Goal: Task Accomplishment & Management: Use online tool/utility

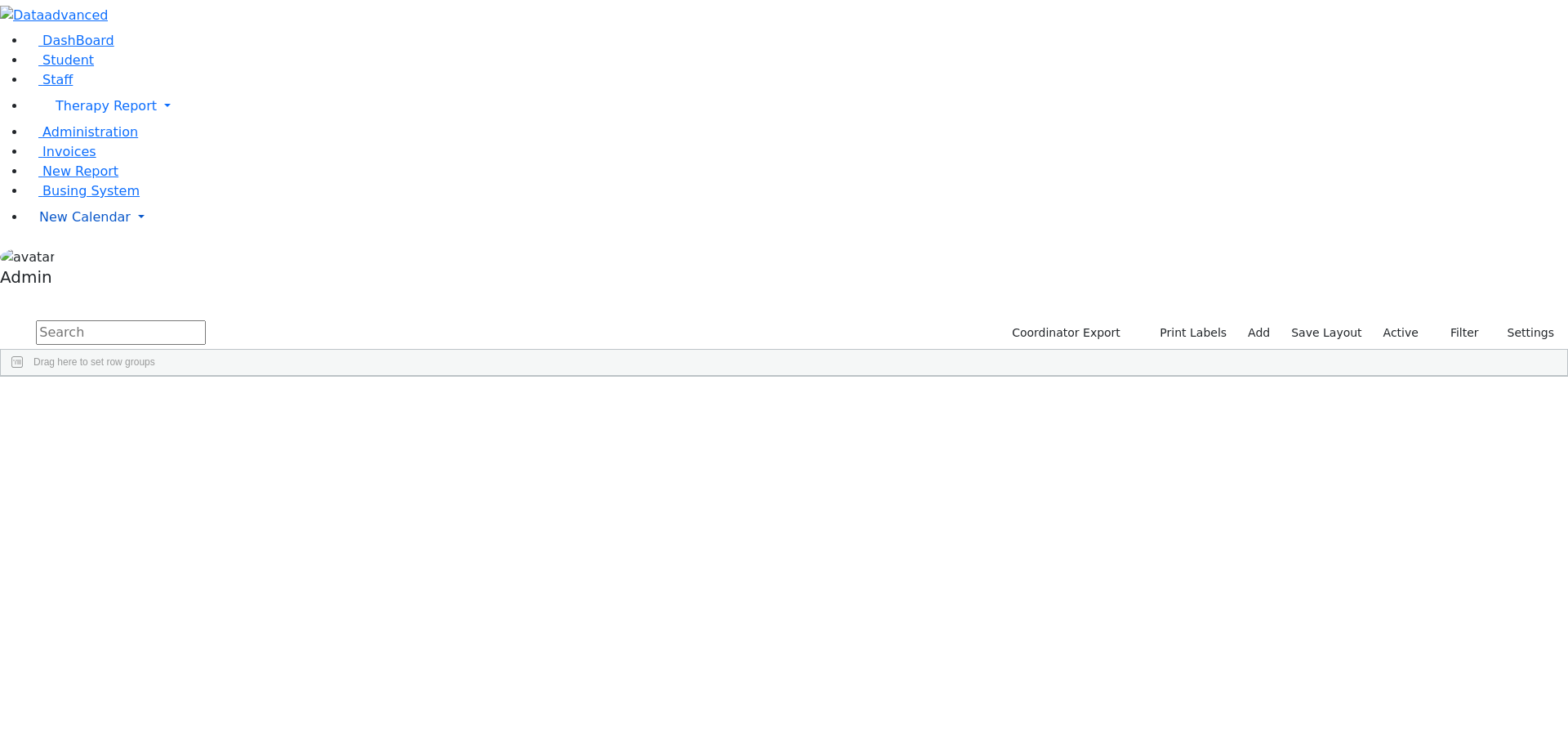
click at [121, 233] on link "New Calendar" at bounding box center [798, 217] width 1542 height 32
click at [88, 257] on span "Calendar" at bounding box center [64, 249] width 59 height 15
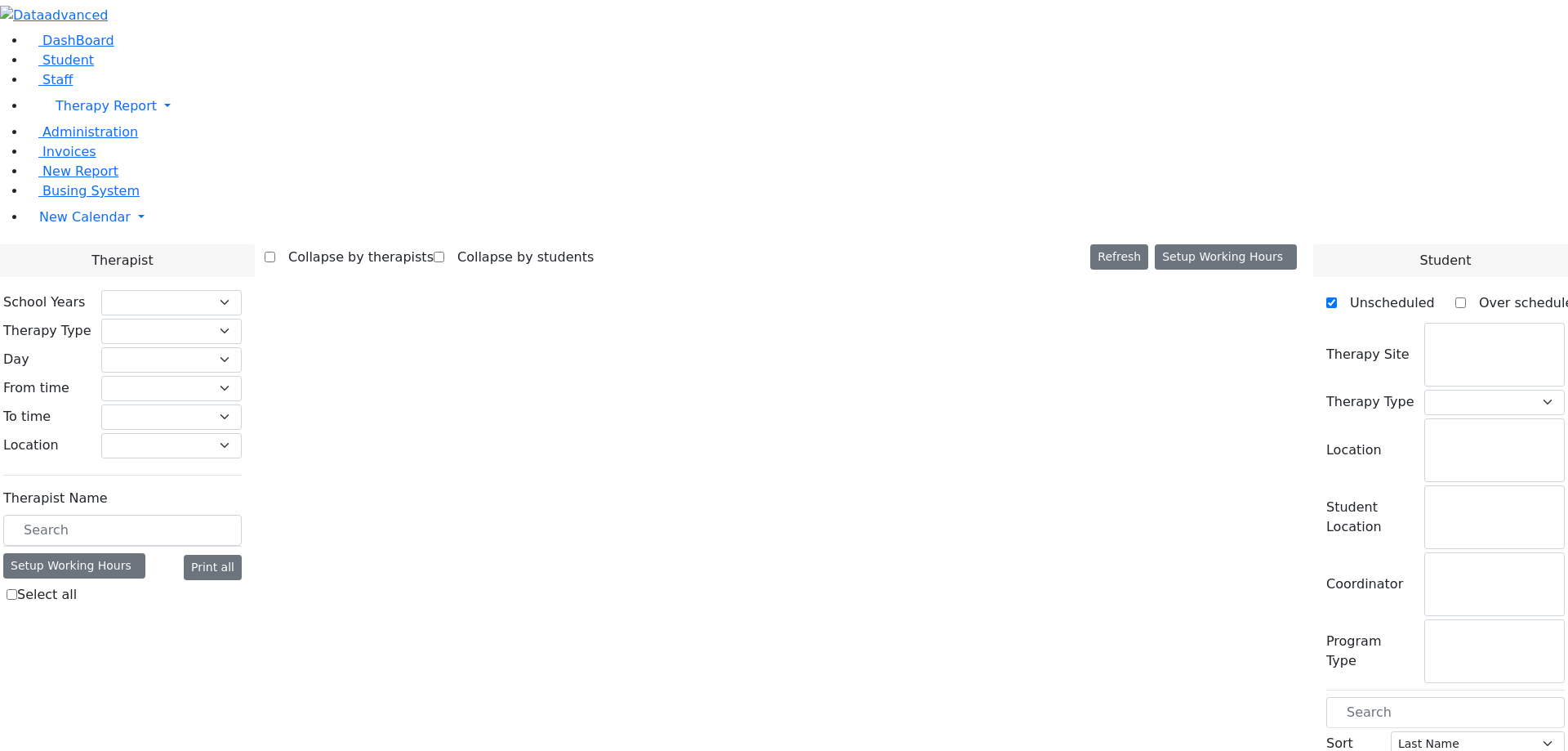
checkbox input "false"
select select "212"
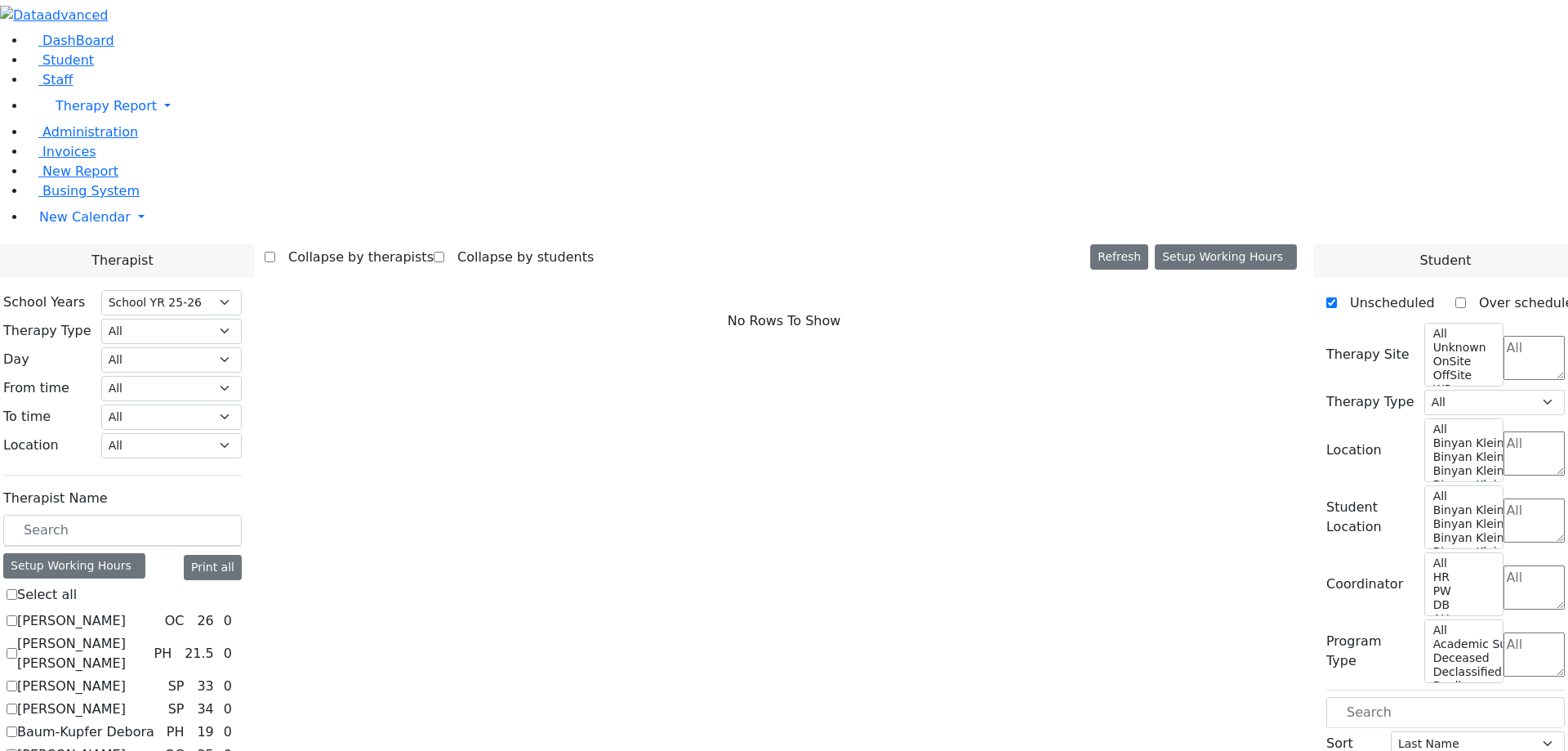
click at [88, 293] on aside "DashBoard Student Staff Therapy Report Student Old Calendar Admin" at bounding box center [784, 146] width 1568 height 293
click at [89, 225] on span "New Calendar" at bounding box center [84, 217] width 91 height 15
click at [77, 585] on label "Select all" at bounding box center [47, 594] width 60 height 20
click at [17, 589] on input "Select all" at bounding box center [12, 594] width 10 height 10
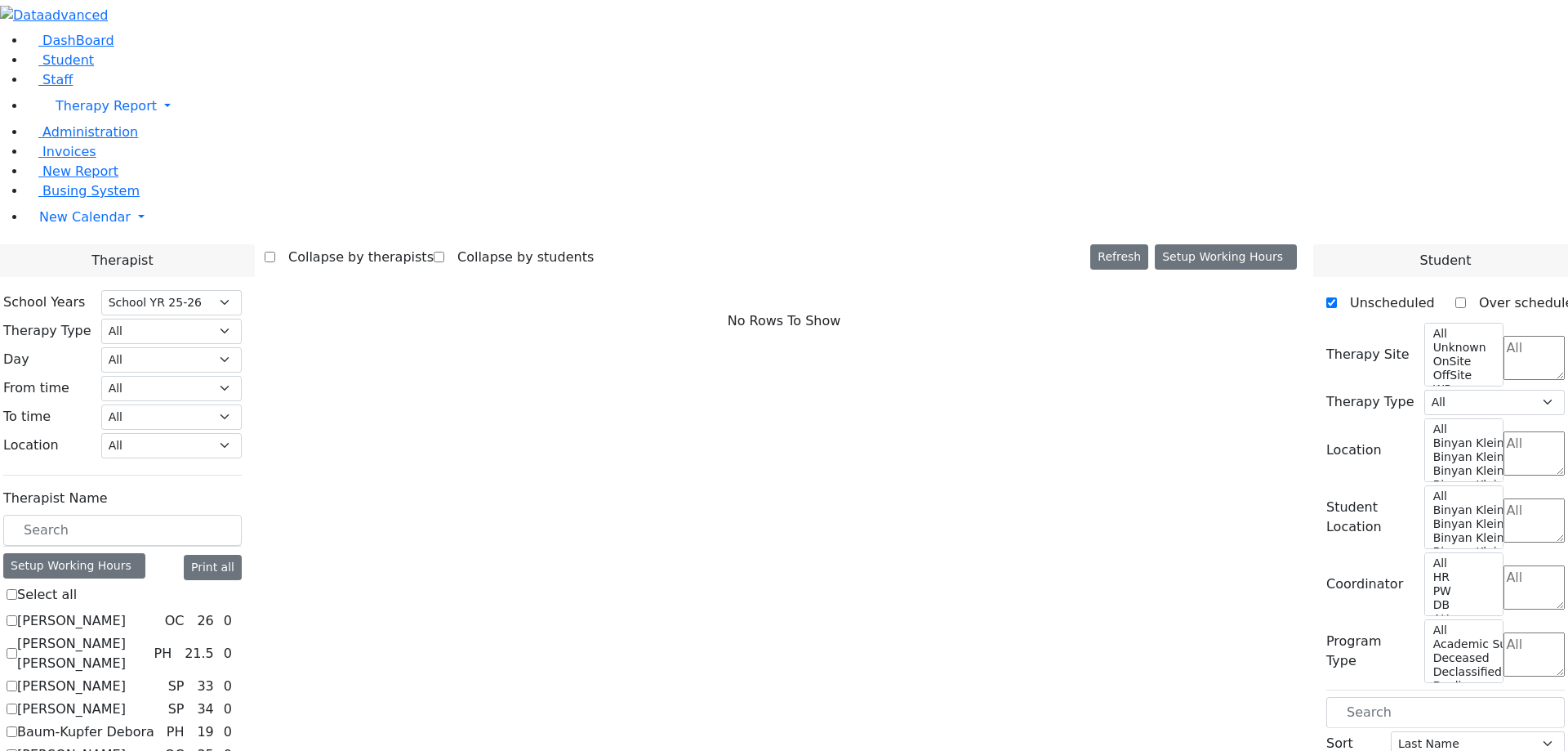
checkbox input "true"
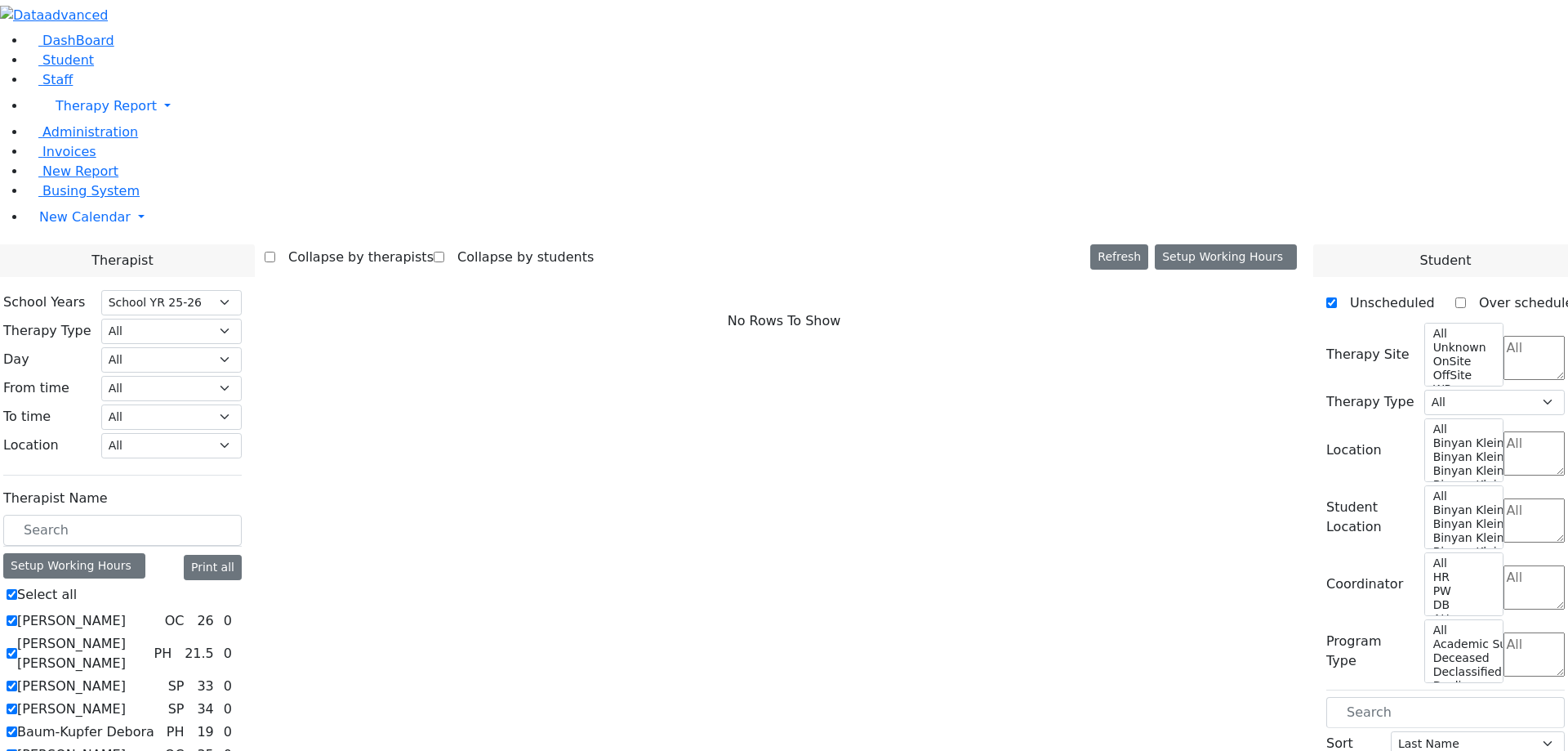
checkbox input "true"
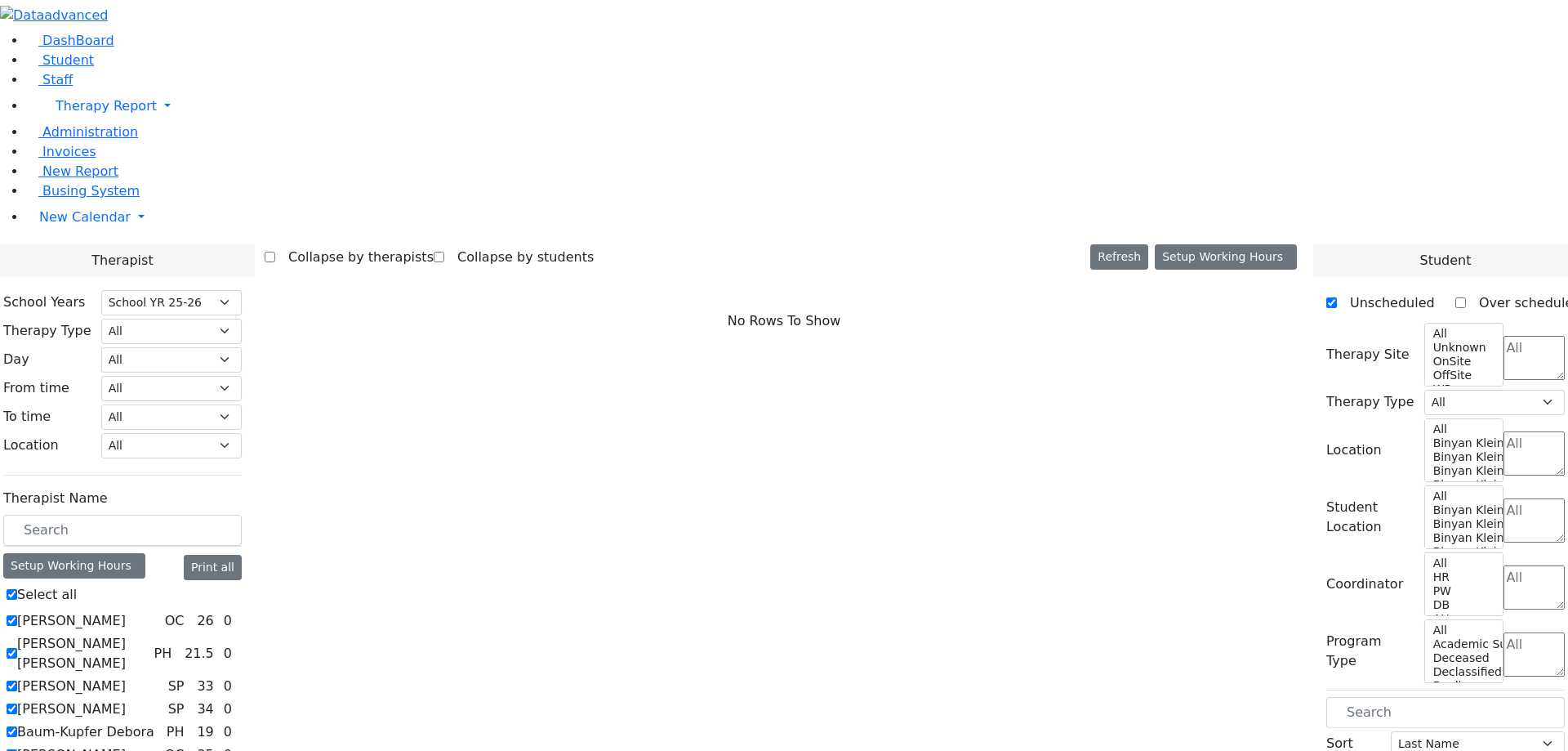
checkbox input "true"
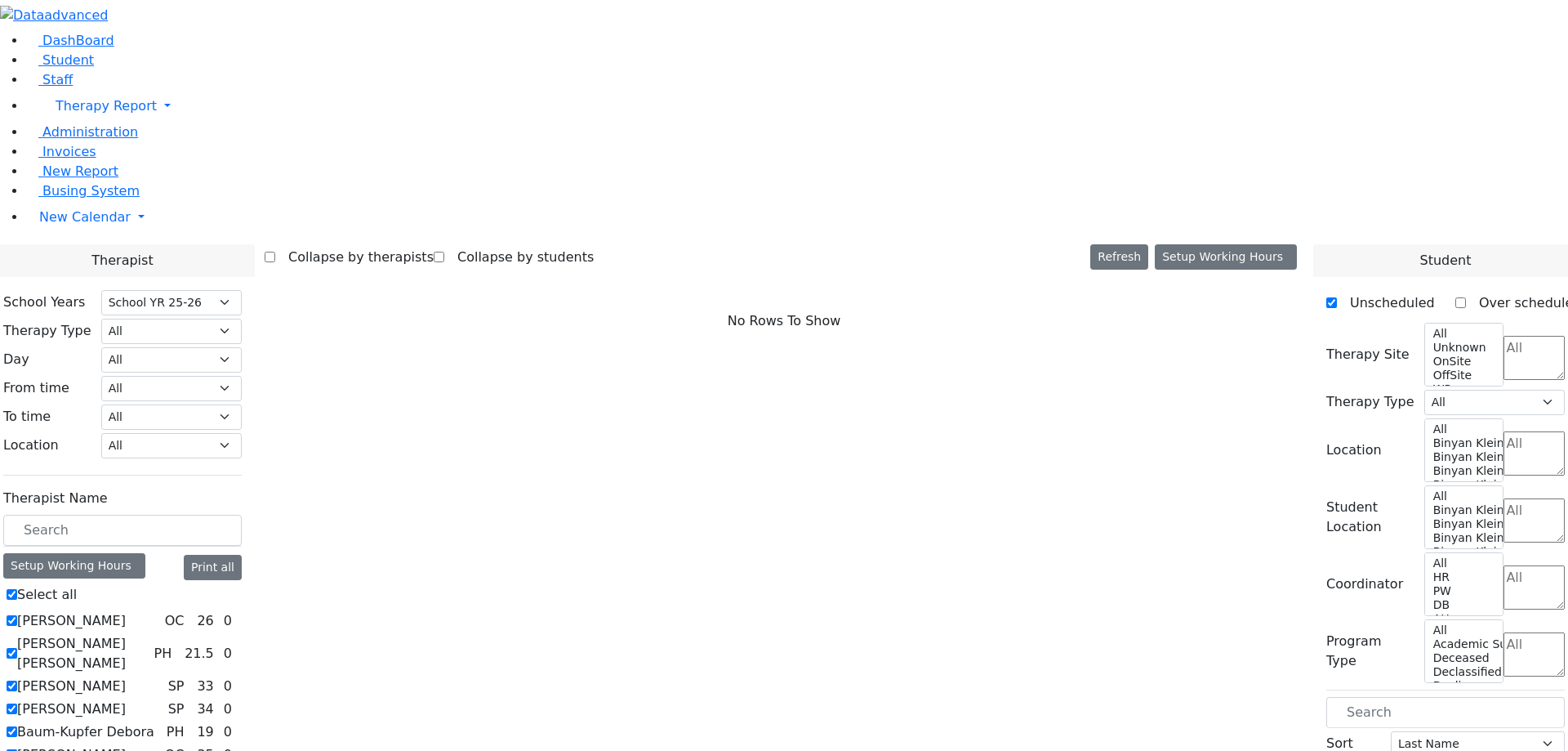
checkbox input "true"
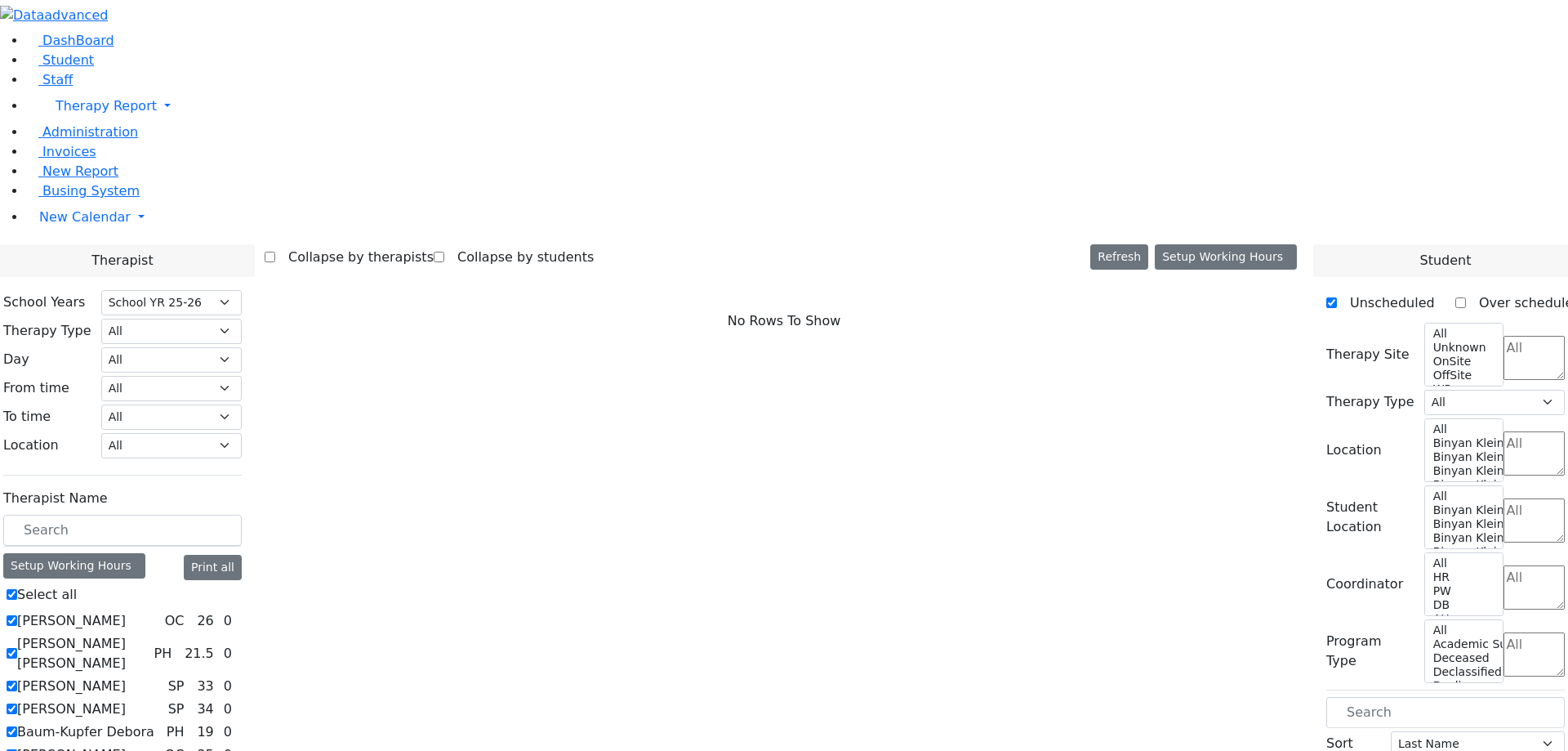
checkbox input "true"
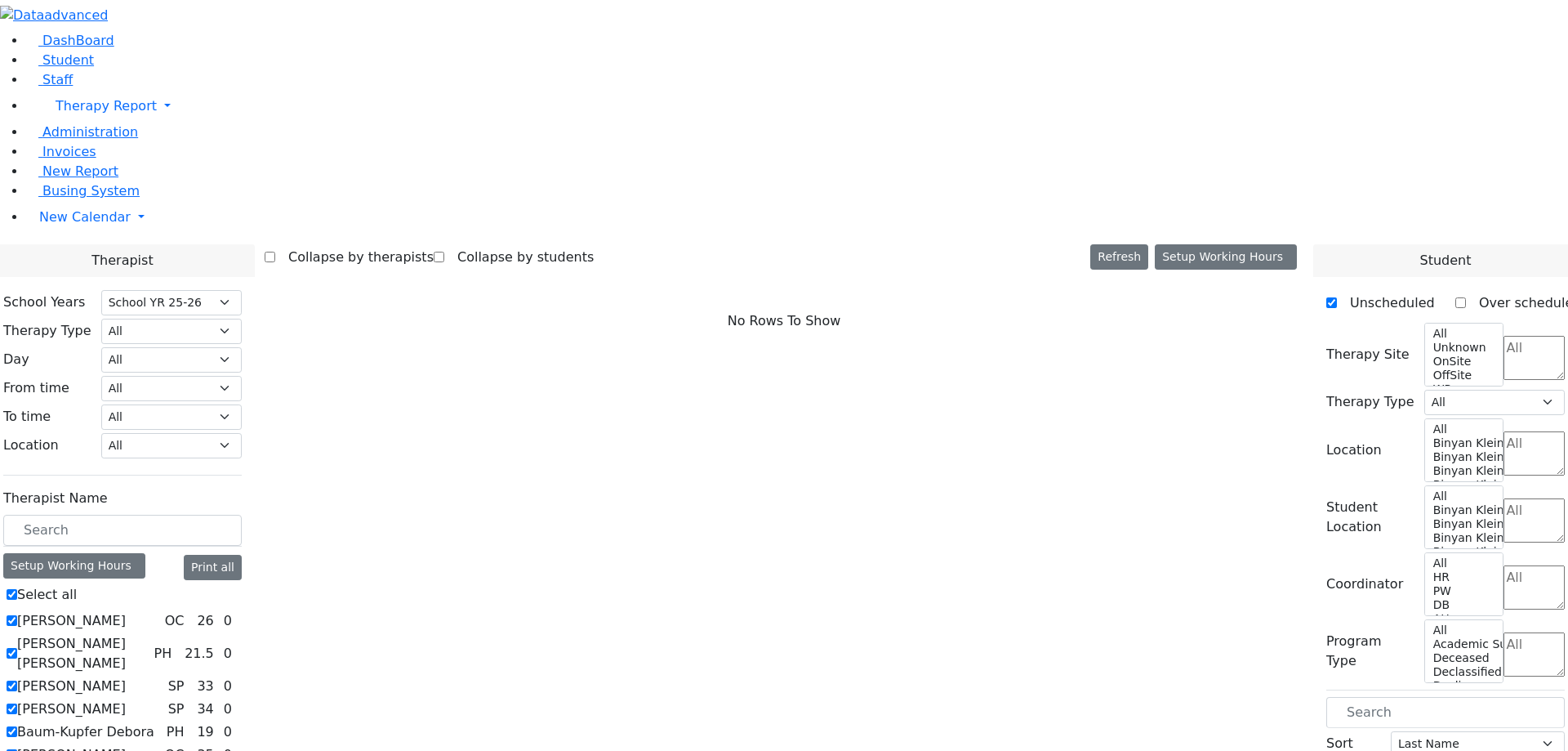
checkbox input "true"
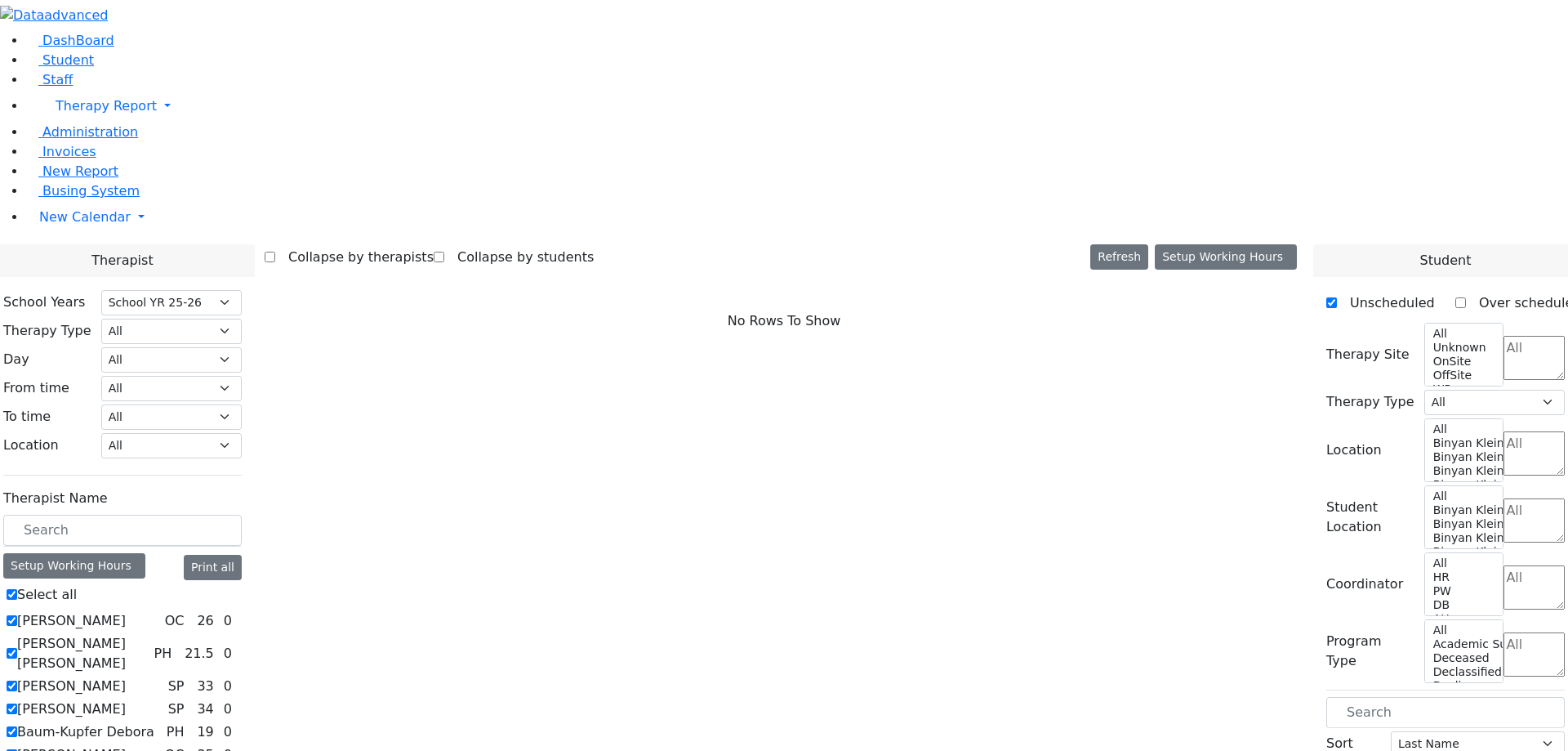
checkbox input "true"
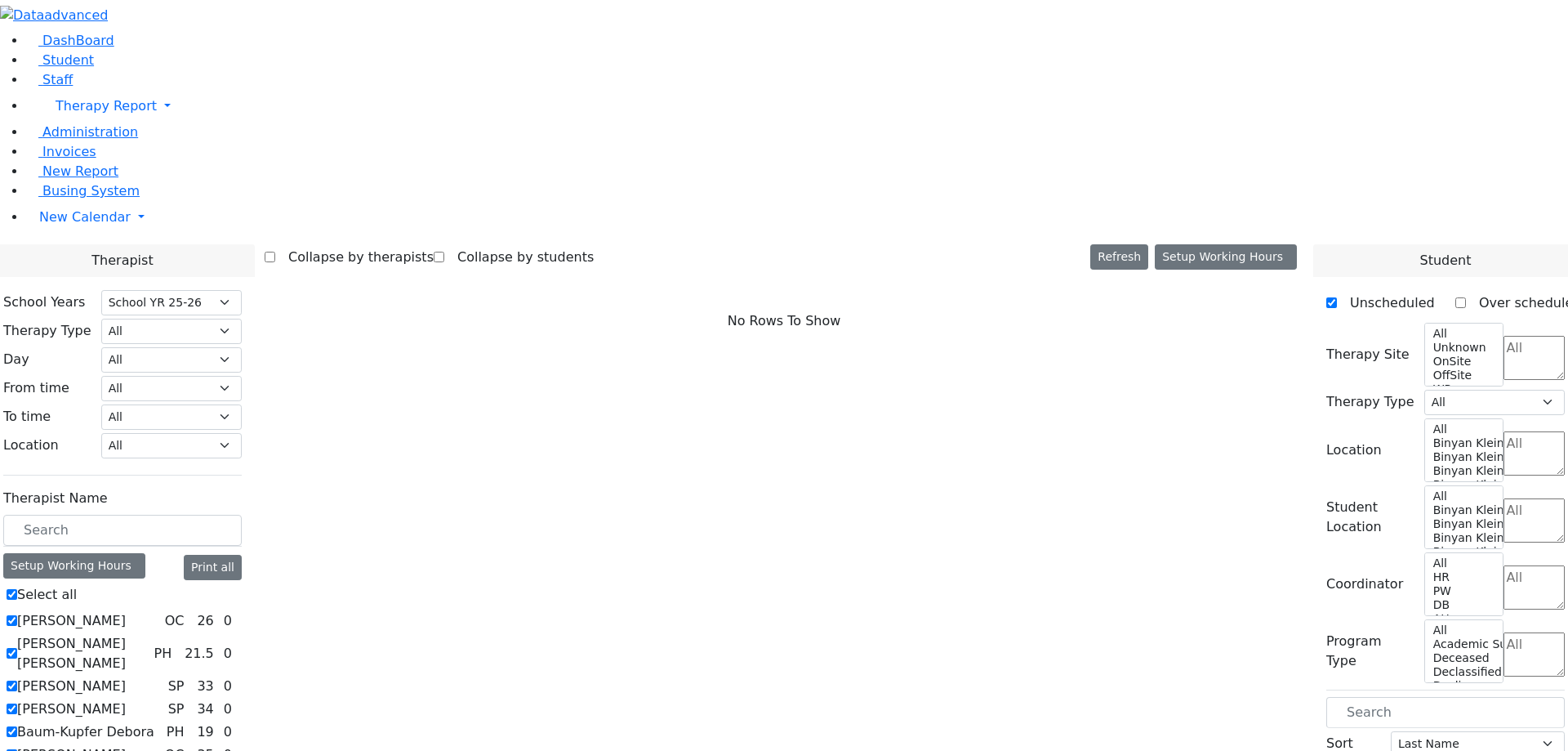
checkbox input "true"
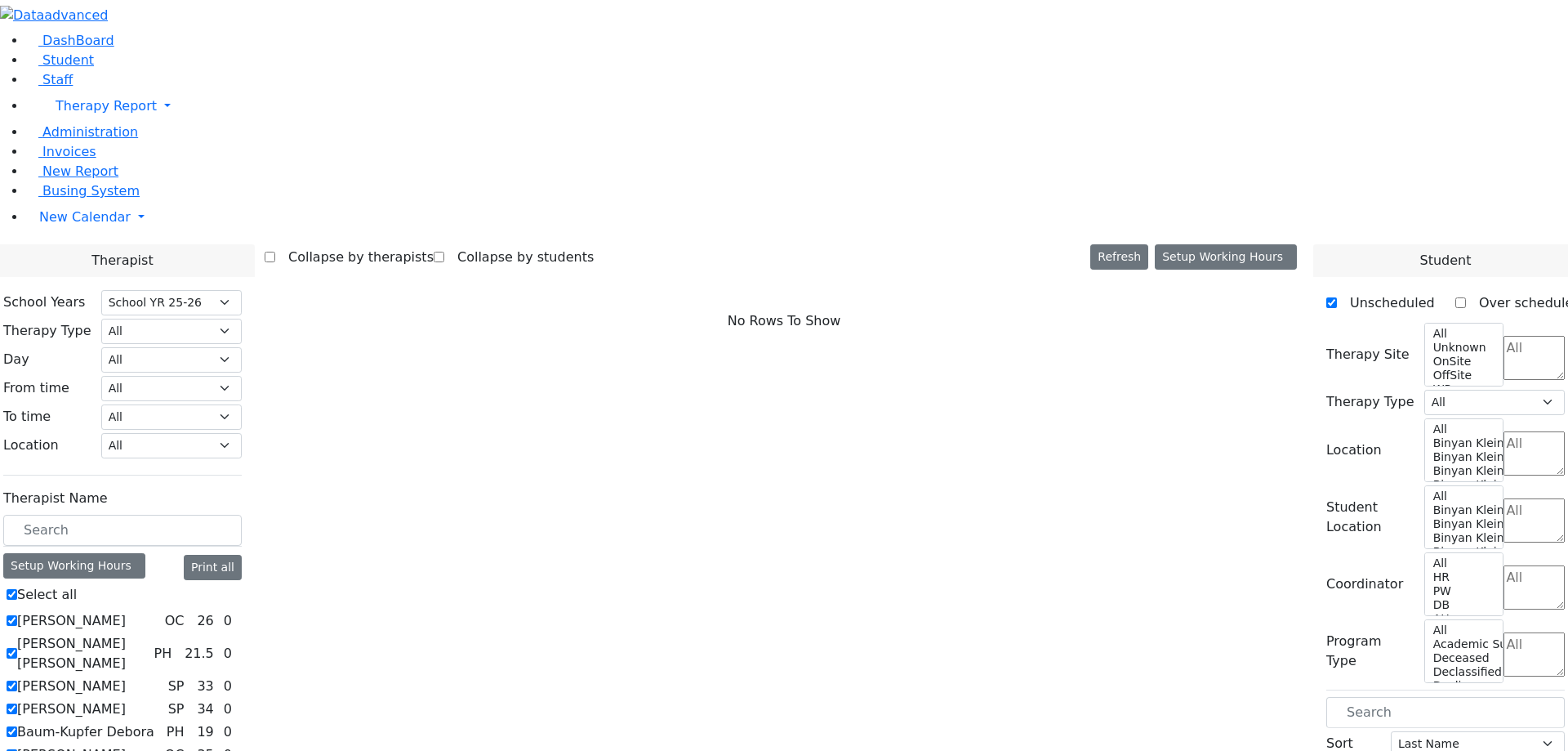
checkbox input "true"
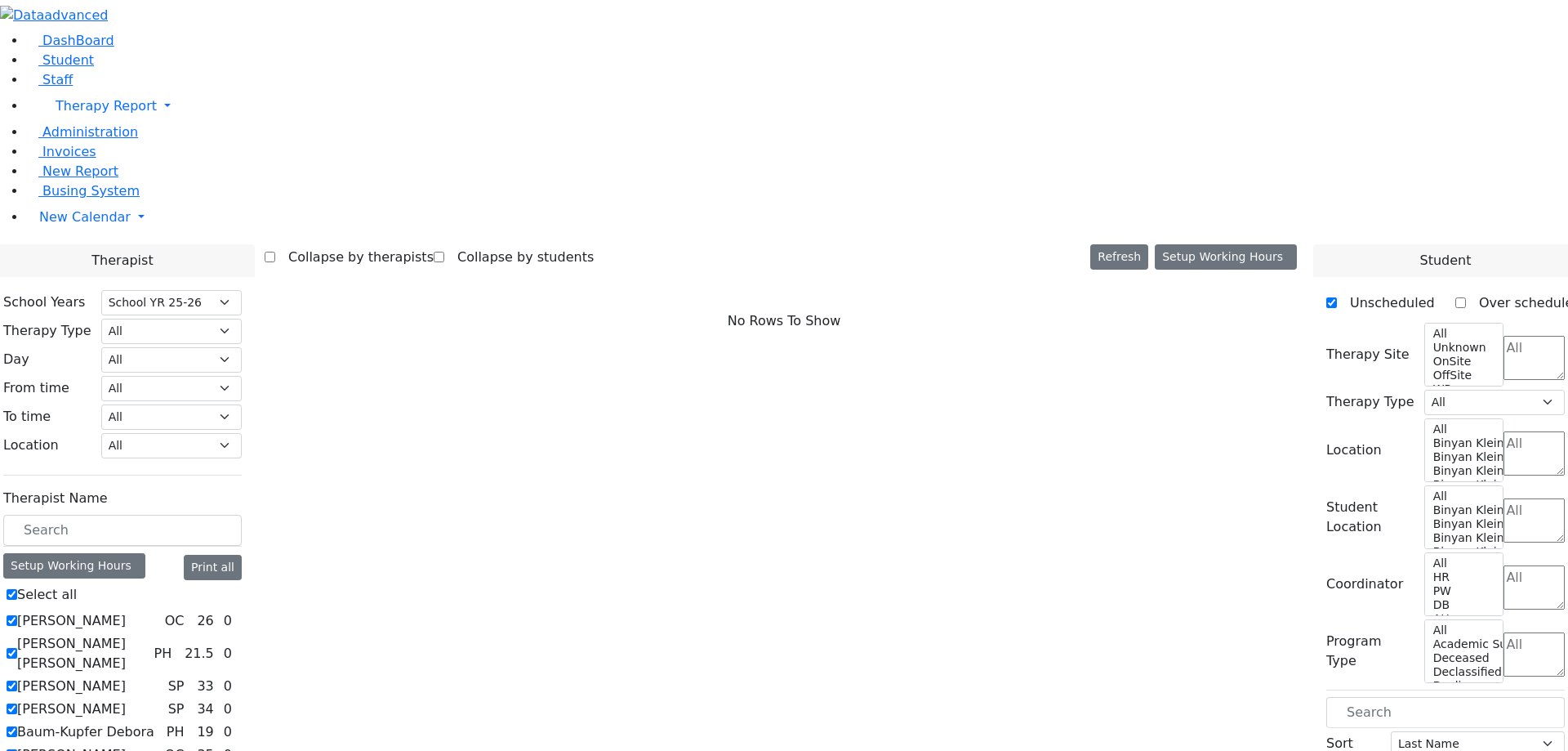
checkbox input "true"
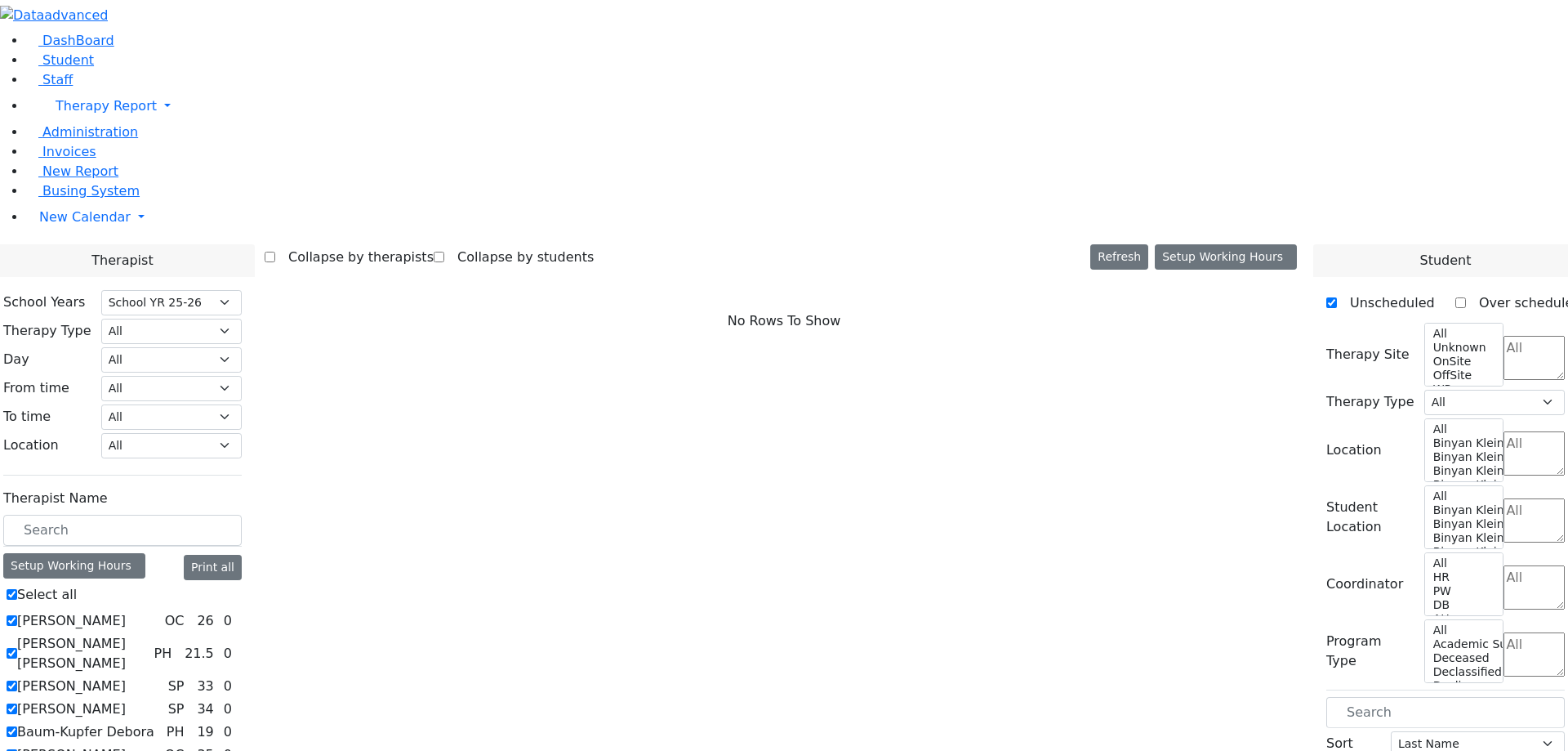
checkbox input "true"
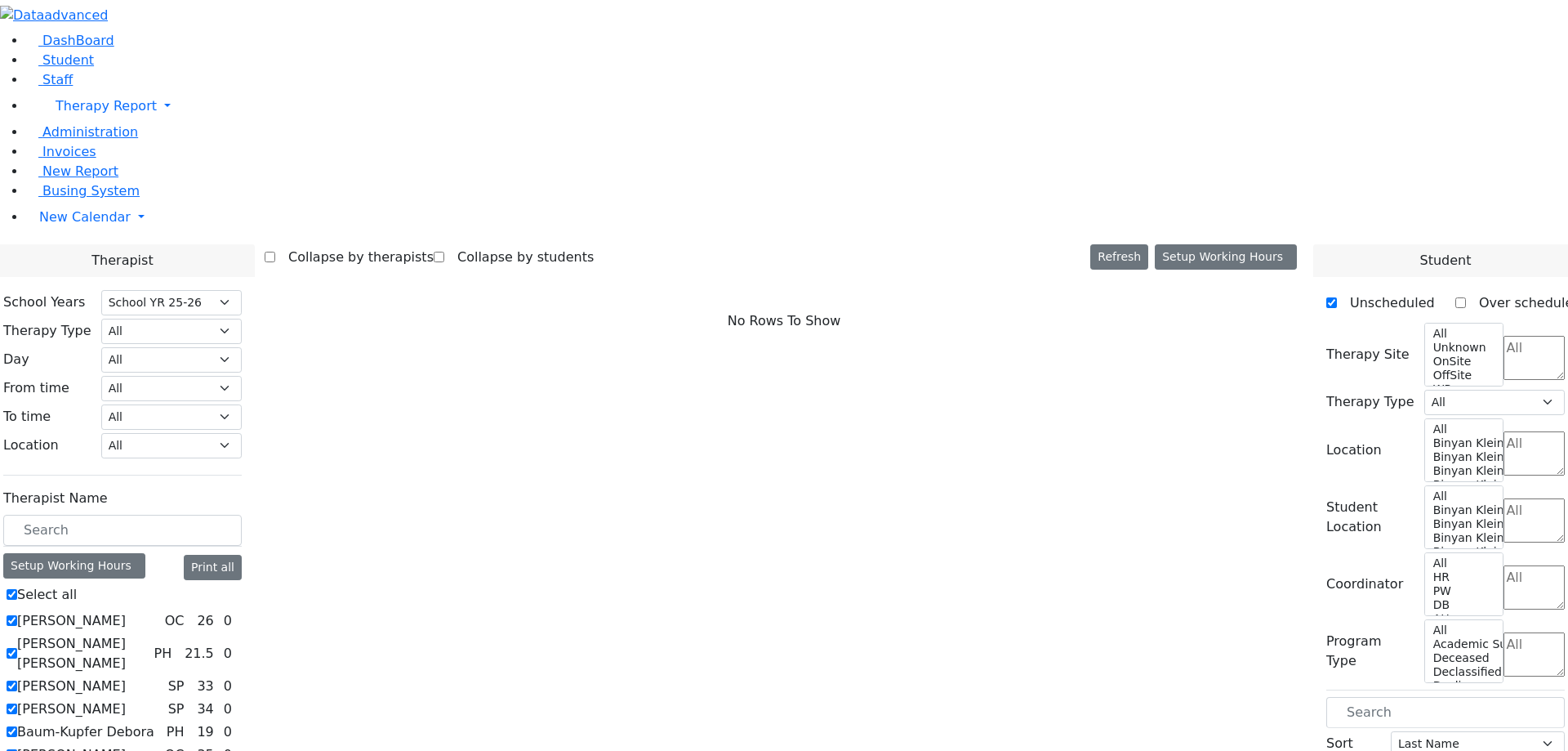
checkbox input "true"
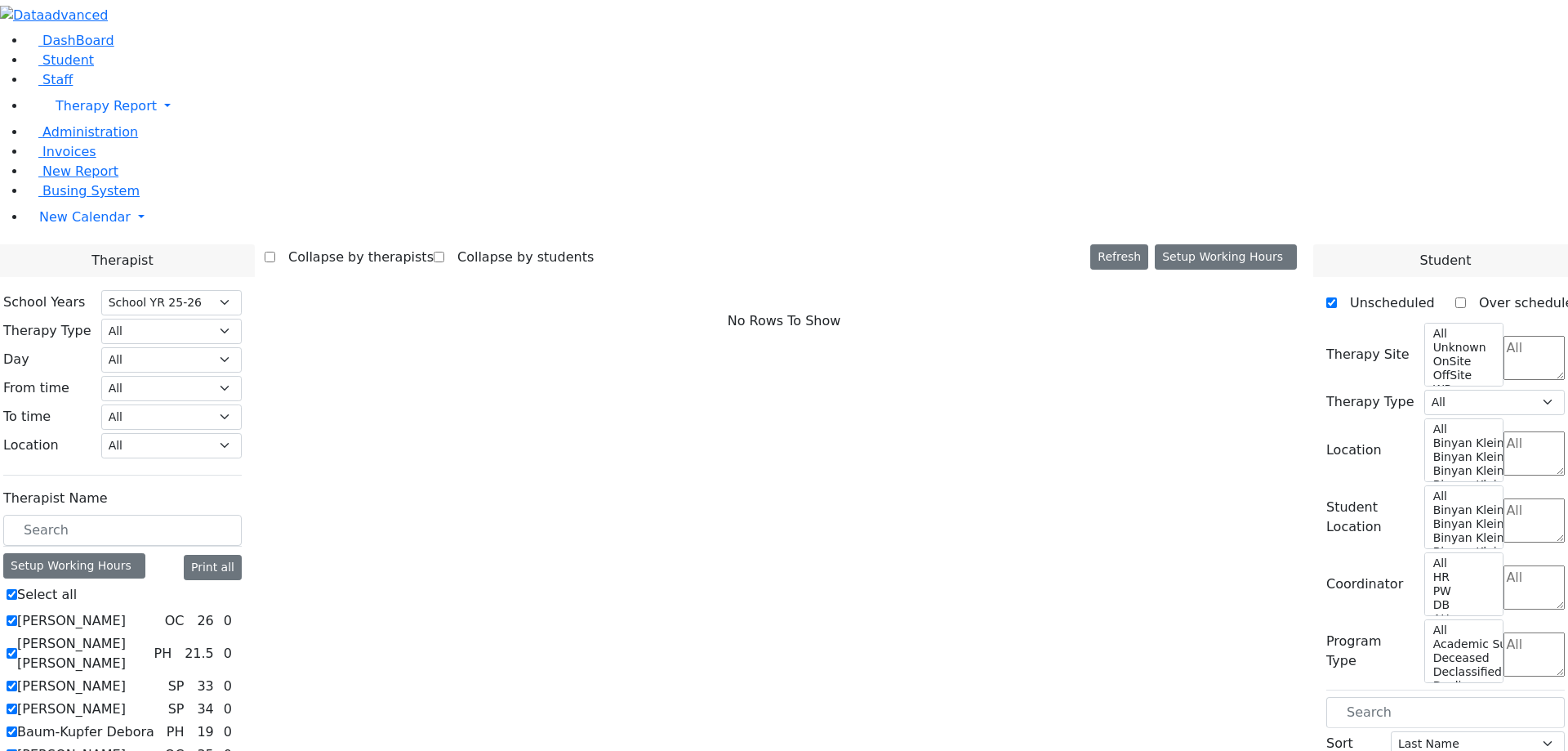
checkbox input "true"
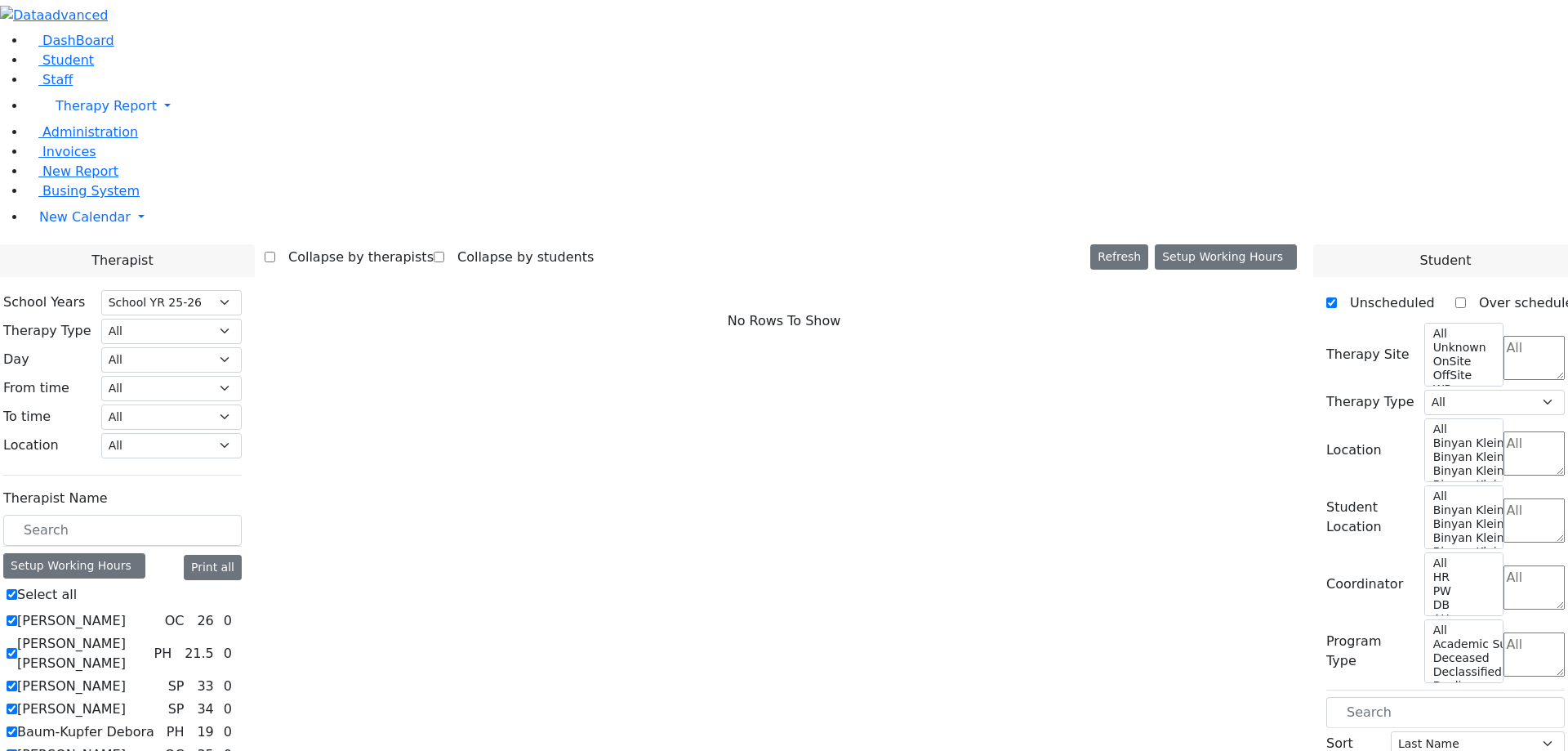
checkbox input "true"
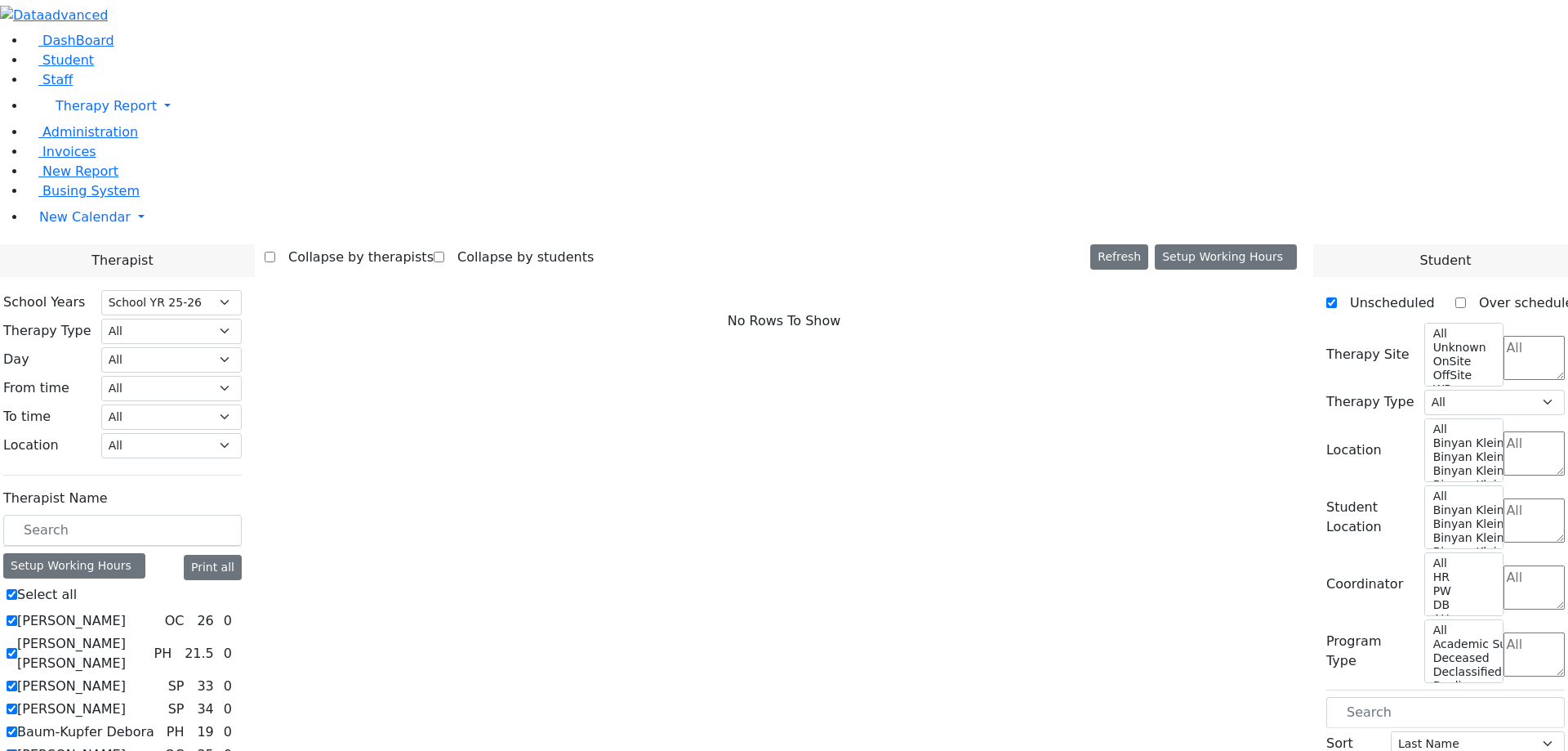
checkbox input "true"
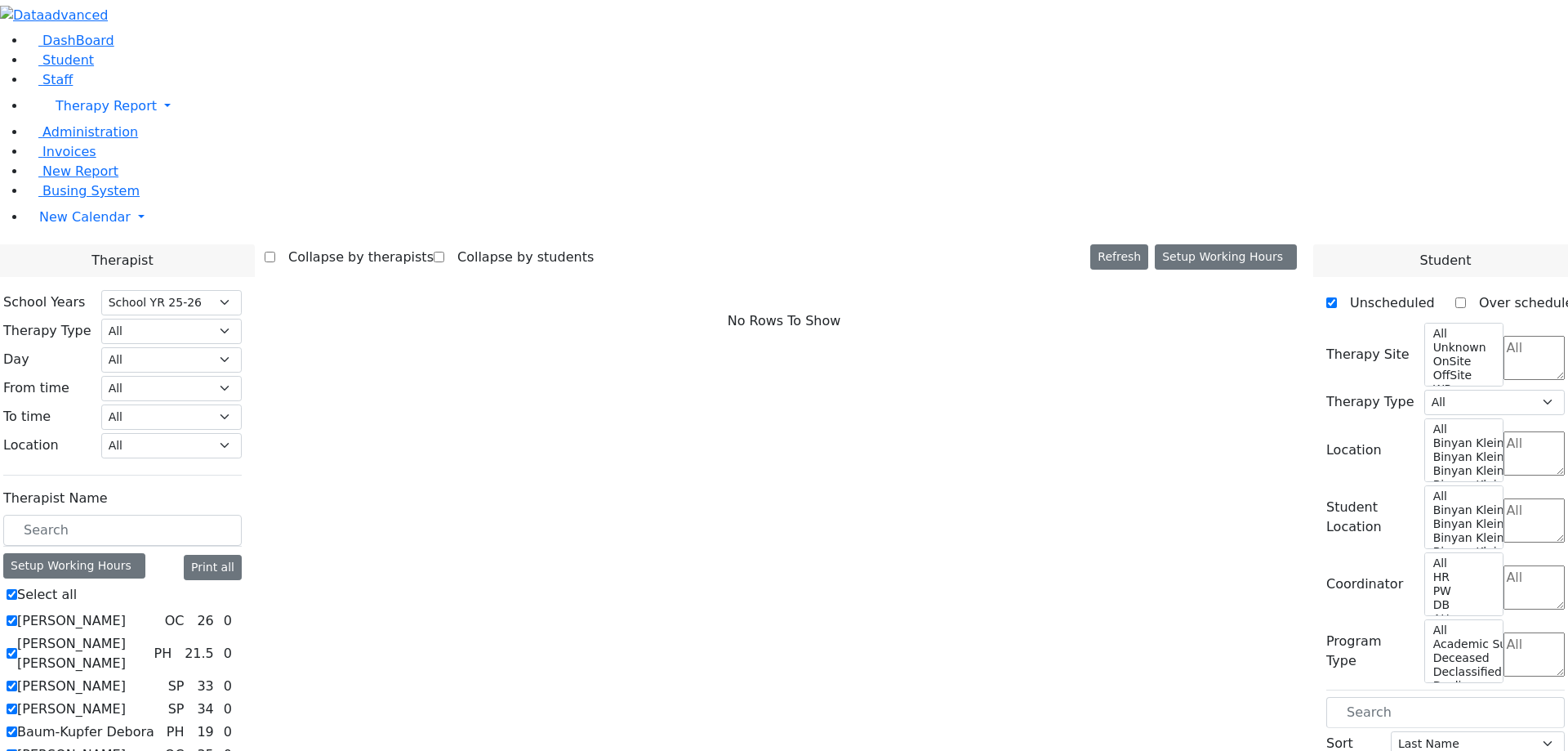
checkbox input "true"
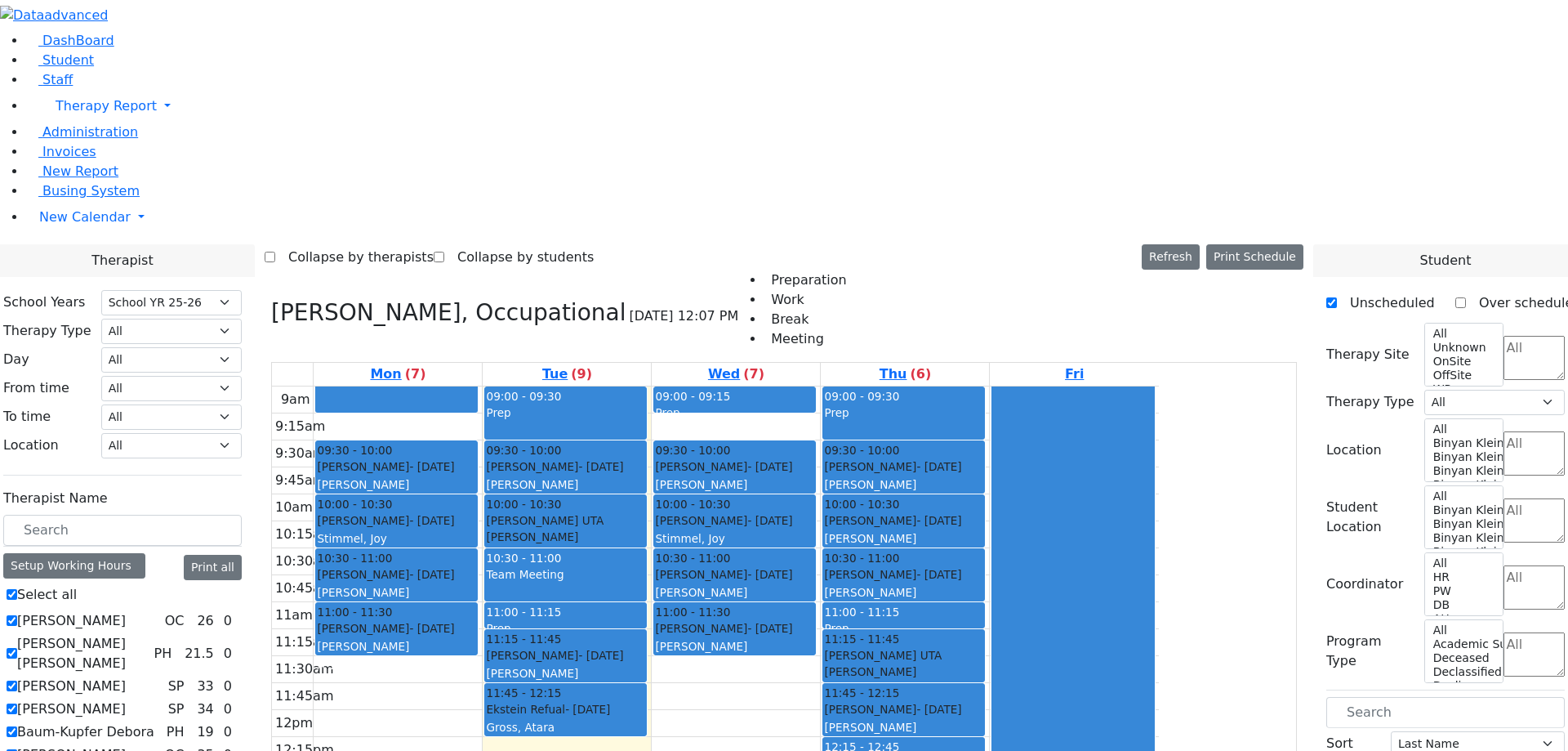
click at [77, 585] on label "Select all" at bounding box center [47, 594] width 60 height 20
click at [17, 589] on input "Select all" at bounding box center [12, 594] width 10 height 10
checkbox input "false"
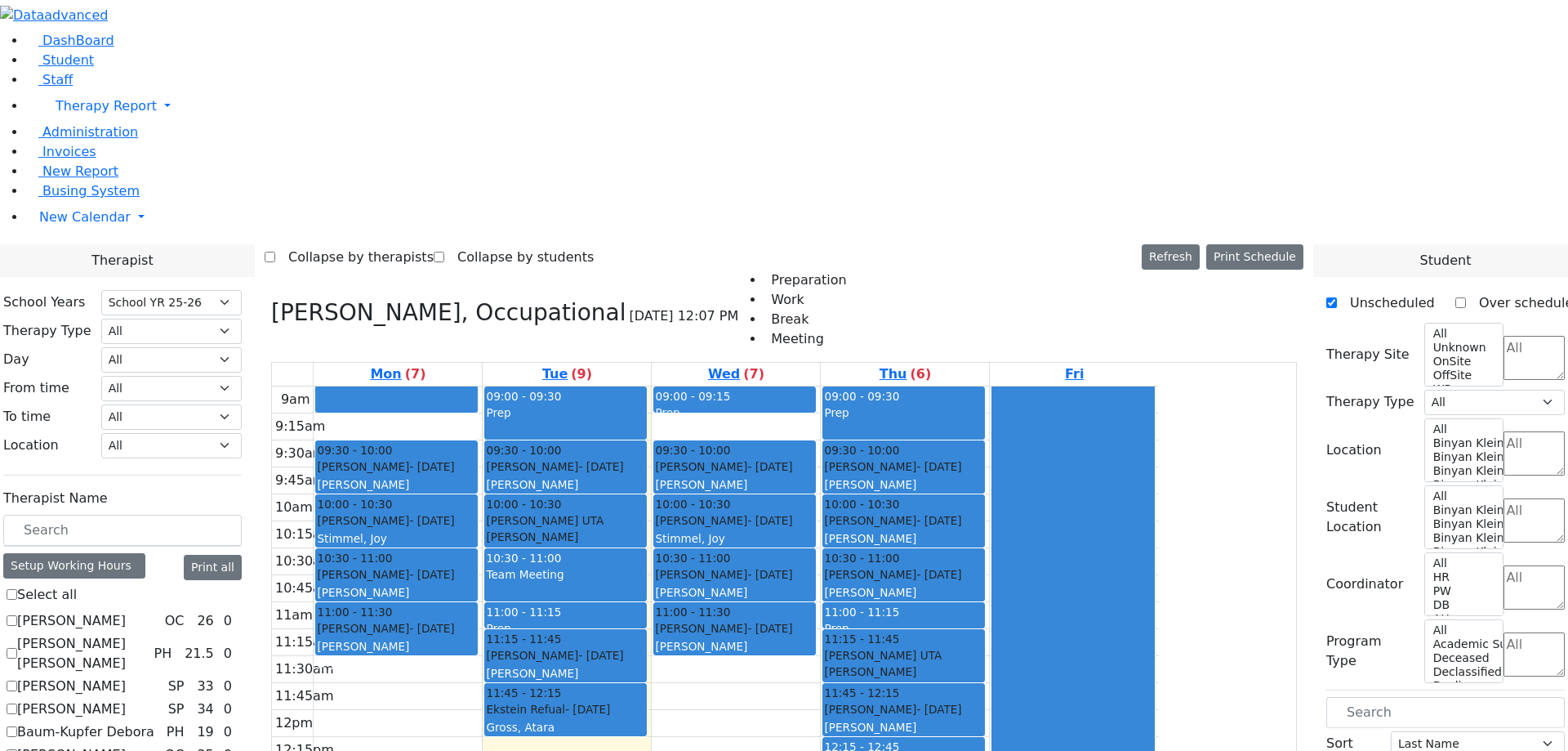
checkbox input "false"
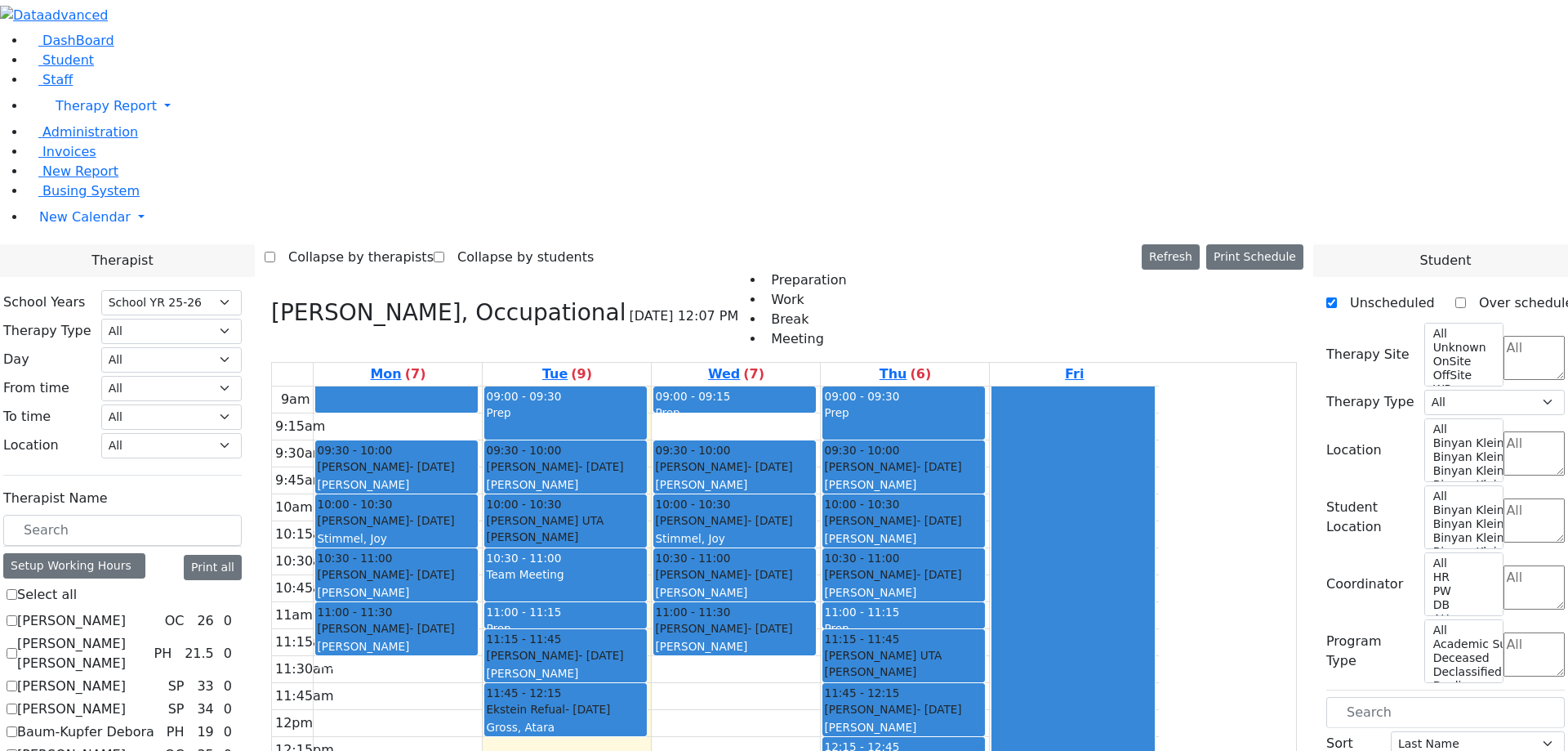
checkbox input "false"
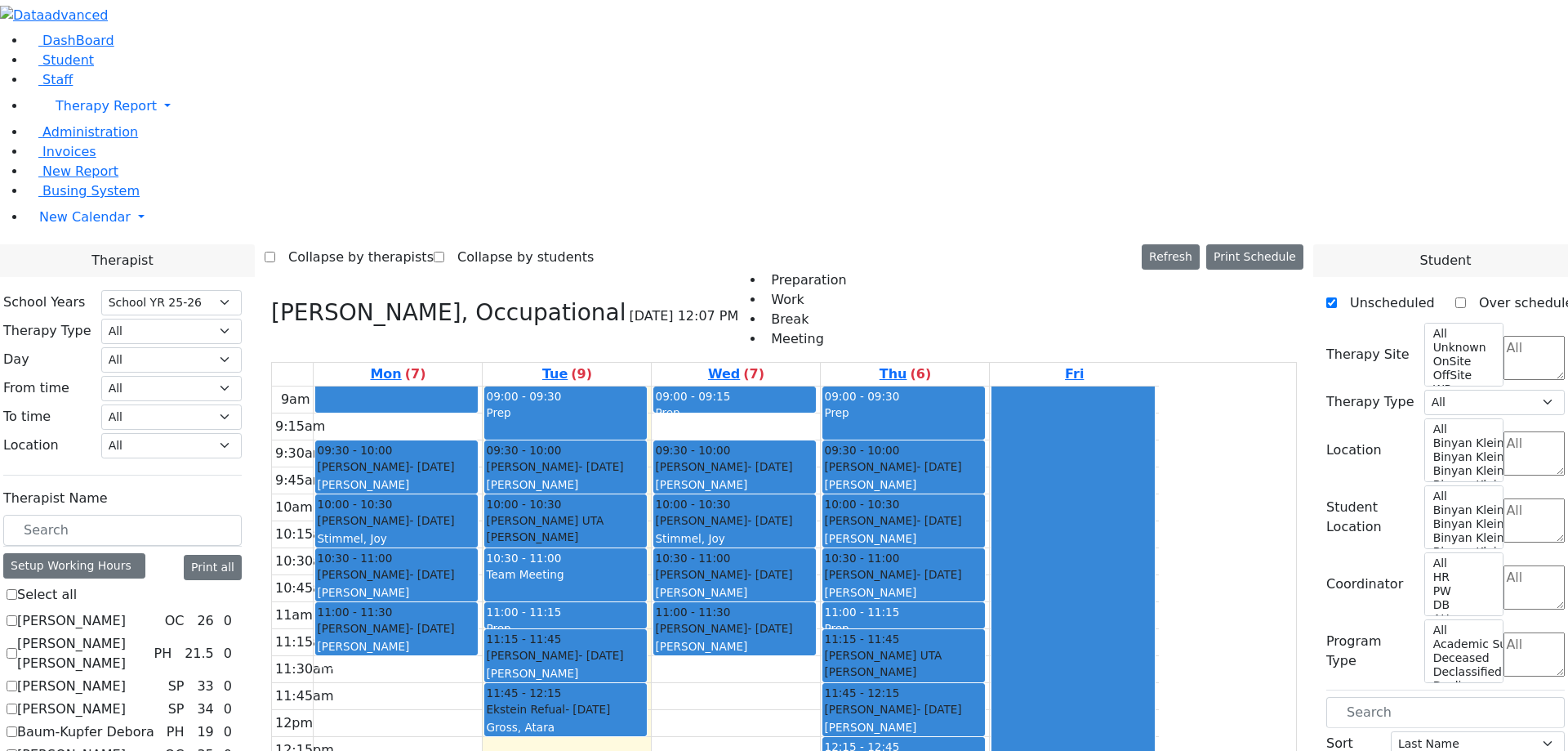
checkbox input "false"
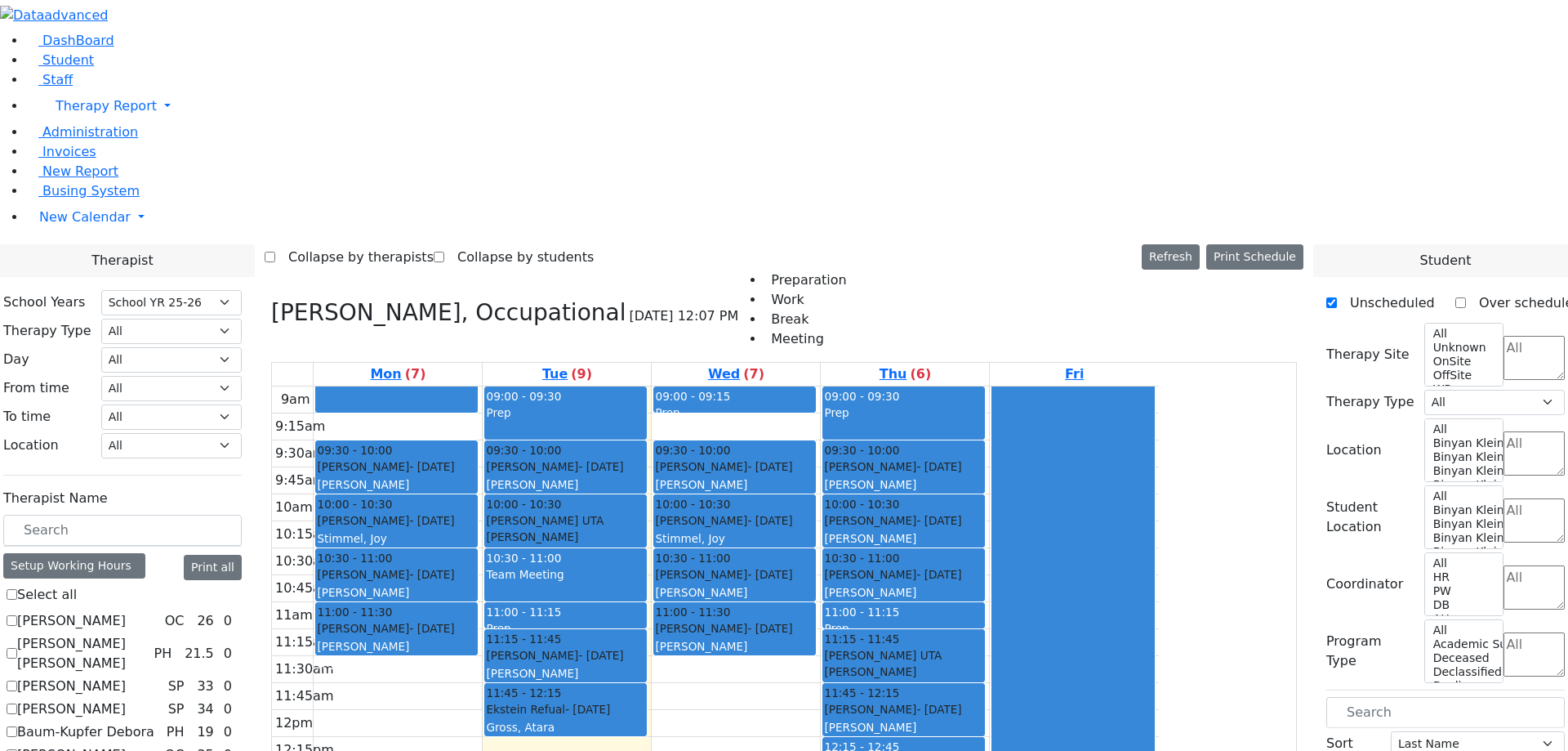
checkbox input "false"
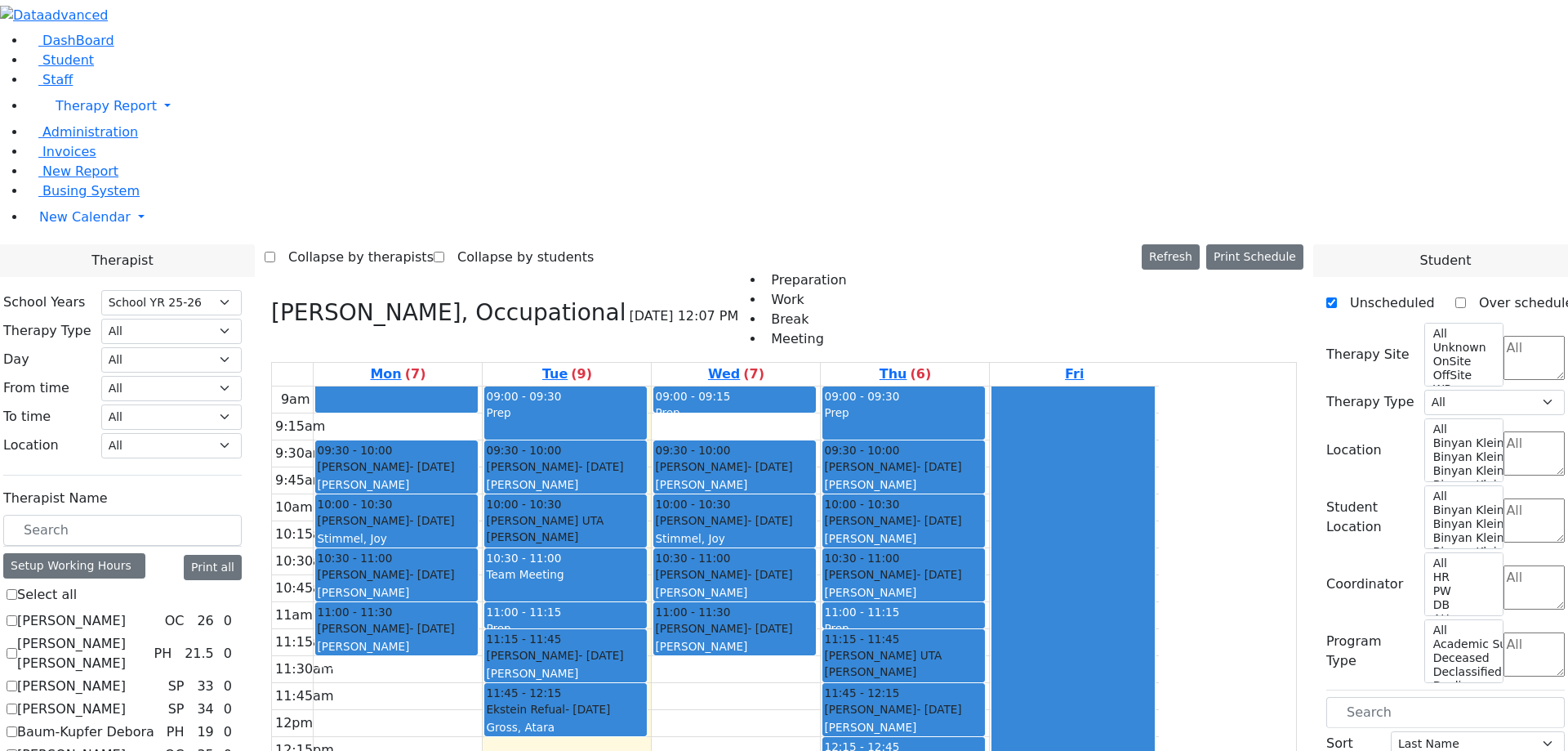
checkbox input "false"
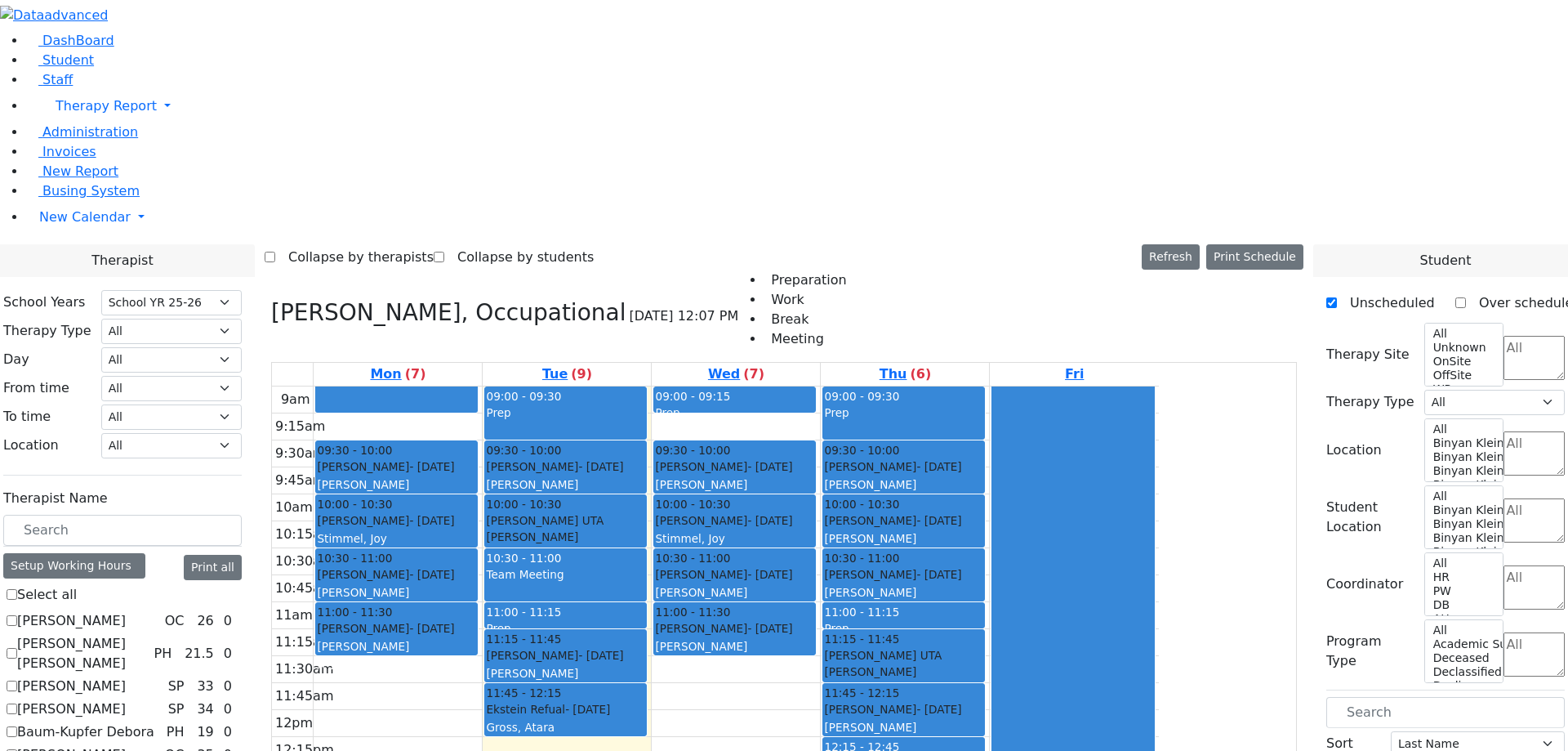
checkbox input "false"
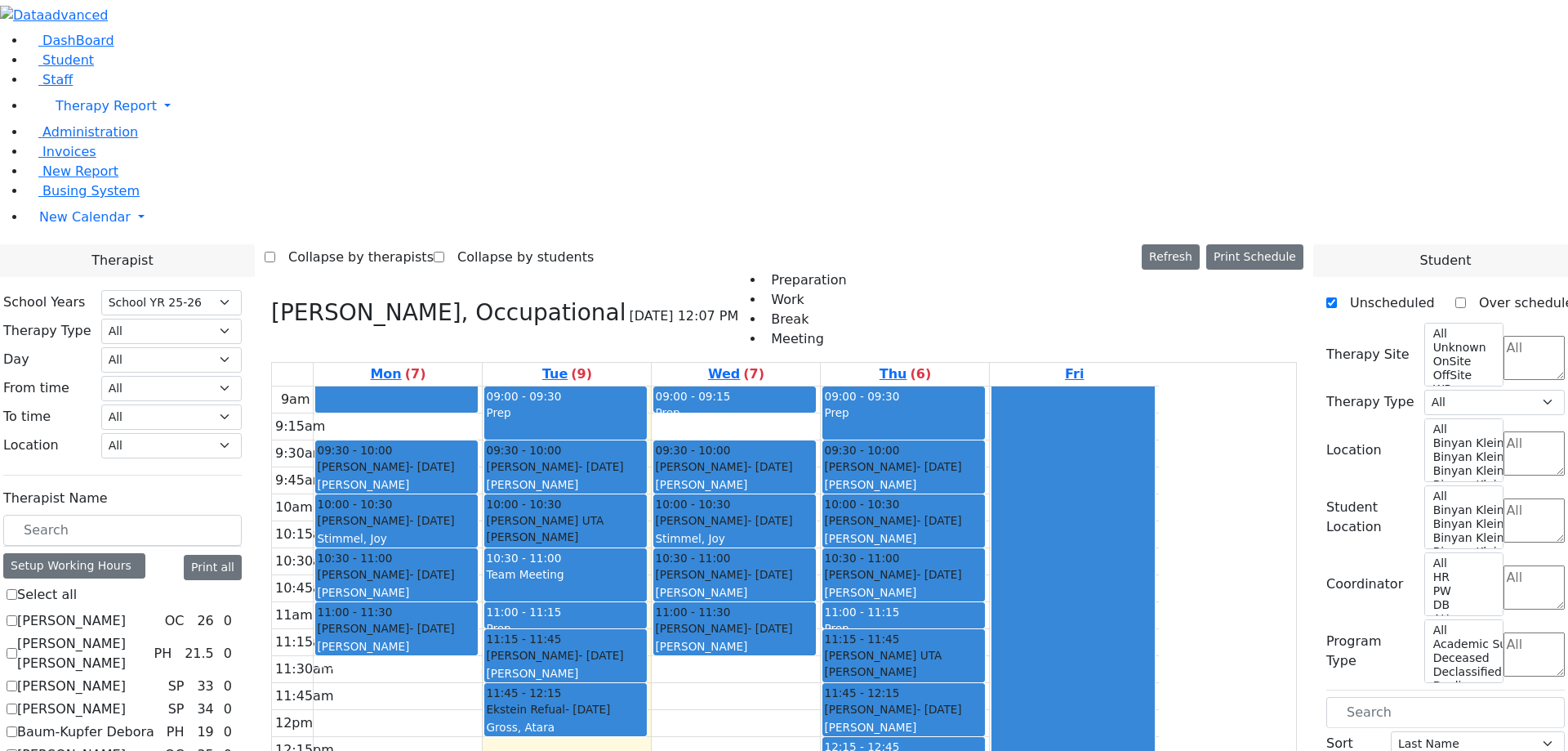
checkbox input "false"
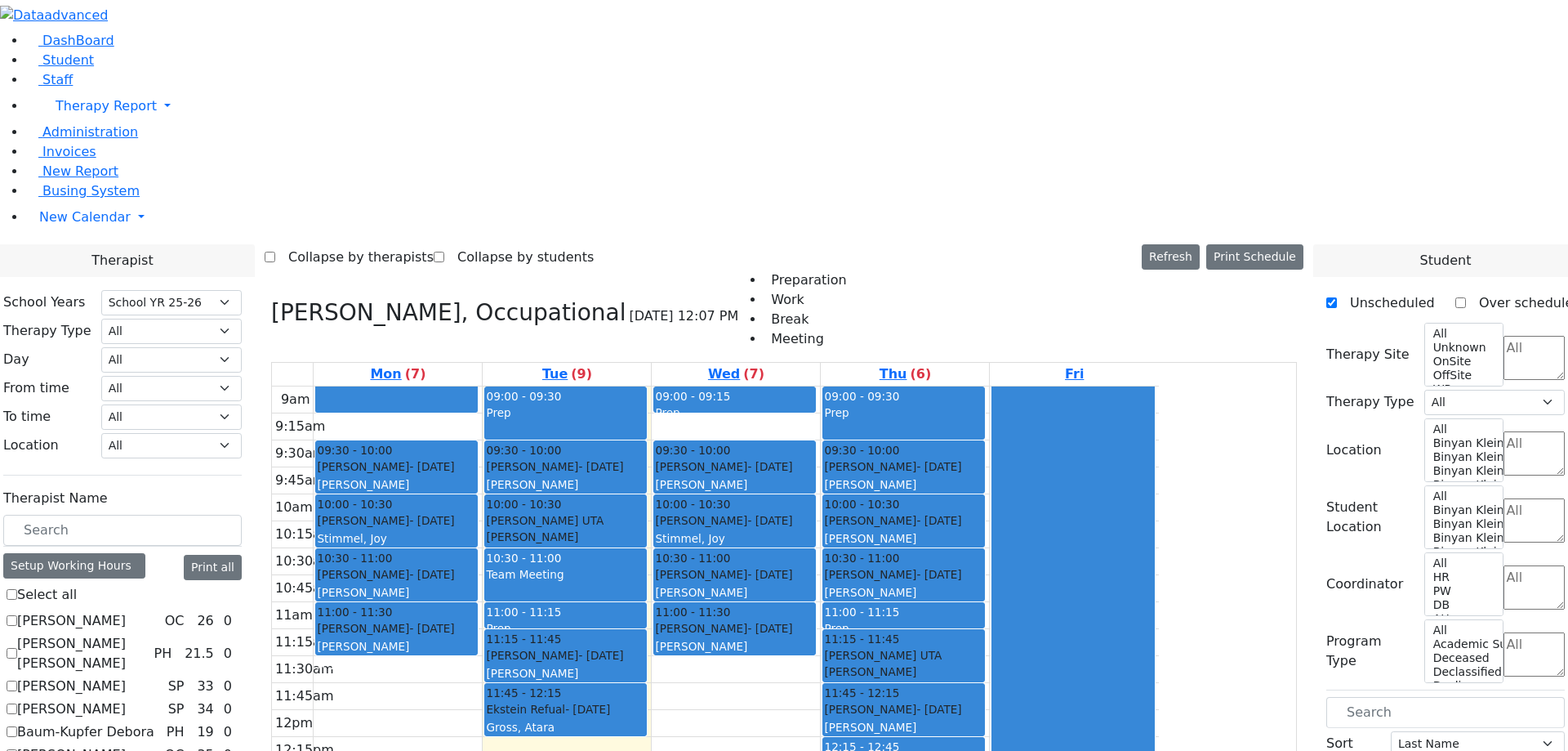
checkbox input "false"
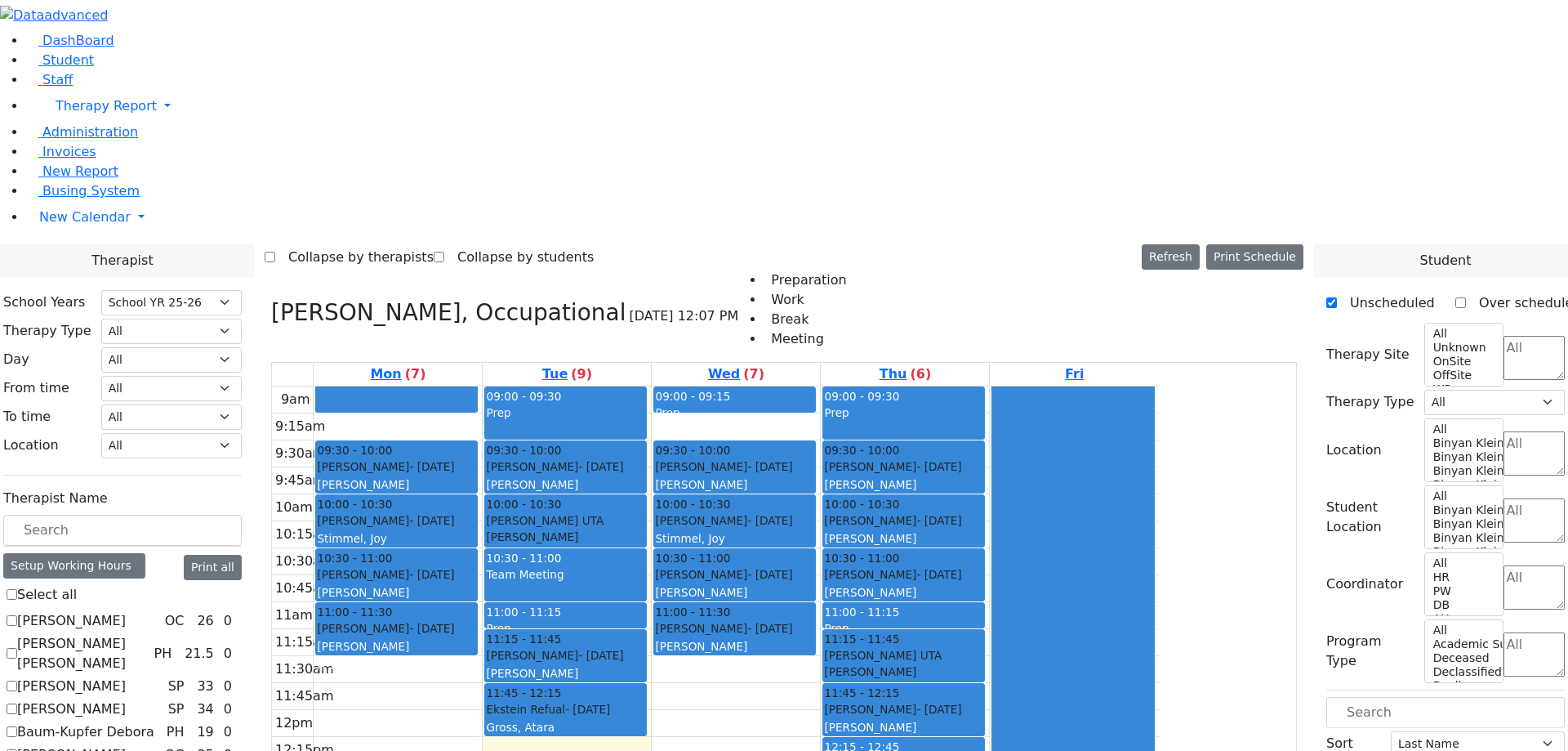
checkbox input "false"
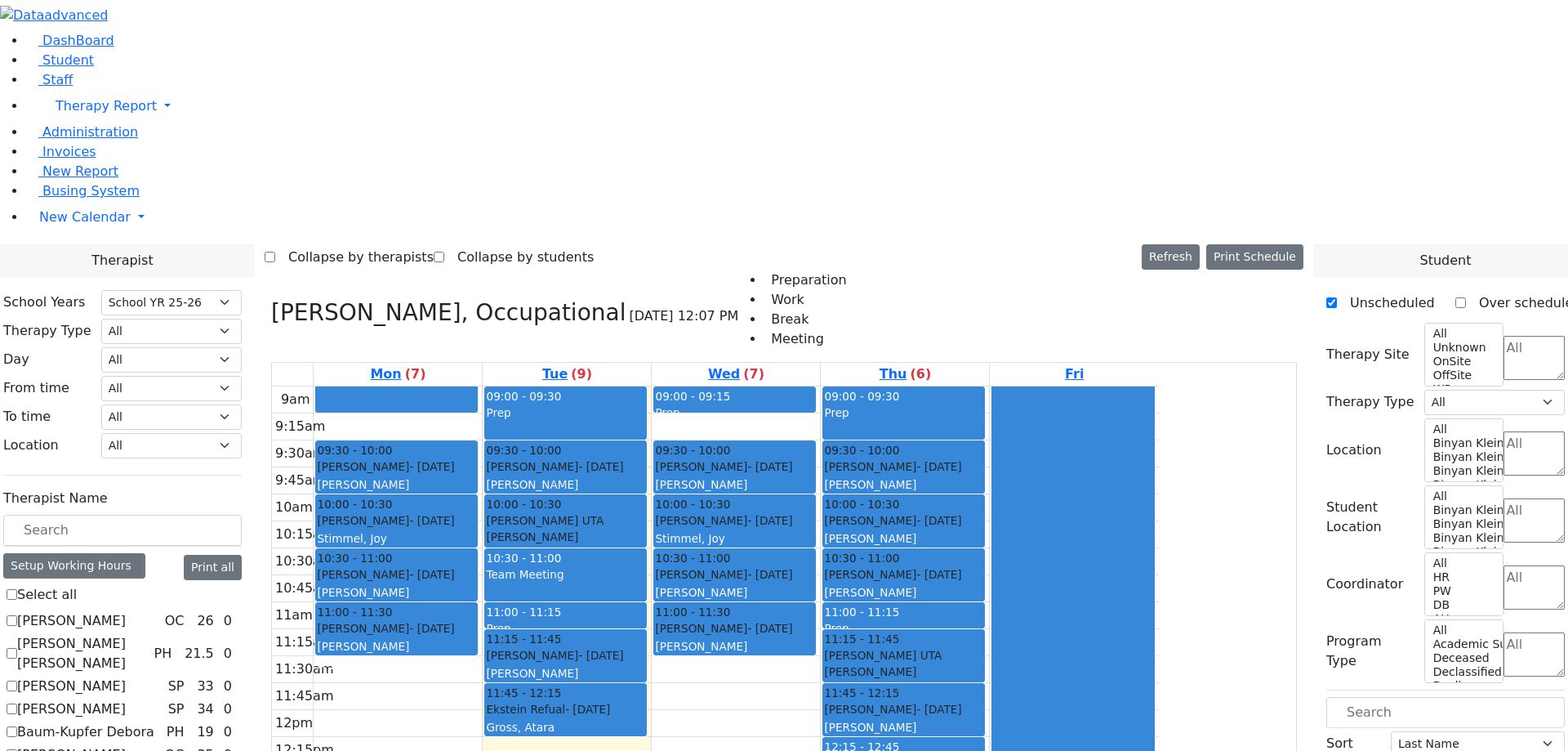
checkbox input "false"
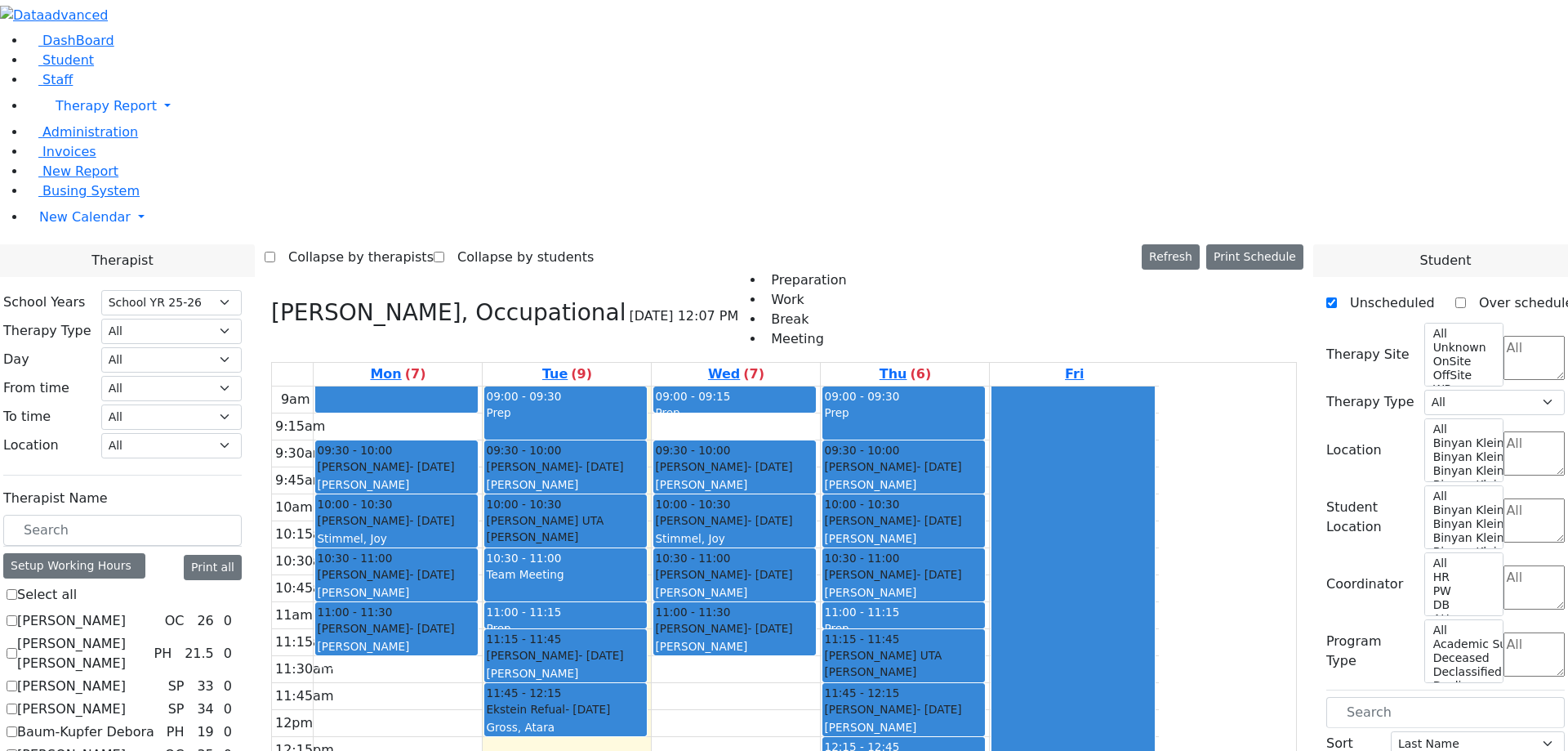
checkbox input "false"
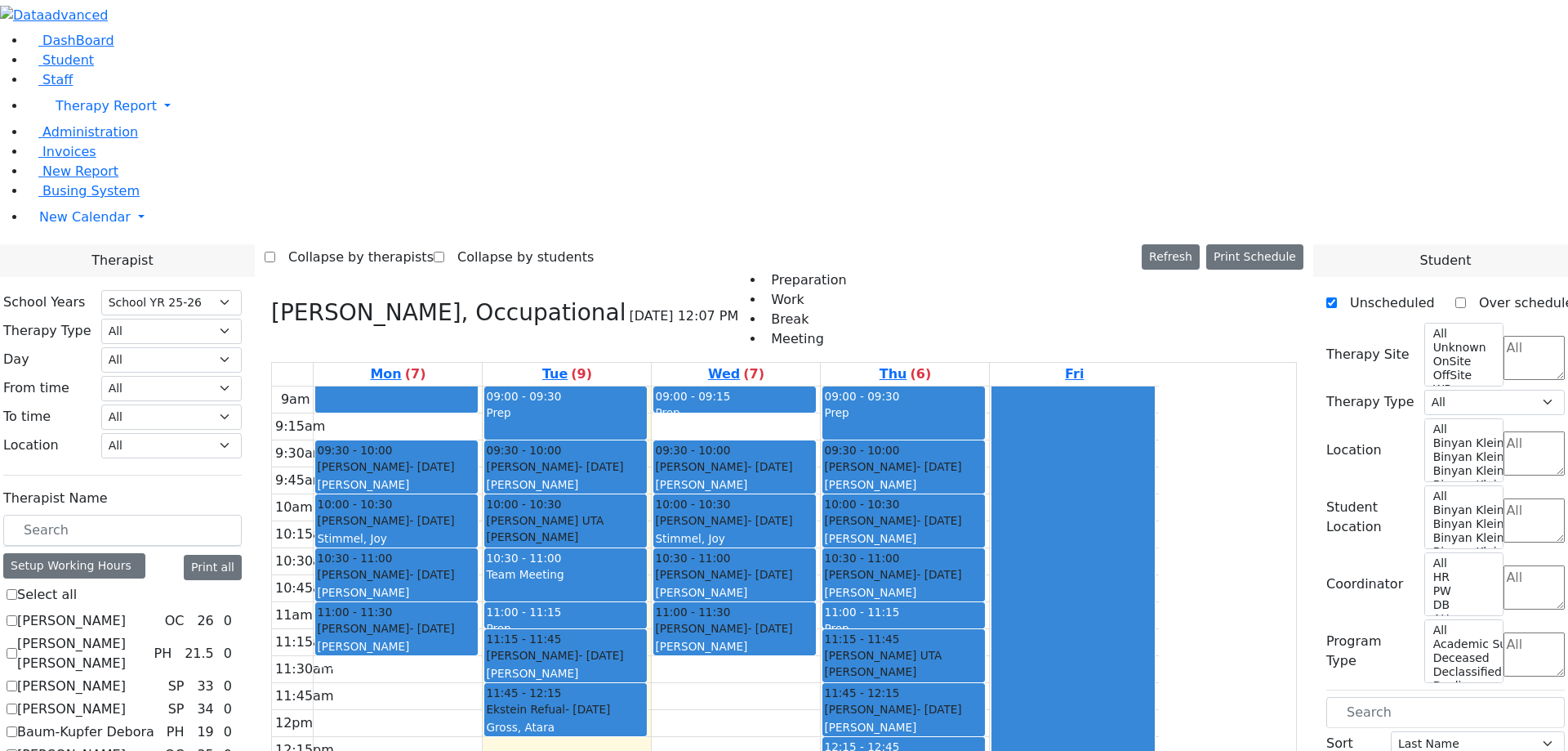
checkbox input "false"
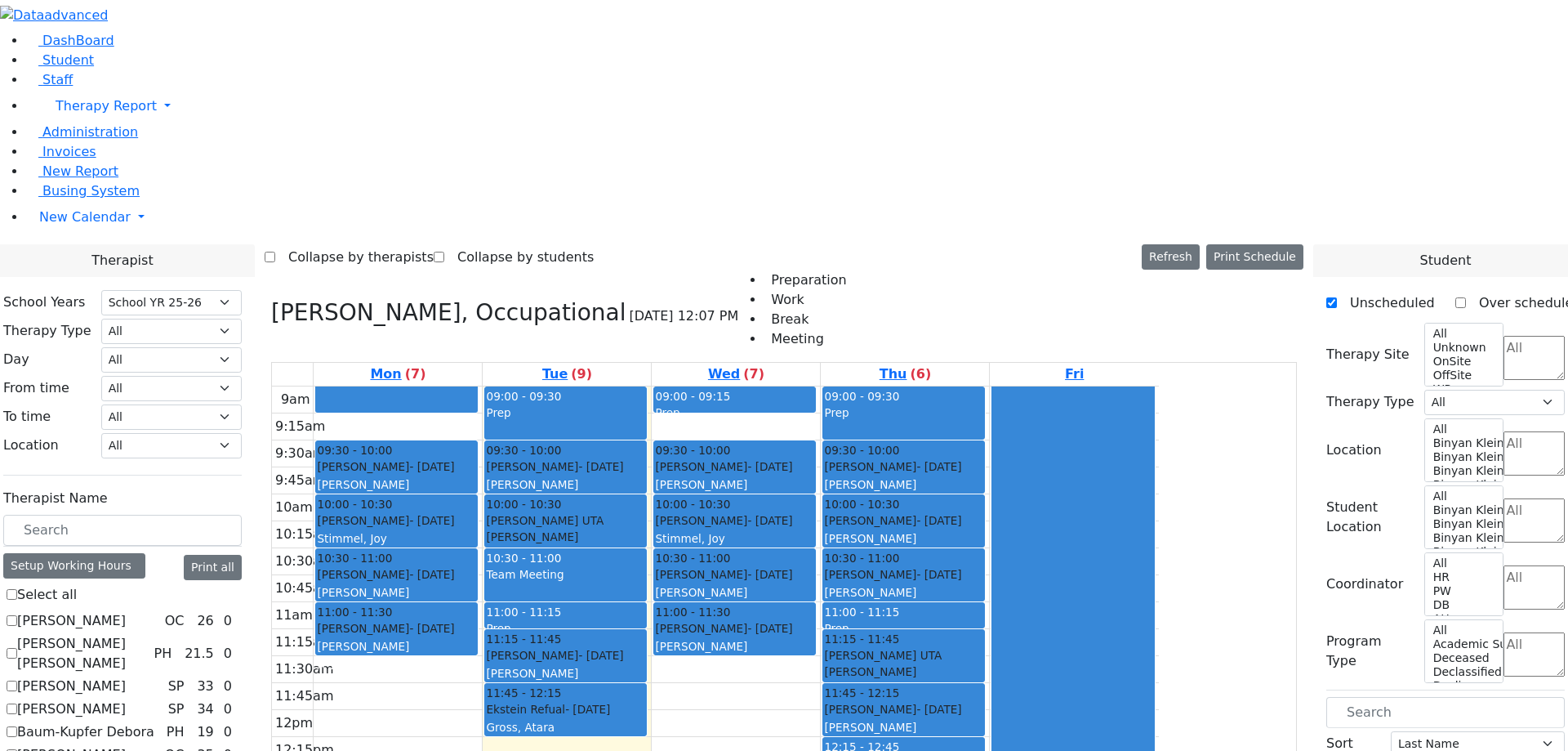
checkbox input "false"
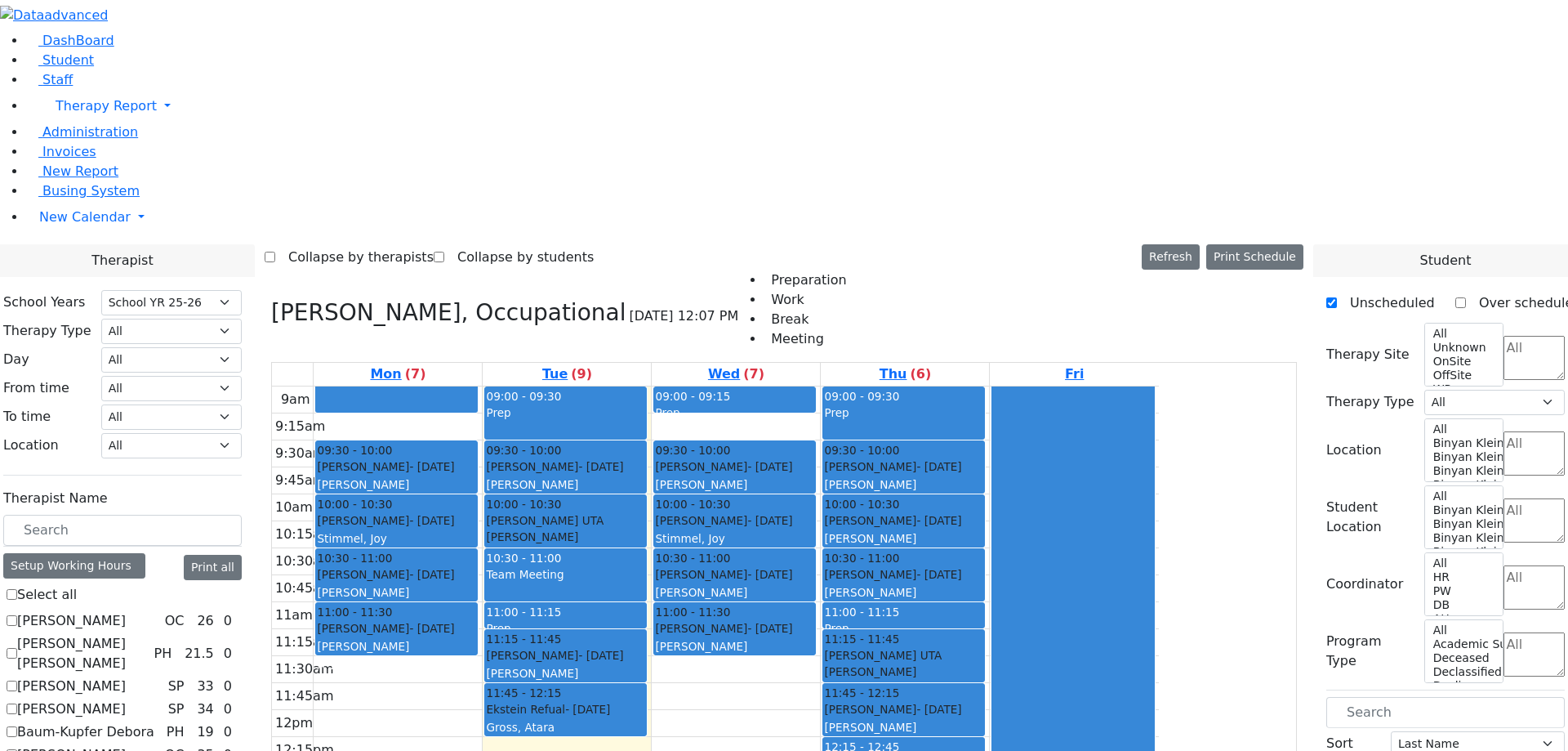
checkbox input "false"
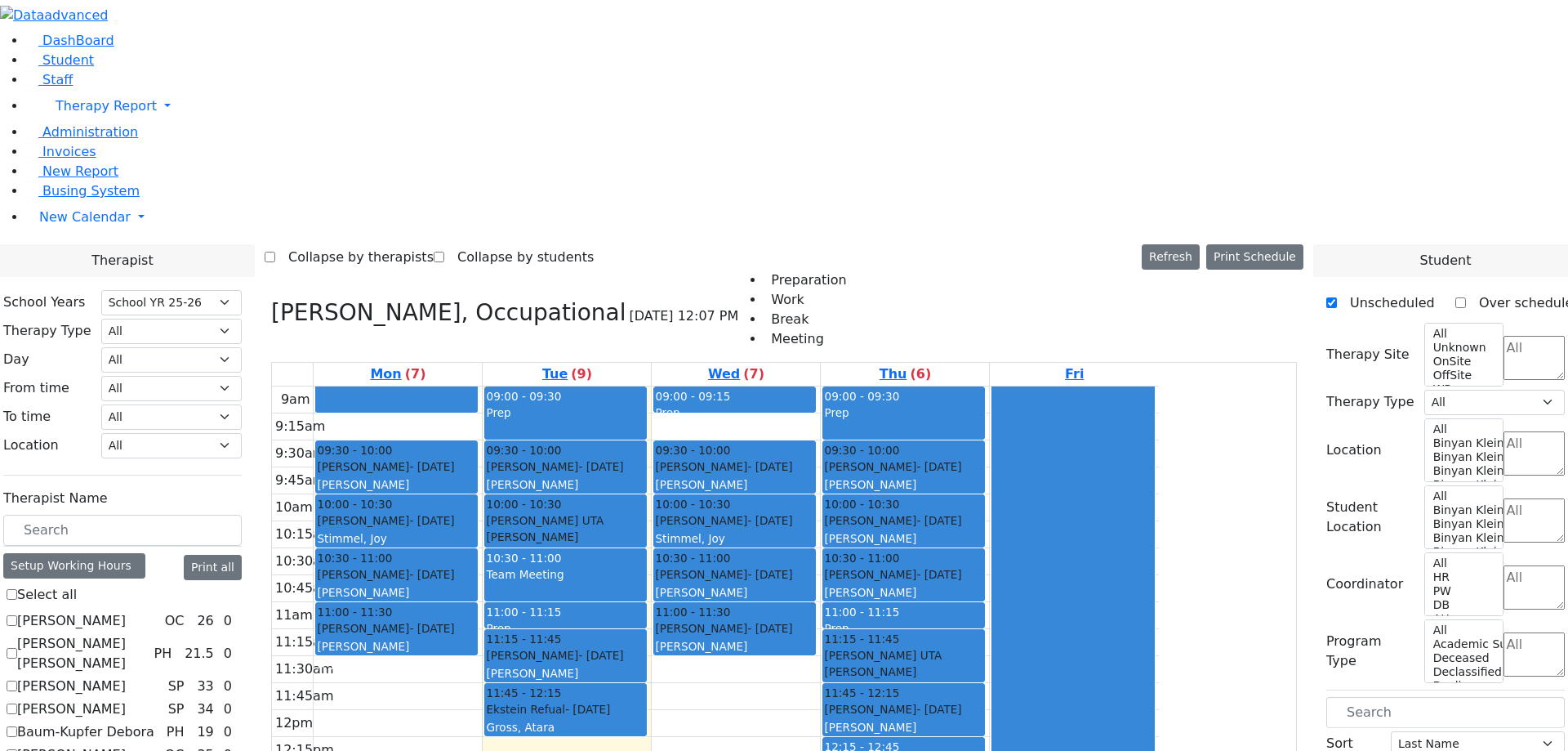
checkbox input "false"
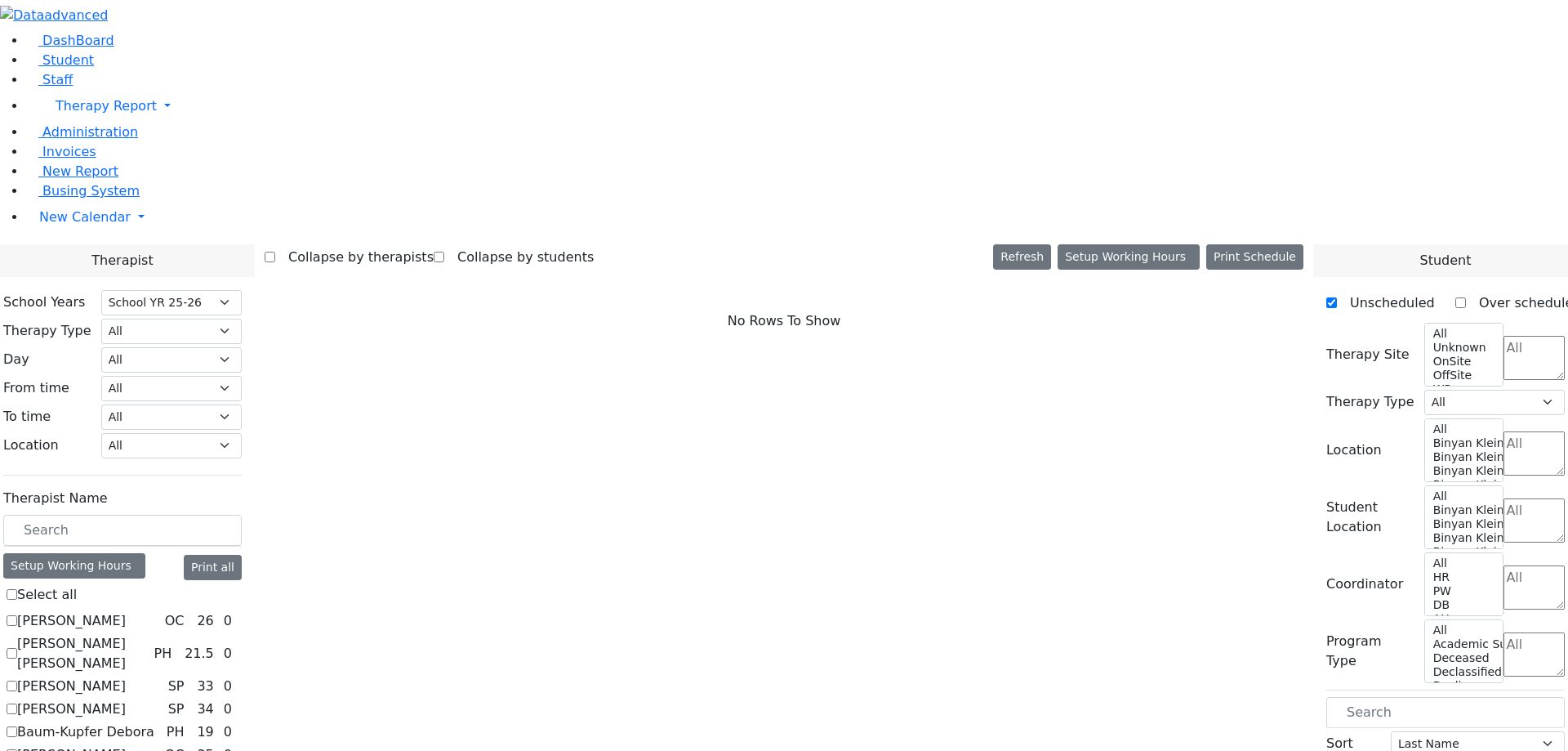
click at [126, 611] on label "[PERSON_NAME]" at bounding box center [72, 621] width 109 height 20
click at [17, 616] on input "[PERSON_NAME]" at bounding box center [12, 621] width 10 height 10
checkbox input "true"
select select "1"
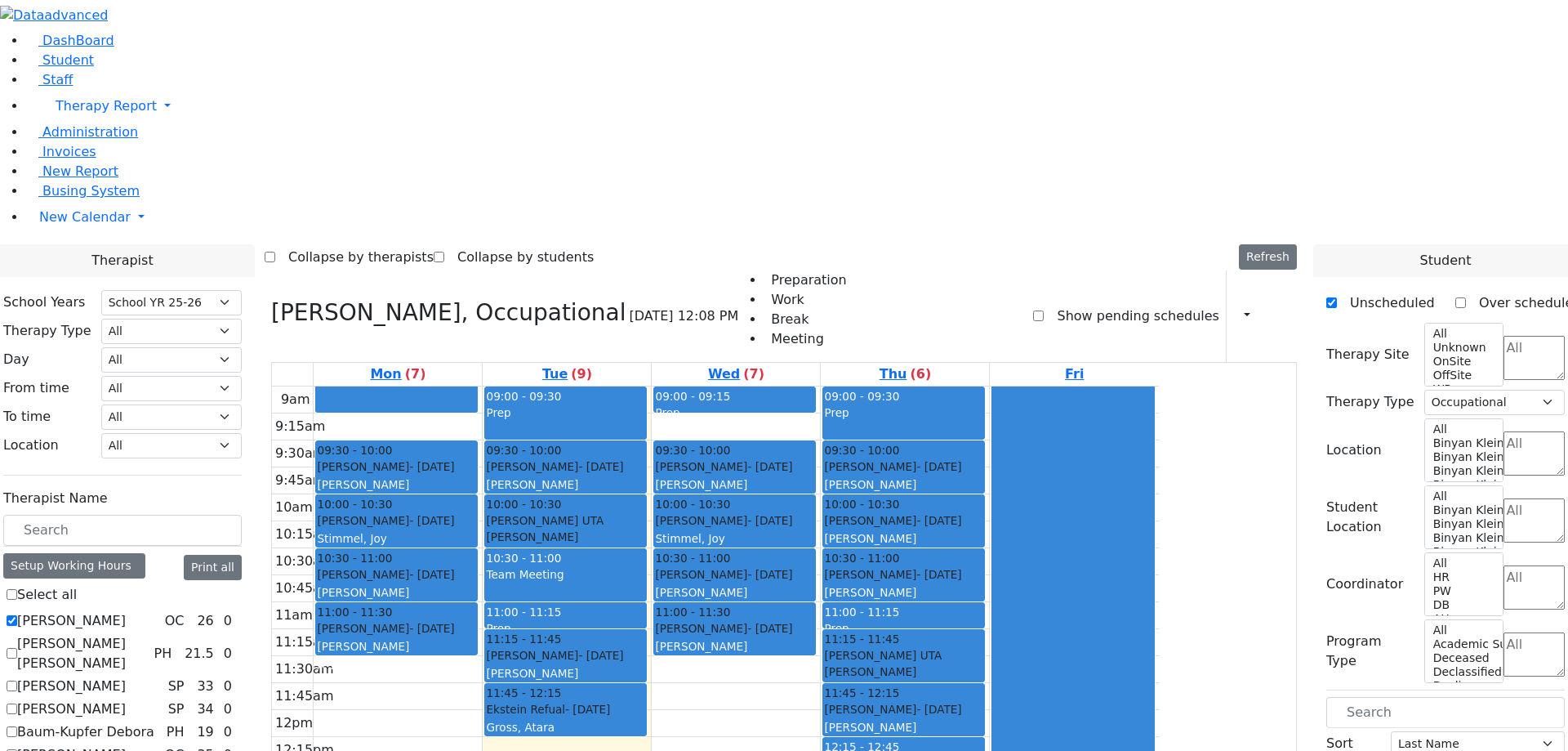
click at [147, 634] on label "[PERSON_NAME] [PERSON_NAME]" at bounding box center [82, 654] width 130 height 39
click at [17, 648] on input "[PERSON_NAME] [PERSON_NAME]" at bounding box center [12, 653] width 10 height 10
checkbox input "true"
select select
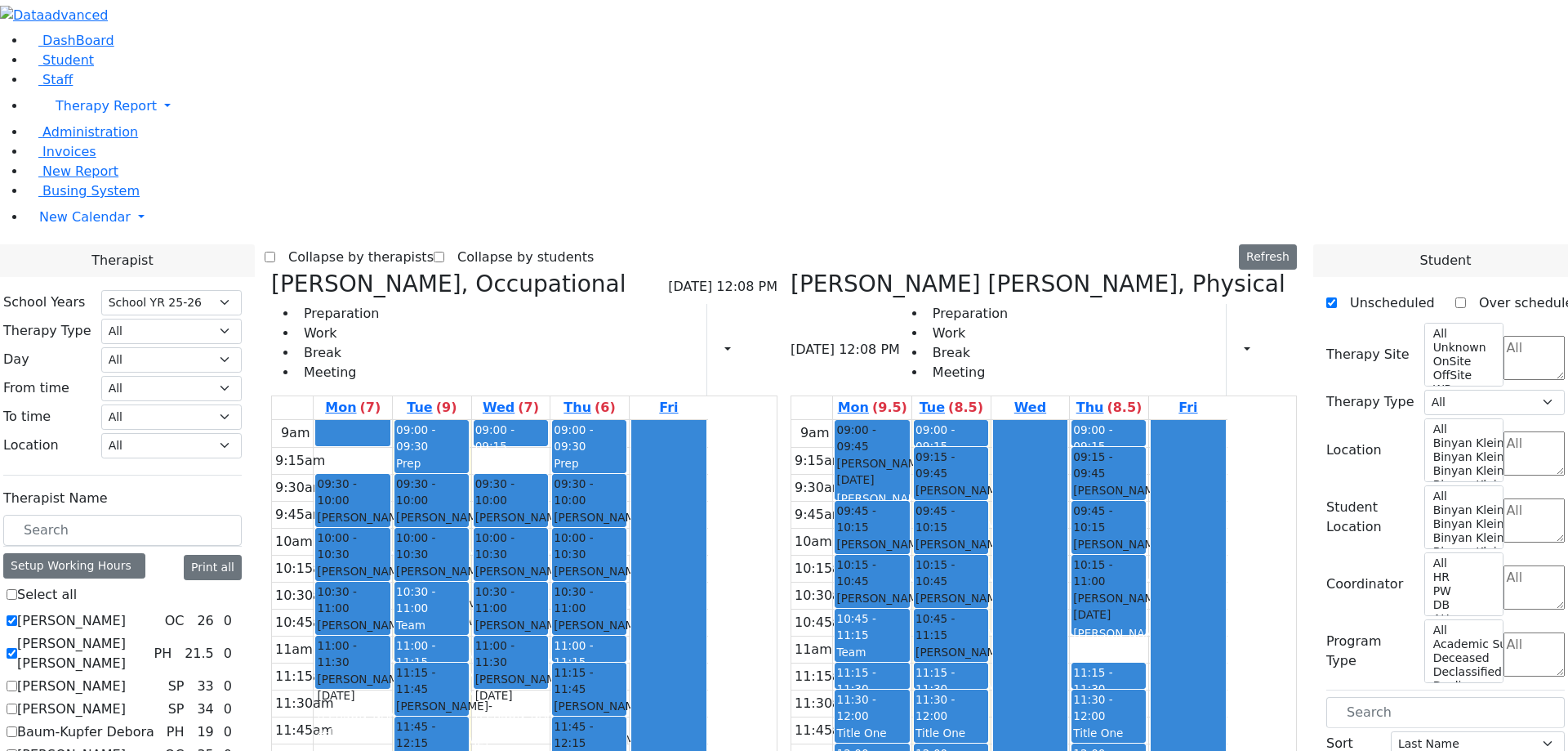
click at [126, 677] on label "[PERSON_NAME]" at bounding box center [72, 686] width 109 height 20
click at [17, 680] on input "[PERSON_NAME]" at bounding box center [12, 685] width 10 height 10
checkbox input "true"
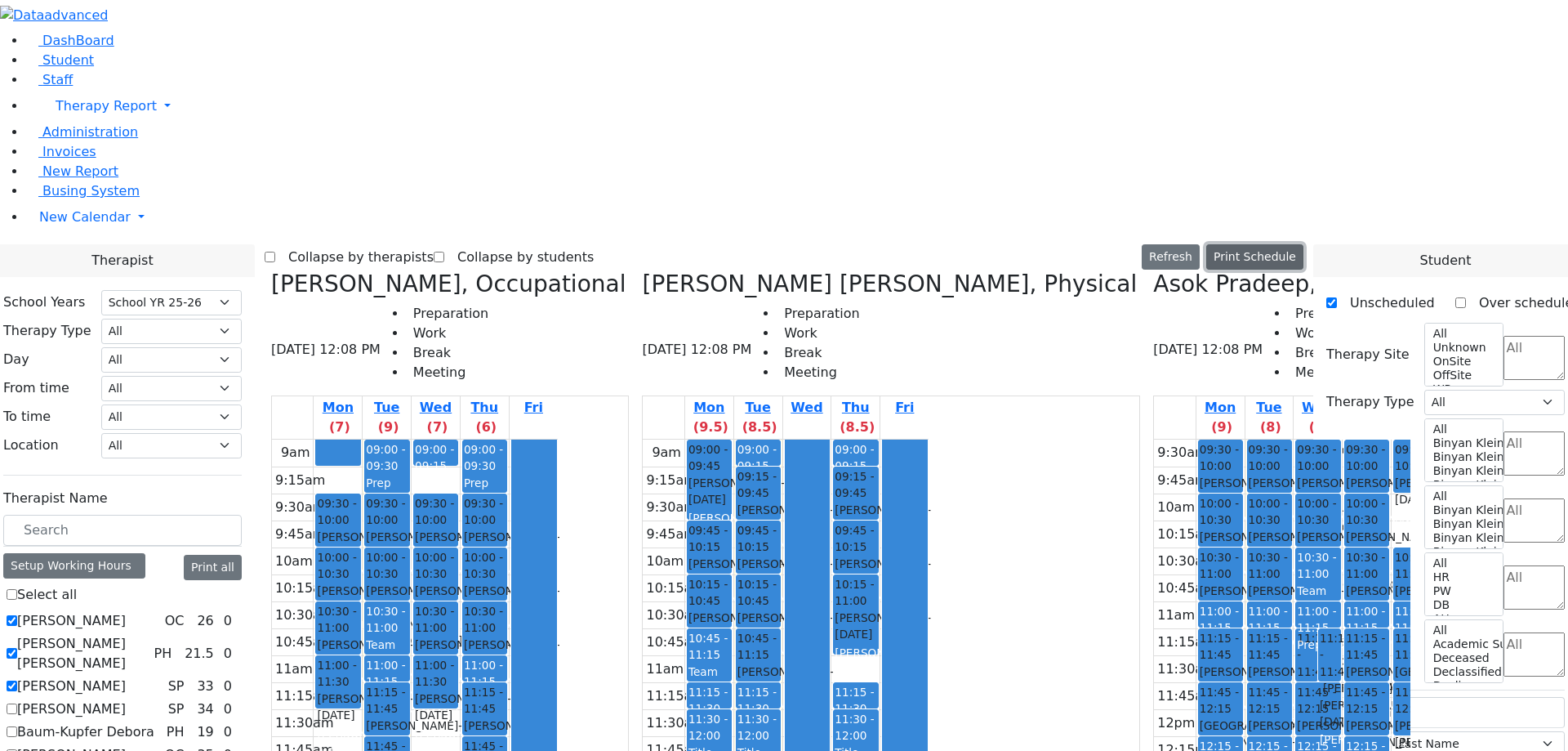
click at [1270, 244] on button "Print Schedule" at bounding box center [1255, 257] width 97 height 26
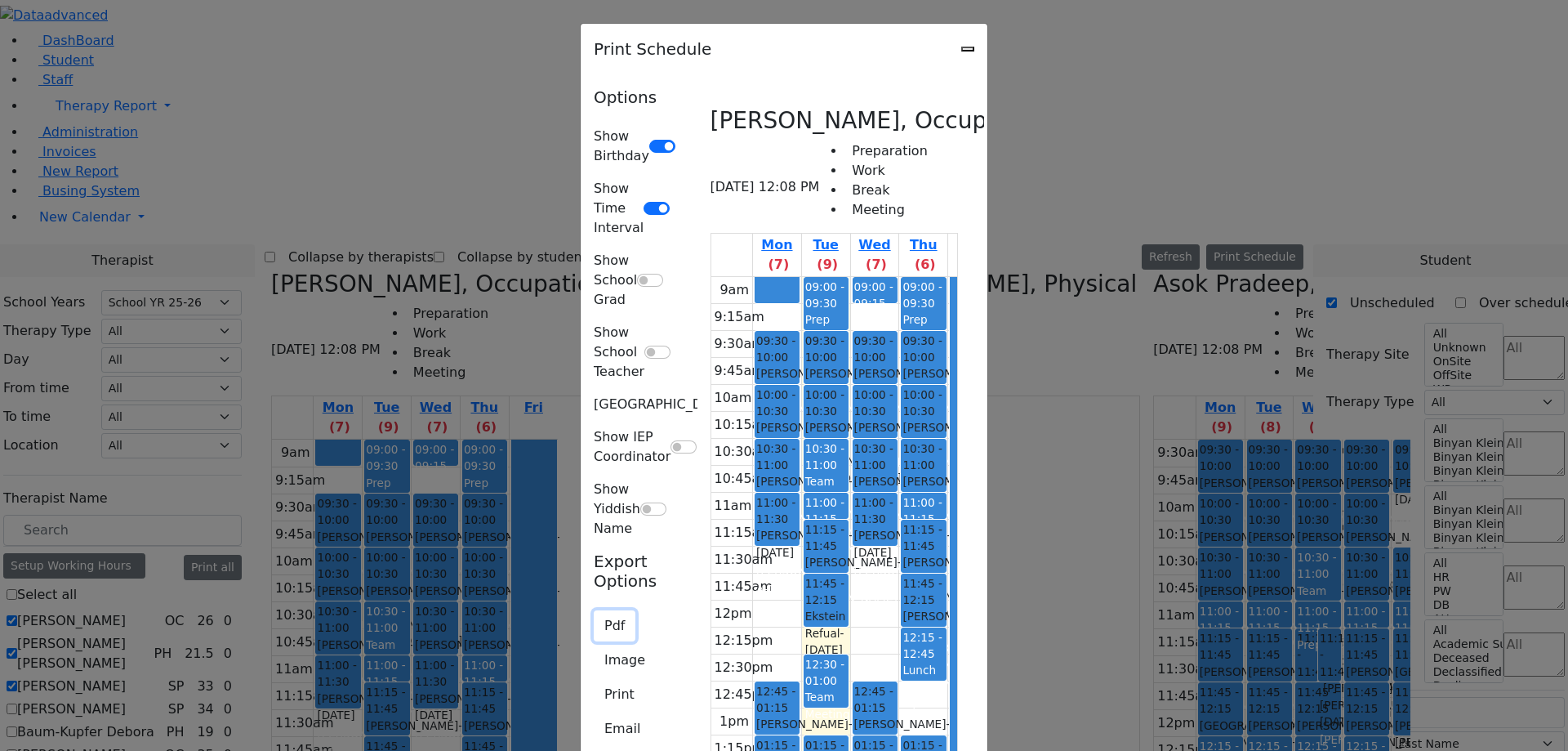
click at [594, 611] on button "Pdf" at bounding box center [615, 626] width 42 height 31
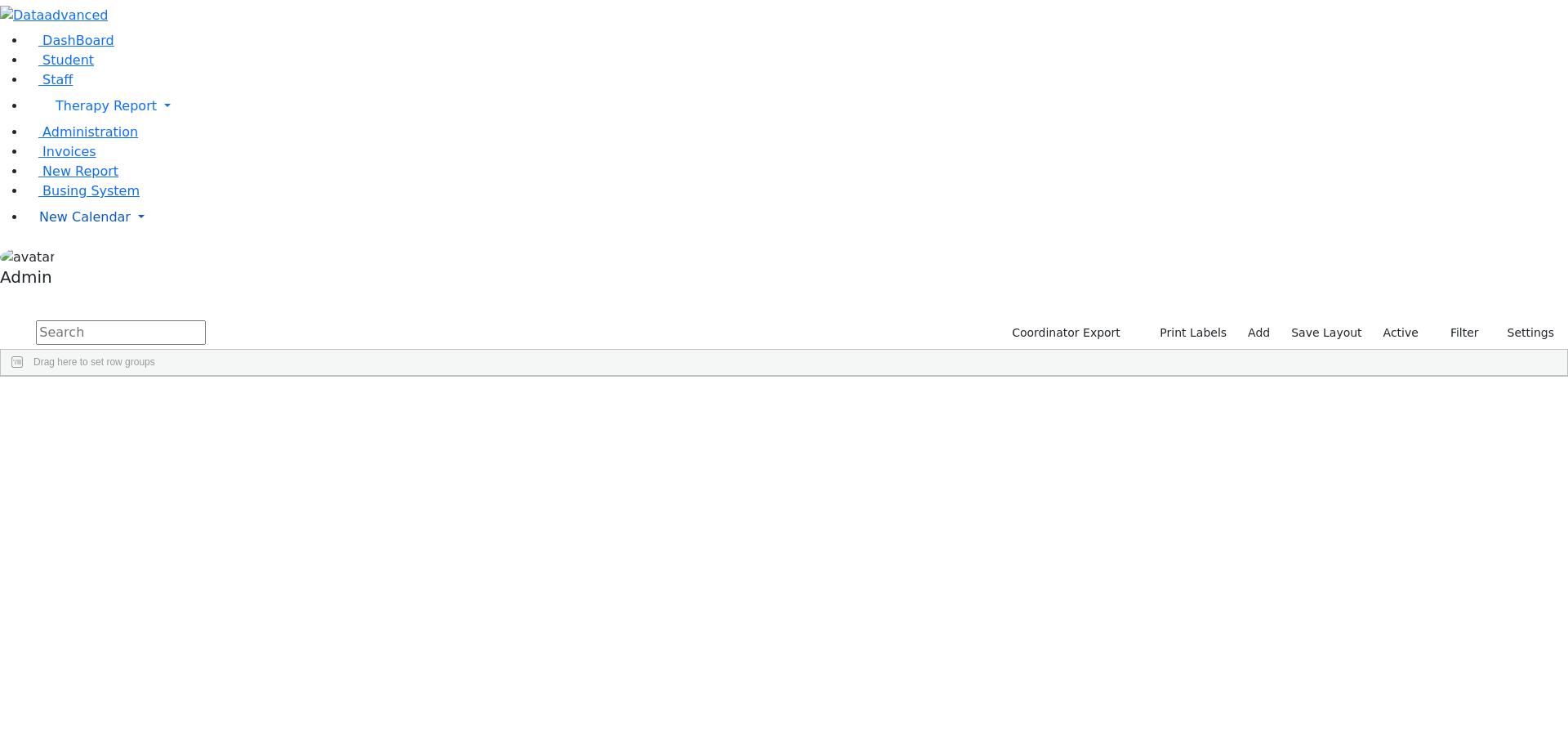
click at [73, 225] on span "New Calendar" at bounding box center [84, 217] width 91 height 15
click at [75, 257] on span "Calendar" at bounding box center [64, 249] width 59 height 15
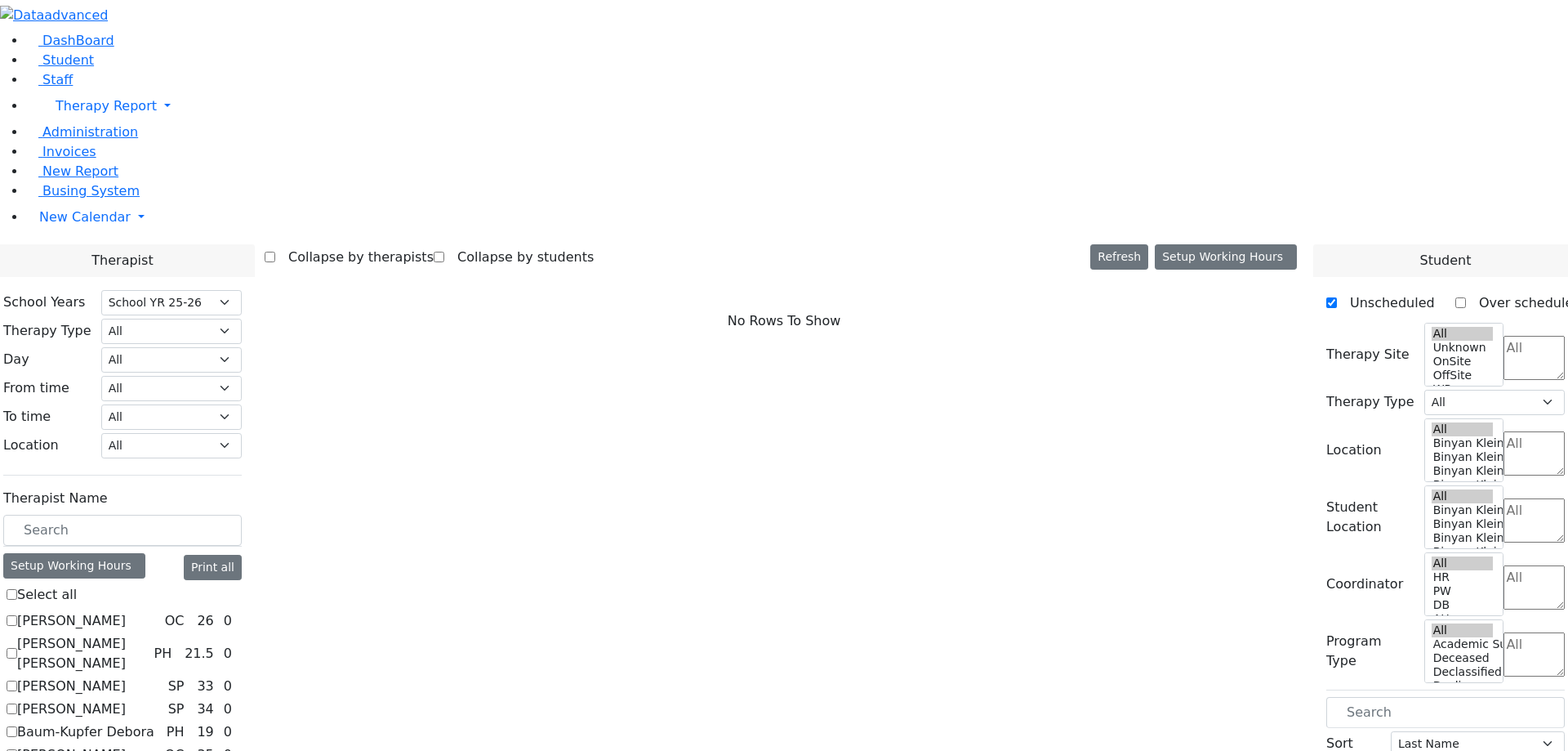
select select "212"
click at [126, 611] on label "Abramczyk ZC" at bounding box center [72, 621] width 109 height 20
click at [17, 616] on input "Abramczyk ZC" at bounding box center [12, 621] width 10 height 10
checkbox input "true"
select select "1"
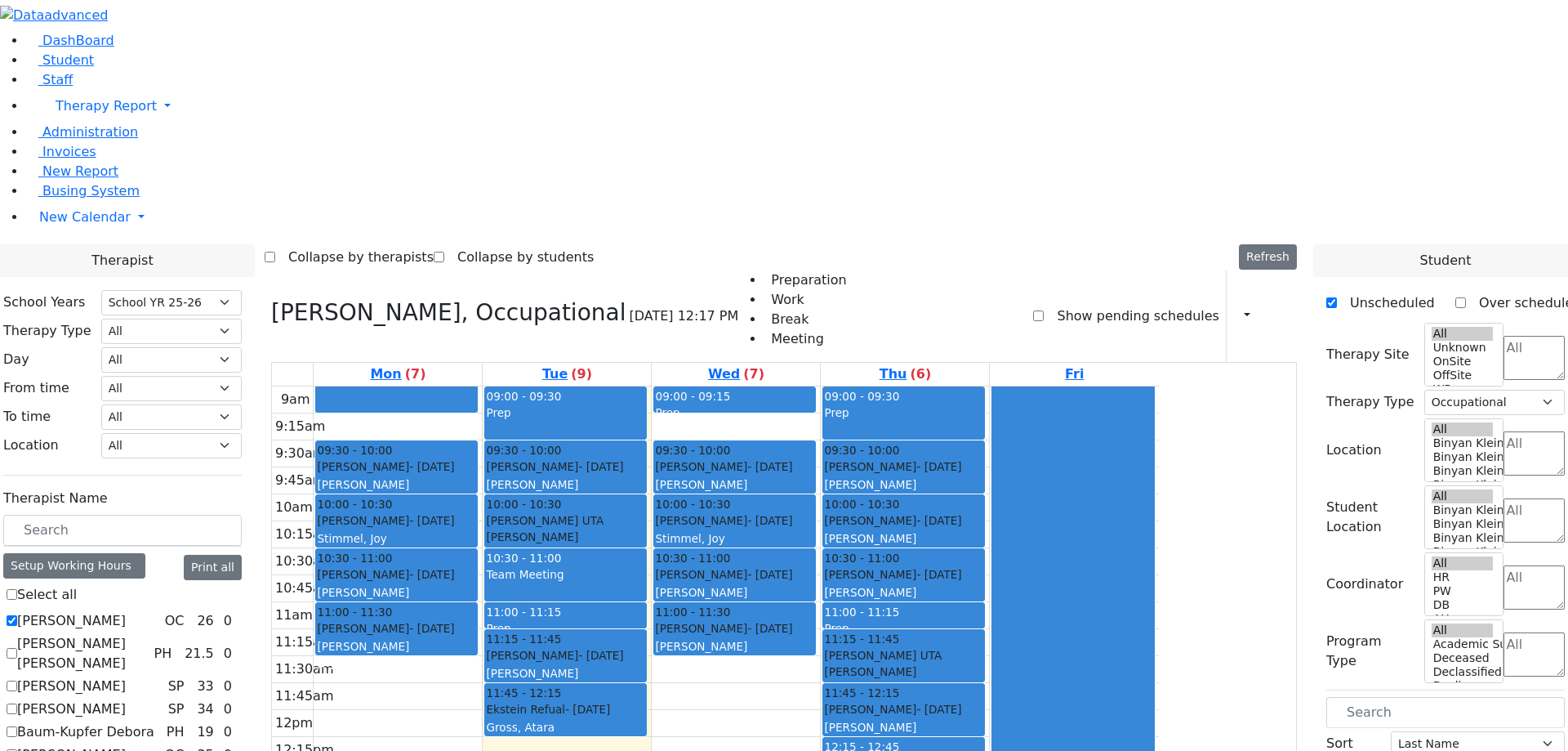
click at [147, 634] on label "Abramsky Sara Chana" at bounding box center [82, 654] width 130 height 39
click at [17, 648] on input "[PERSON_NAME] [PERSON_NAME]" at bounding box center [12, 653] width 10 height 10
checkbox input "true"
select select
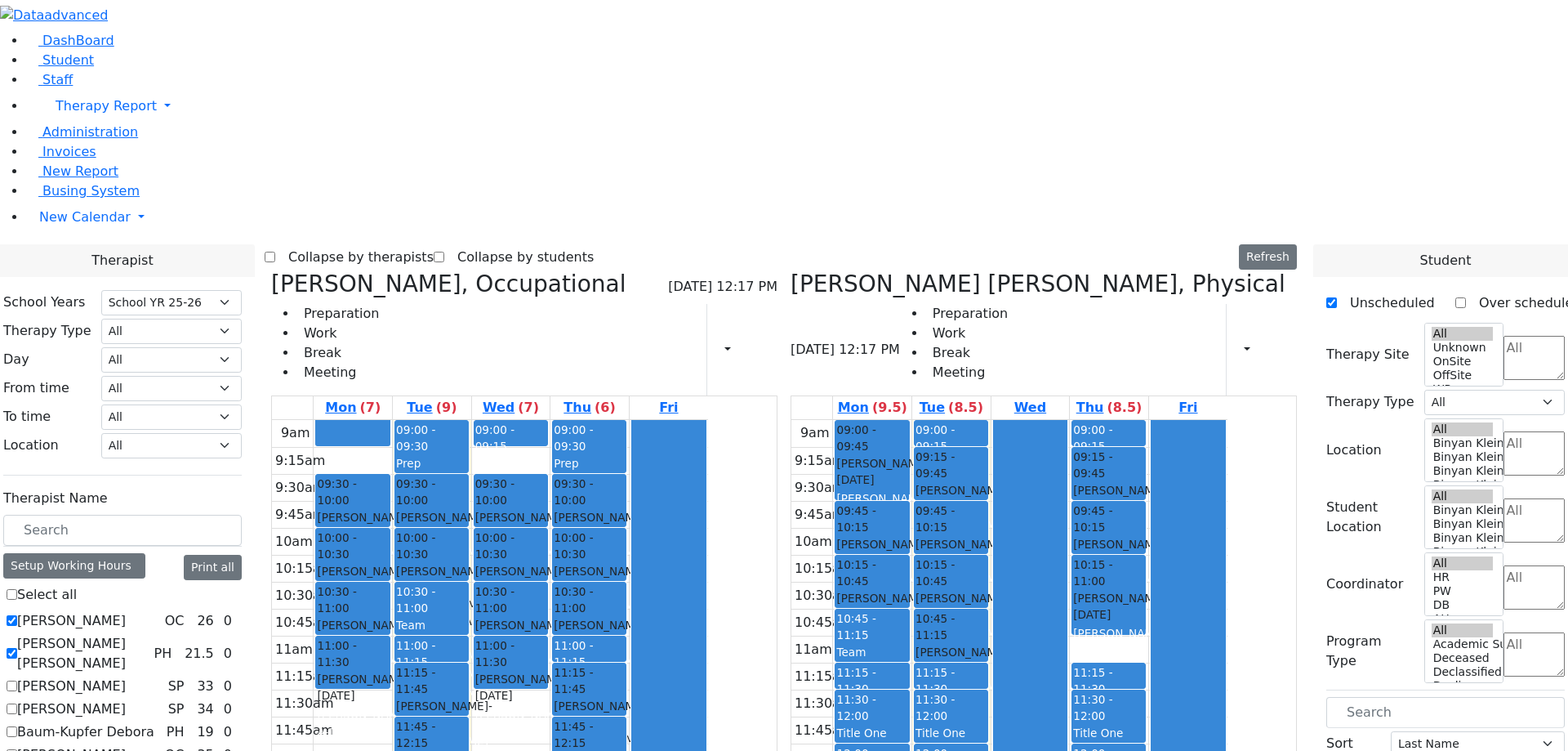
click at [126, 677] on label "[PERSON_NAME]" at bounding box center [72, 686] width 109 height 20
click at [17, 680] on input "[PERSON_NAME]" at bounding box center [12, 685] width 10 height 10
checkbox input "true"
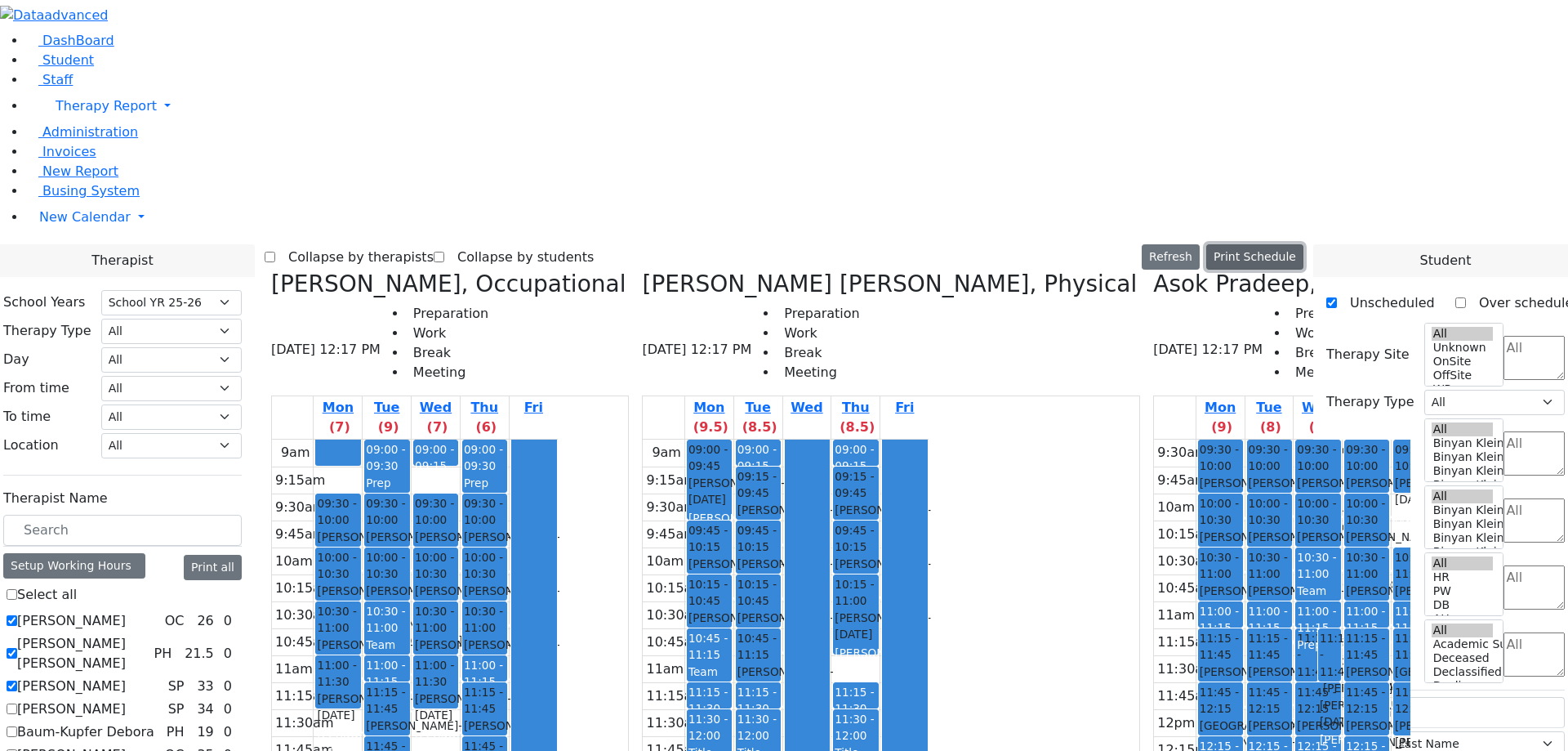
click at [1302, 244] on button "Print Schedule" at bounding box center [1255, 257] width 97 height 26
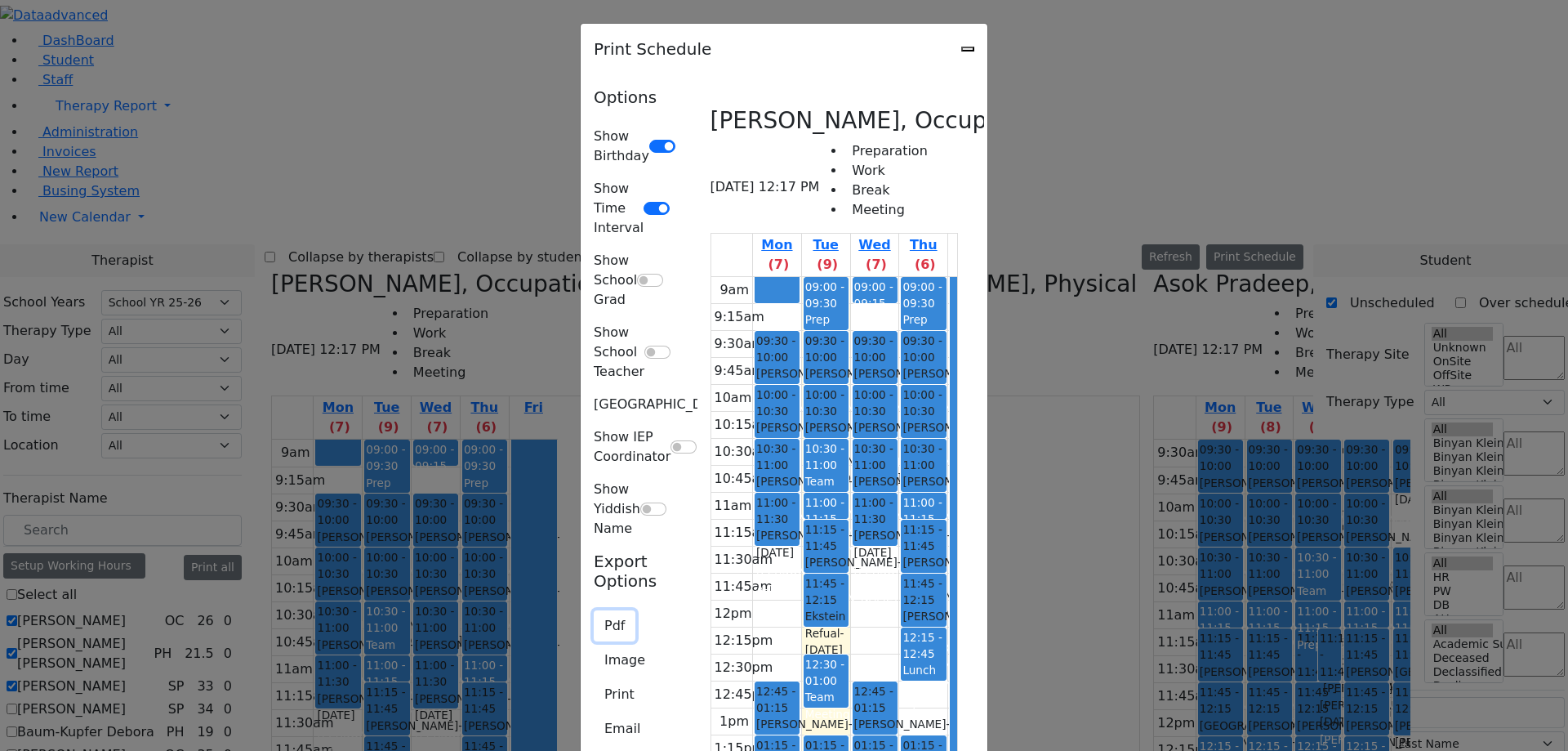
click at [594, 611] on button "Pdf" at bounding box center [615, 626] width 42 height 31
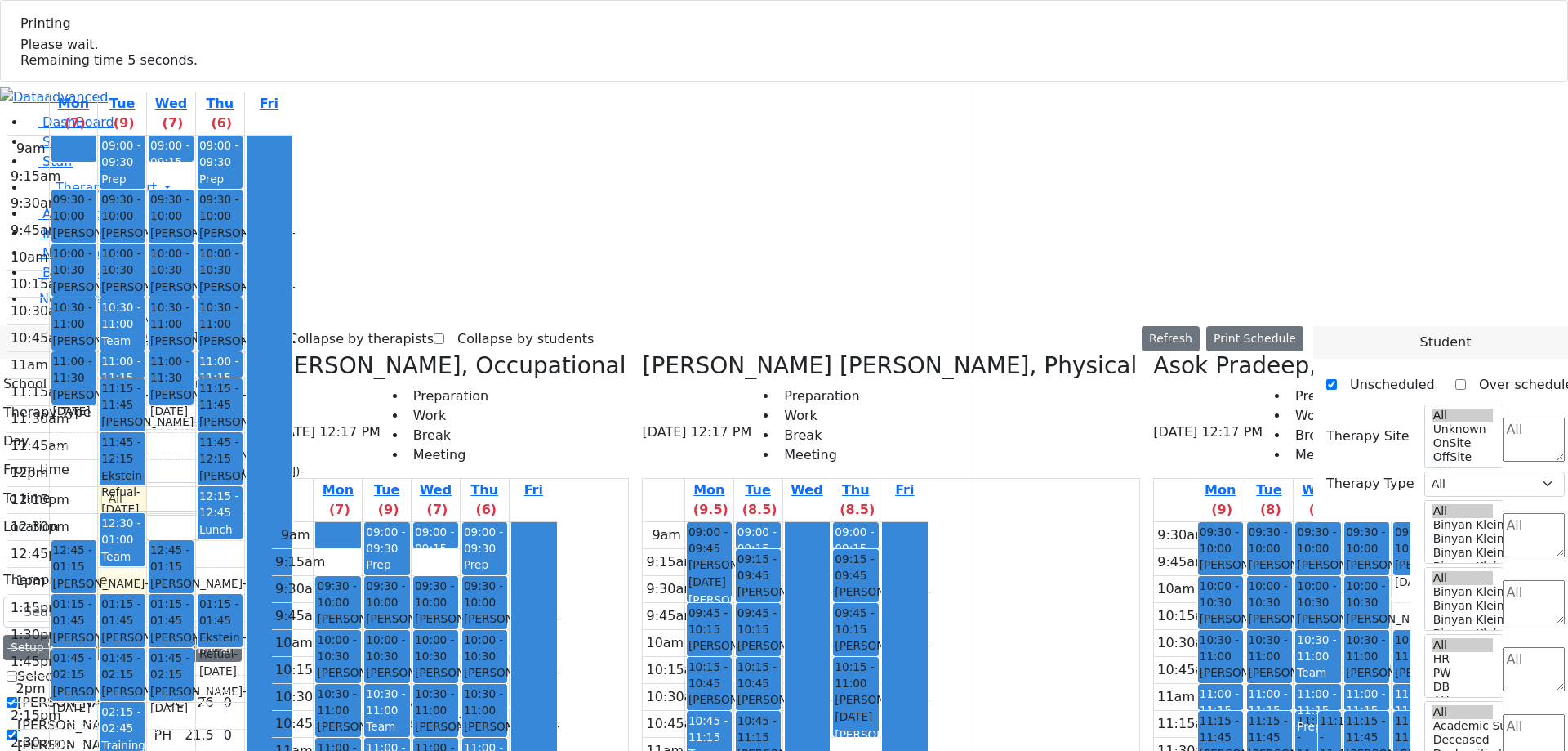
select select "212"
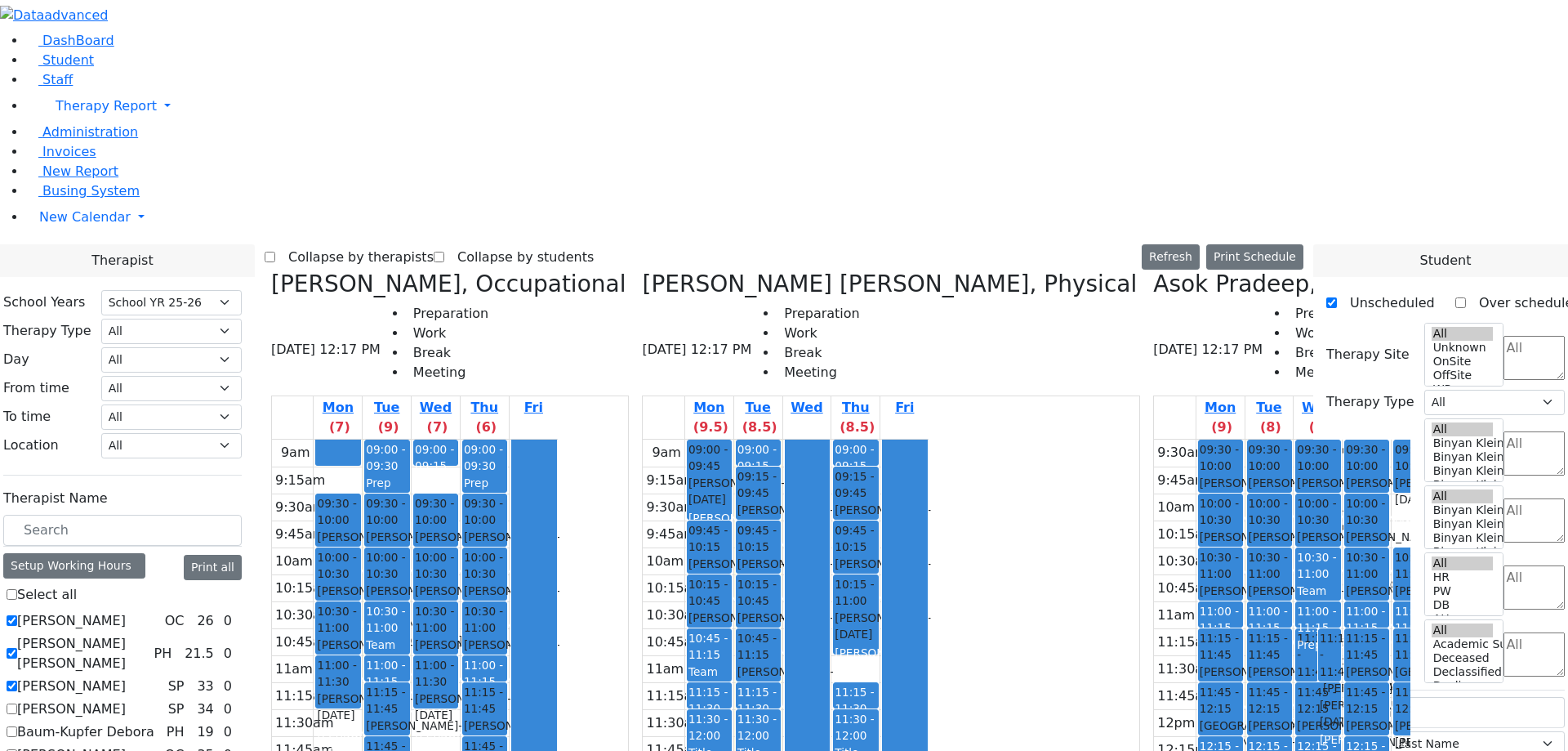
select select "212"
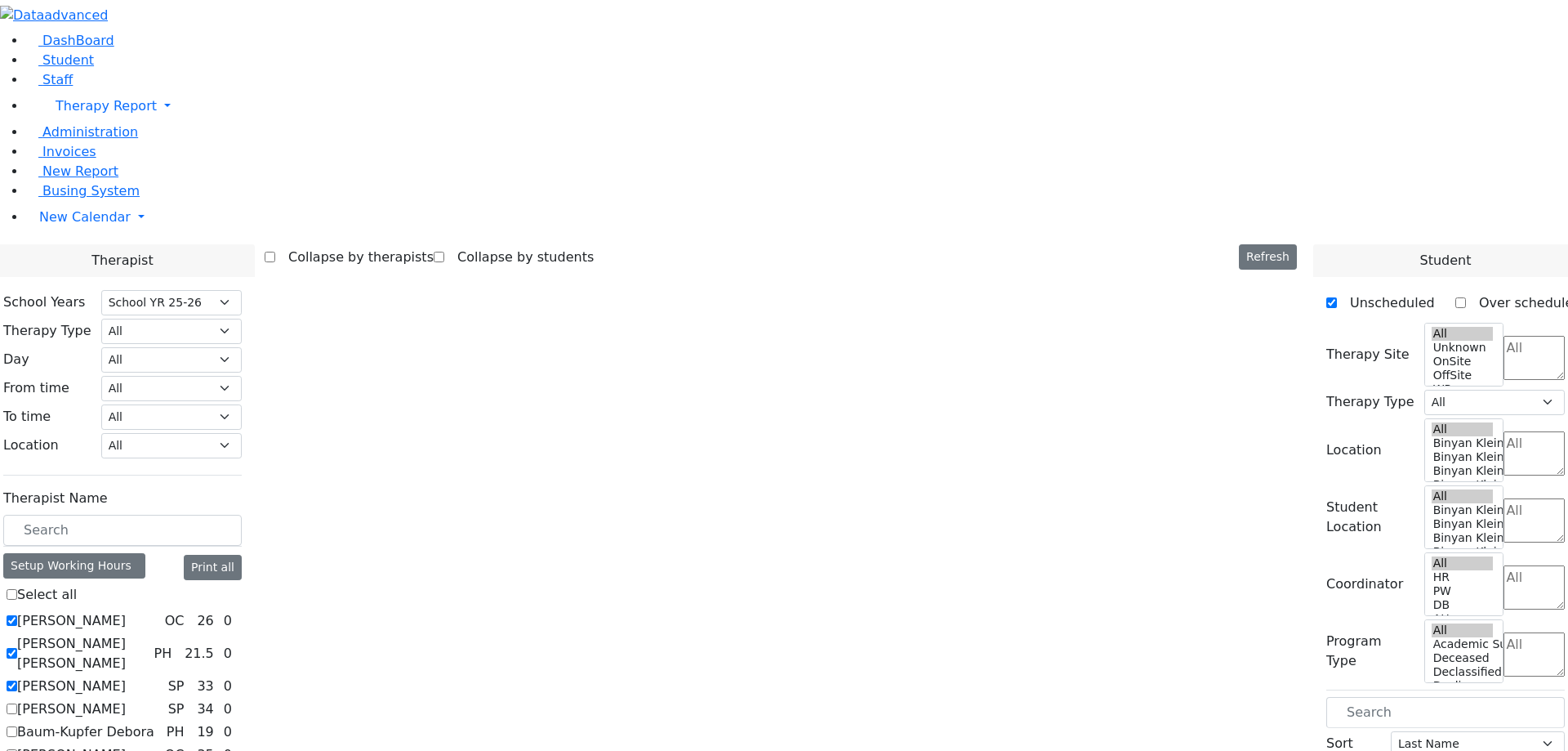
select select "212"
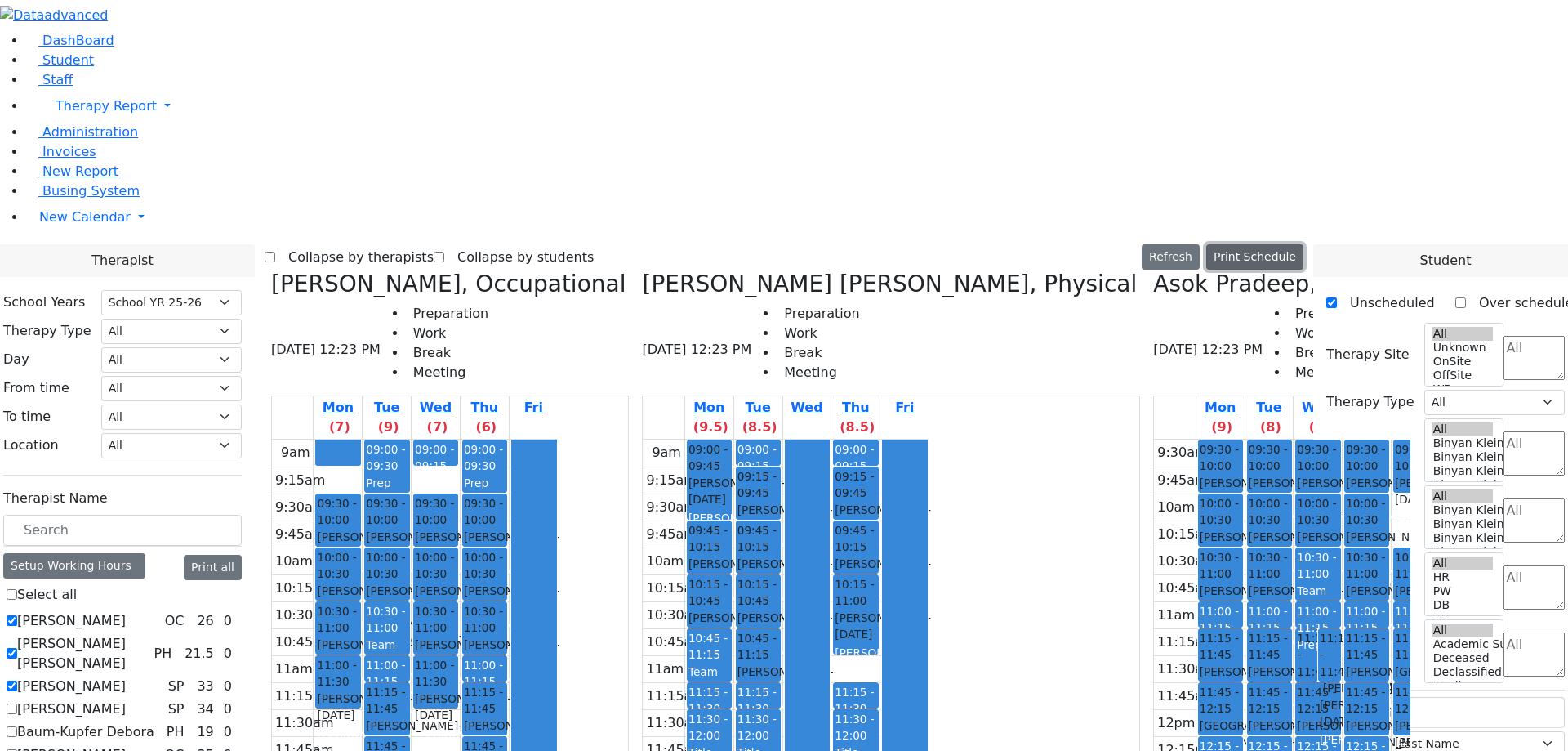
click at [1289, 244] on button "Print Schedule" at bounding box center [1255, 257] width 97 height 26
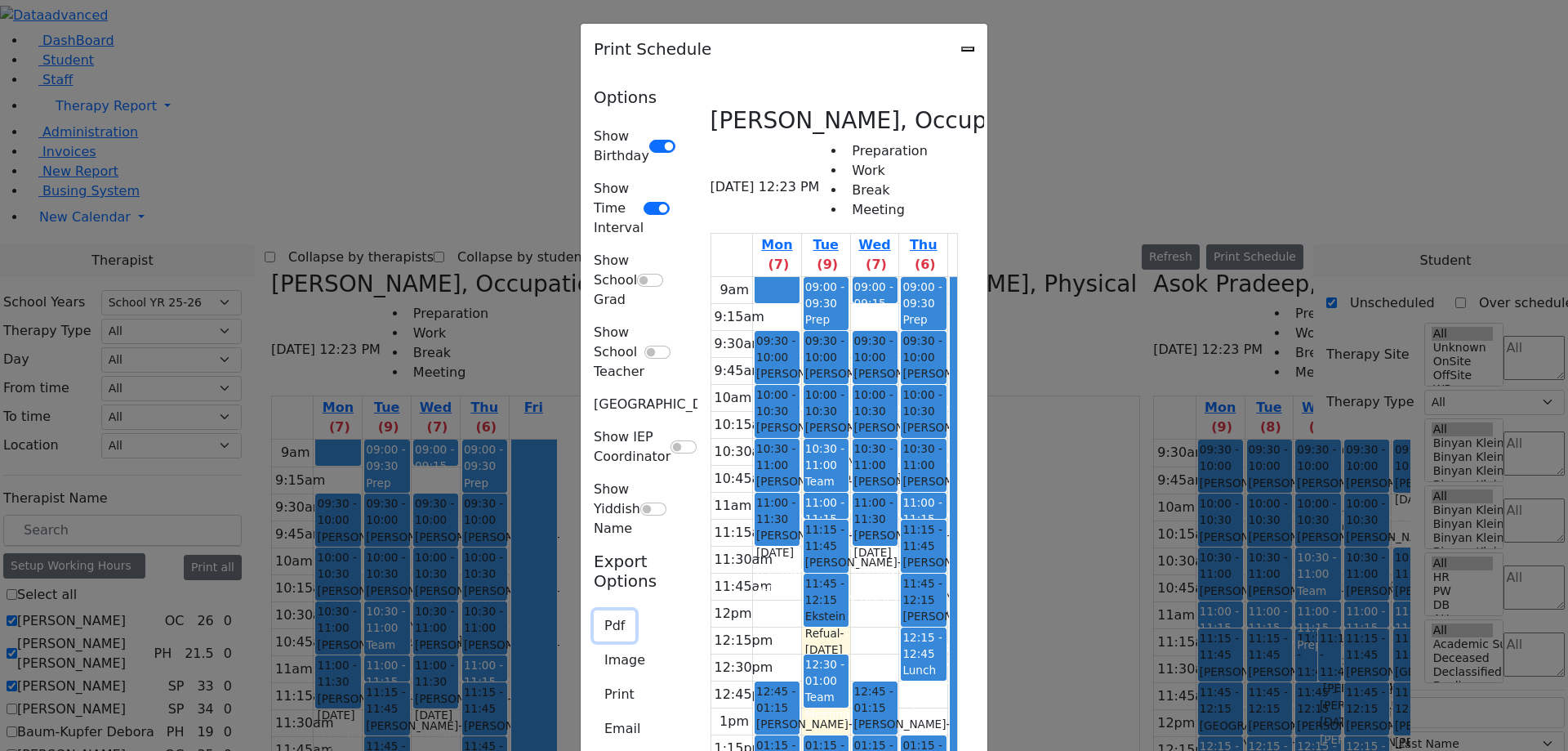
click at [594, 611] on button "Pdf" at bounding box center [615, 626] width 42 height 31
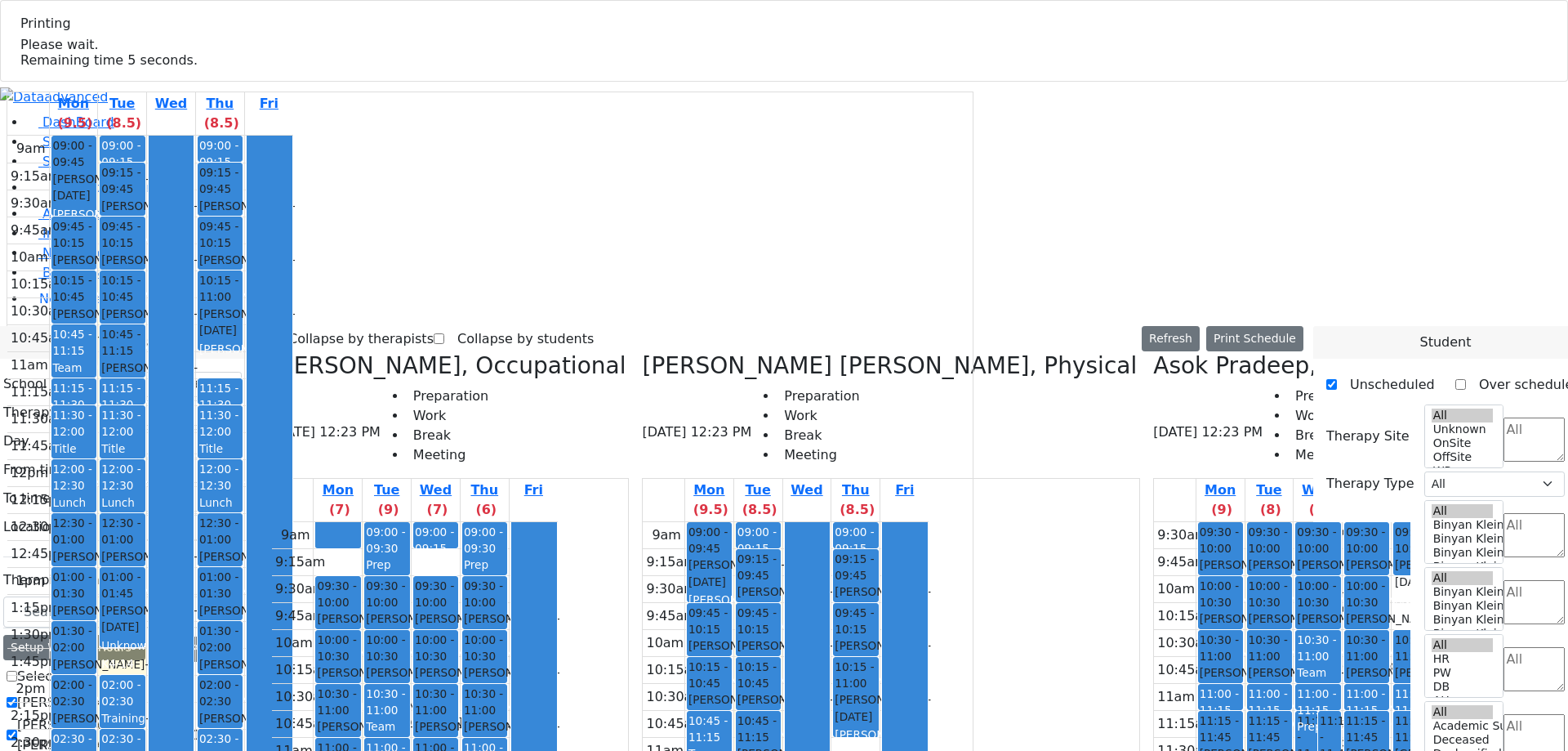
select select "212"
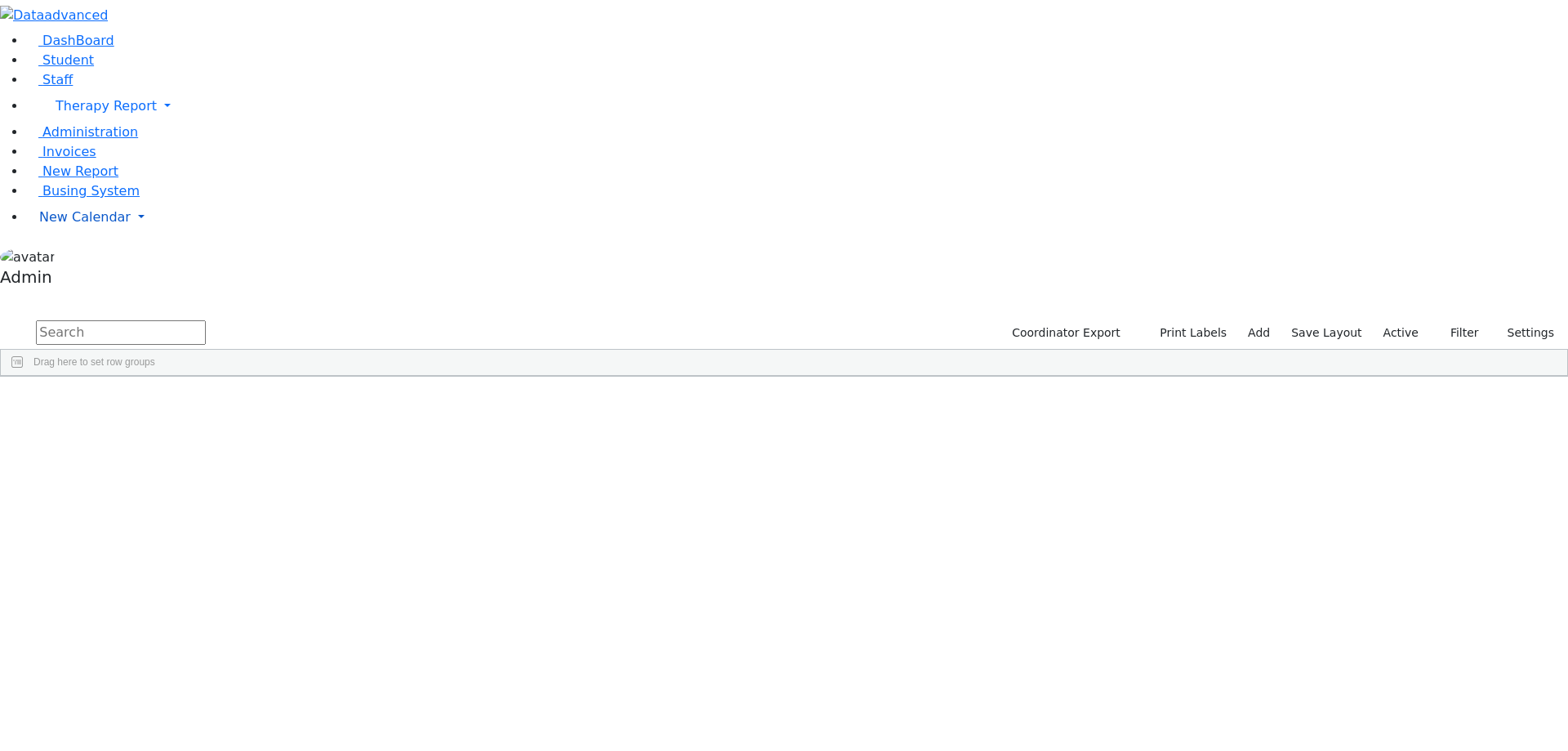
click at [83, 225] on span "New Calendar" at bounding box center [84, 217] width 91 height 15
click at [80, 260] on link "Calendar" at bounding box center [64, 249] width 59 height 20
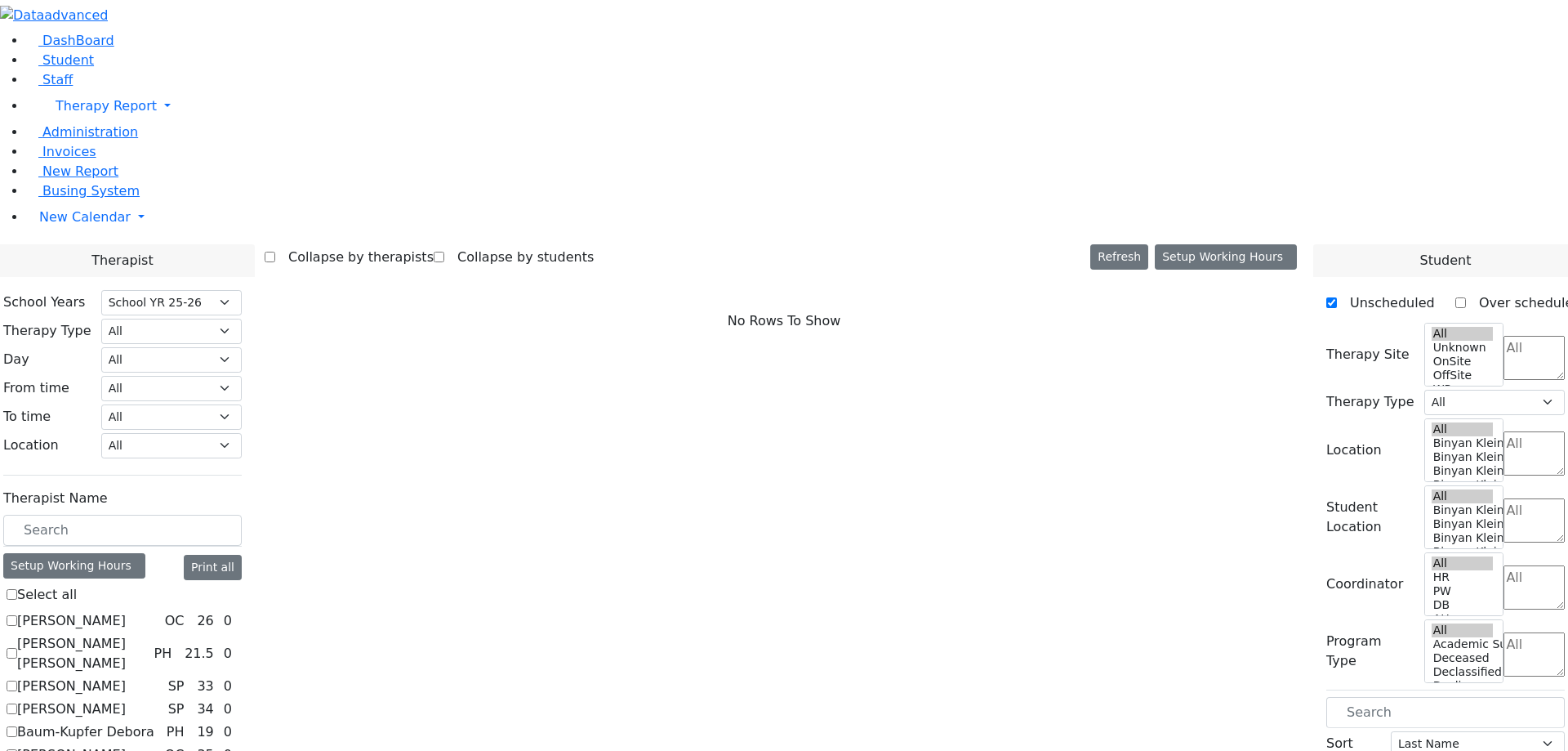
select select "212"
click at [126, 611] on label "[PERSON_NAME]" at bounding box center [72, 621] width 109 height 20
click at [17, 616] on input "[PERSON_NAME]" at bounding box center [12, 621] width 10 height 10
checkbox input "true"
select select "1"
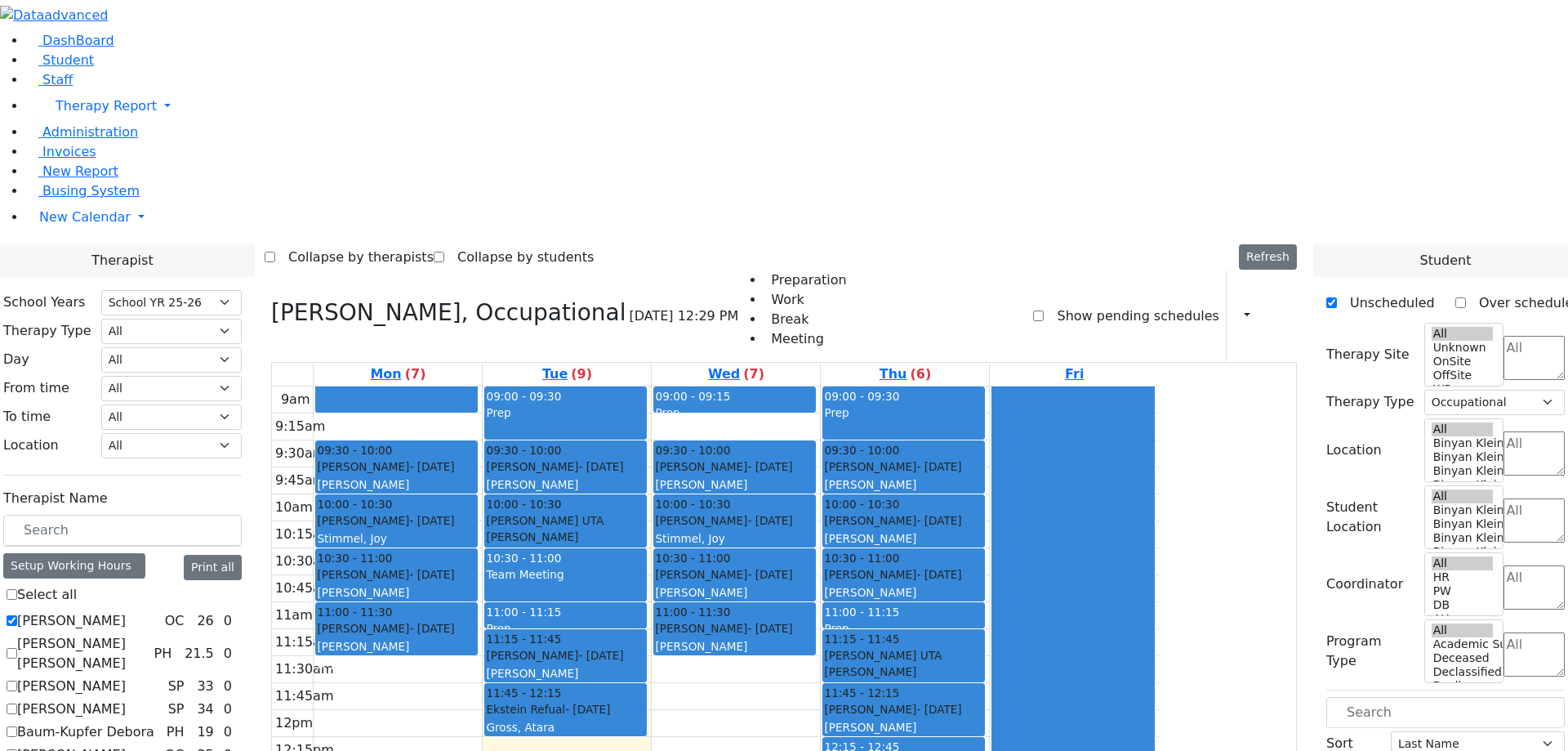
click at [147, 634] on label "[PERSON_NAME] [PERSON_NAME]" at bounding box center [82, 654] width 130 height 39
click at [17, 648] on input "[PERSON_NAME] [PERSON_NAME]" at bounding box center [12, 653] width 10 height 10
checkbox input "true"
select select
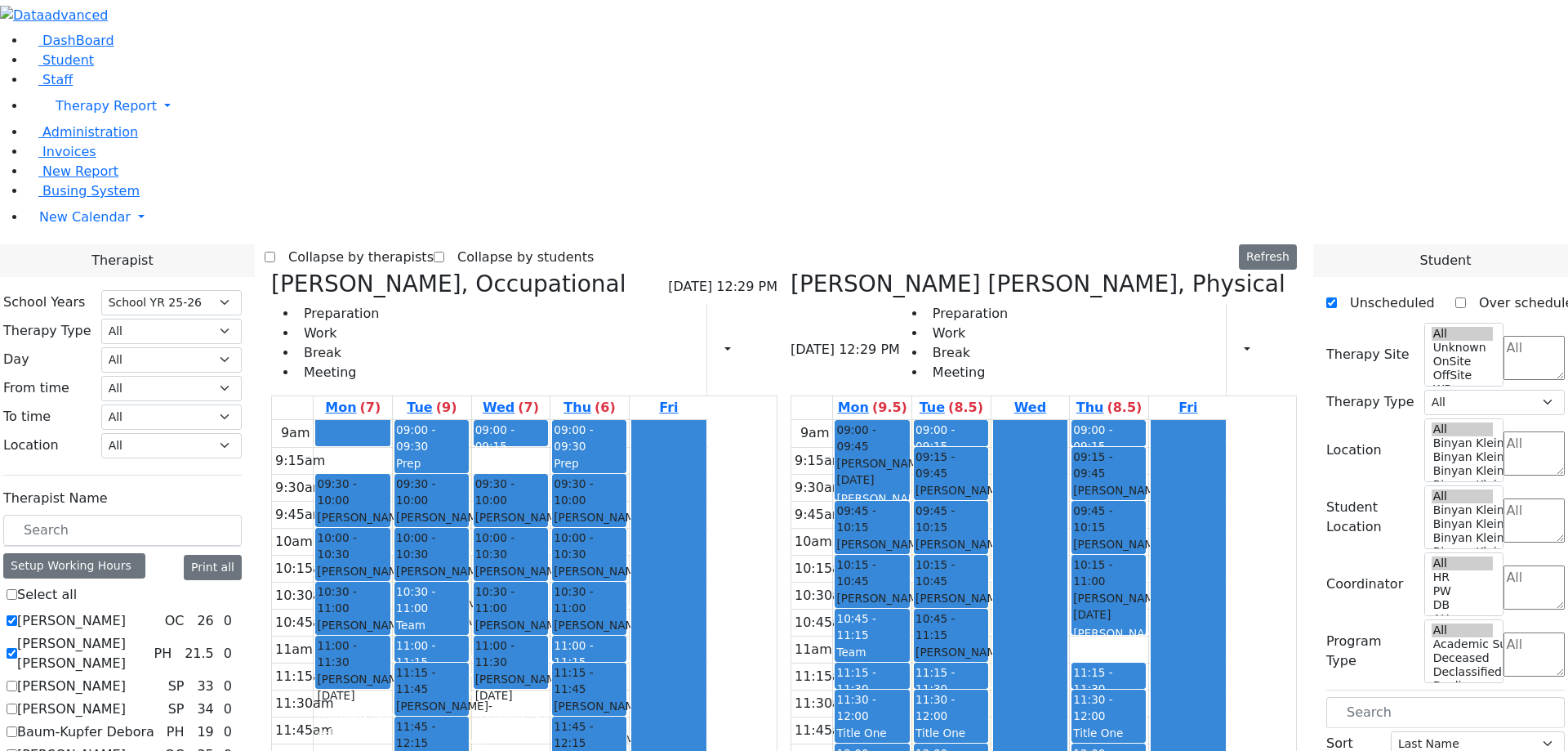
click at [126, 677] on label "[PERSON_NAME]" at bounding box center [72, 686] width 109 height 20
click at [17, 680] on input "[PERSON_NAME]" at bounding box center [12, 685] width 10 height 10
checkbox input "true"
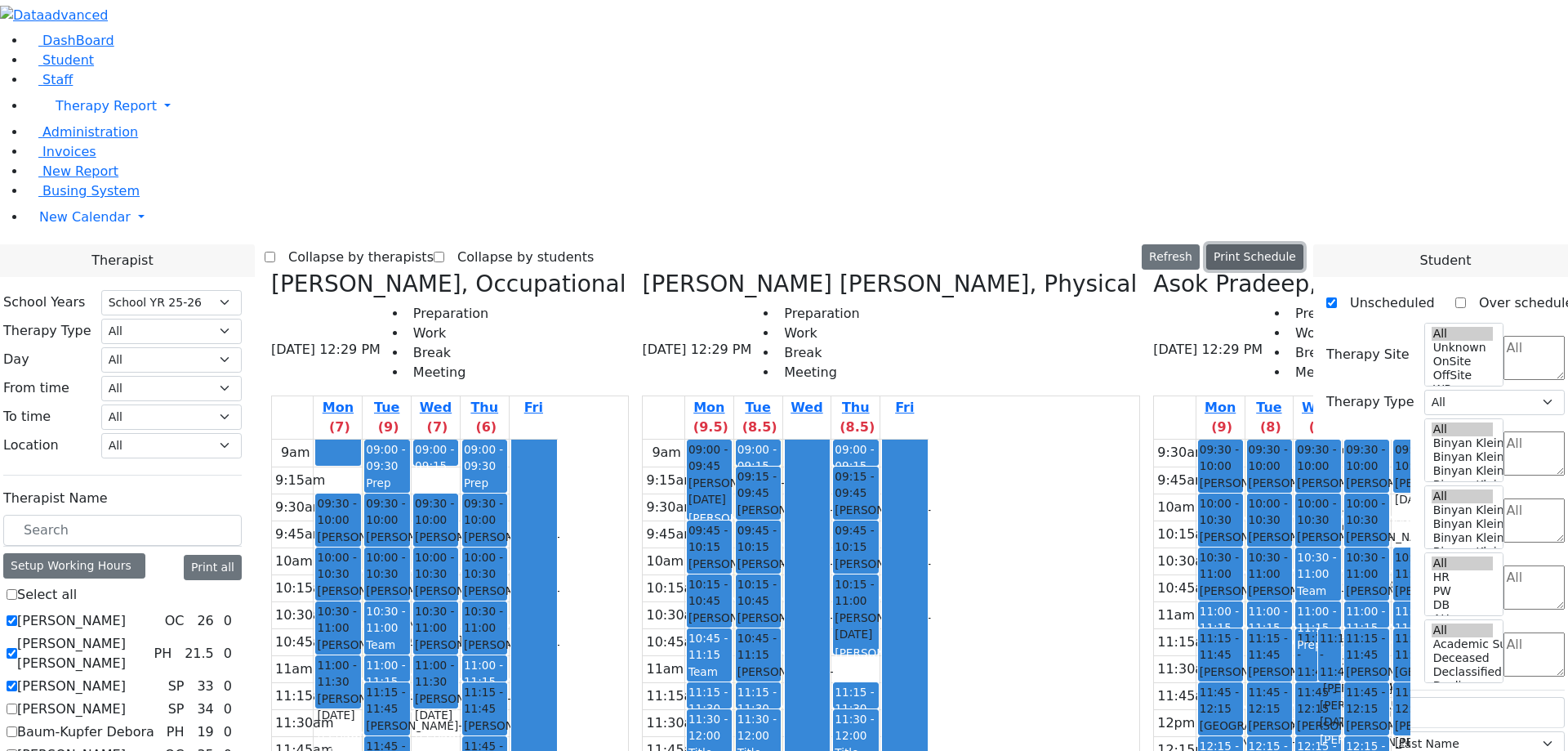
click at [1279, 244] on button "Print Schedule" at bounding box center [1255, 257] width 97 height 26
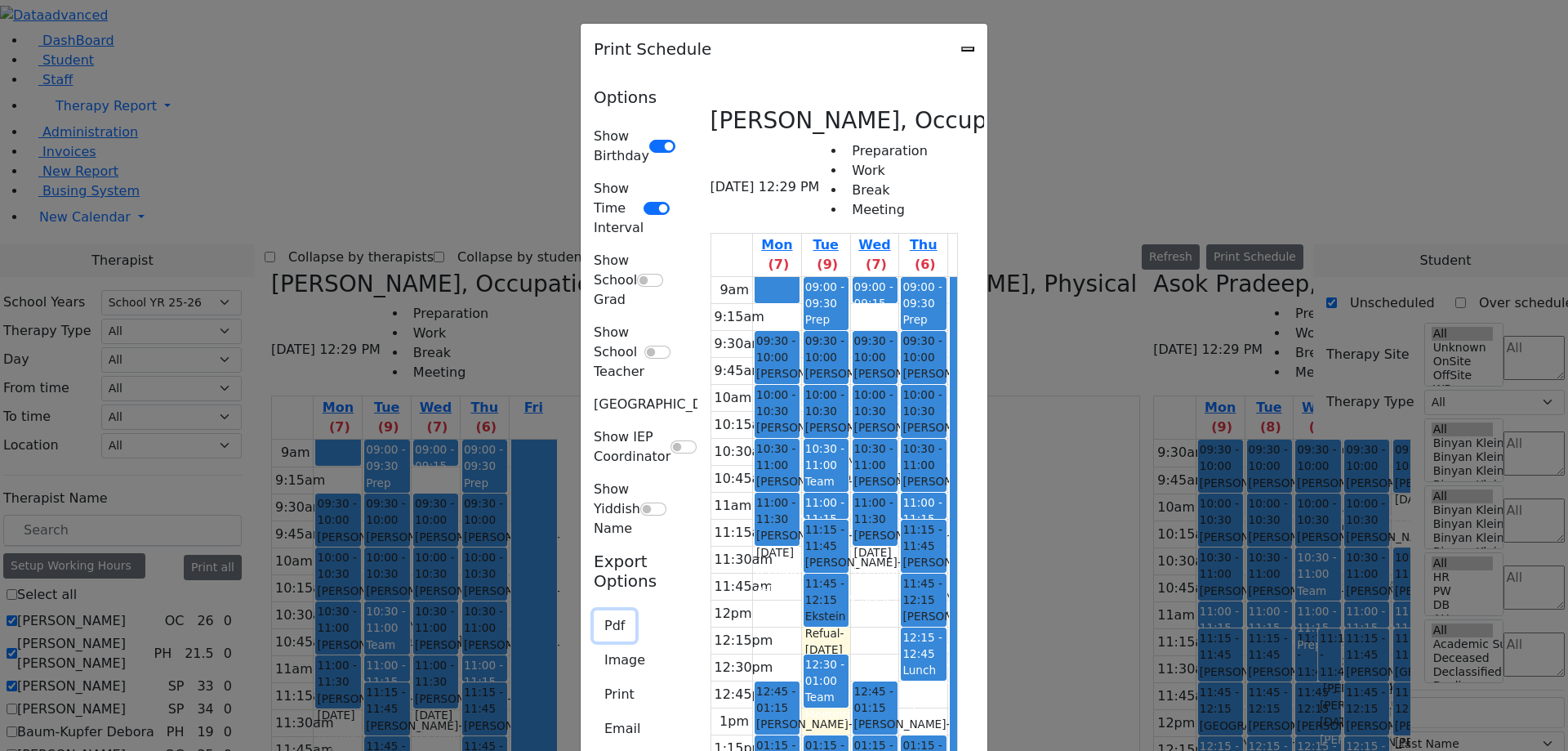
click at [594, 611] on button "Pdf" at bounding box center [615, 626] width 42 height 31
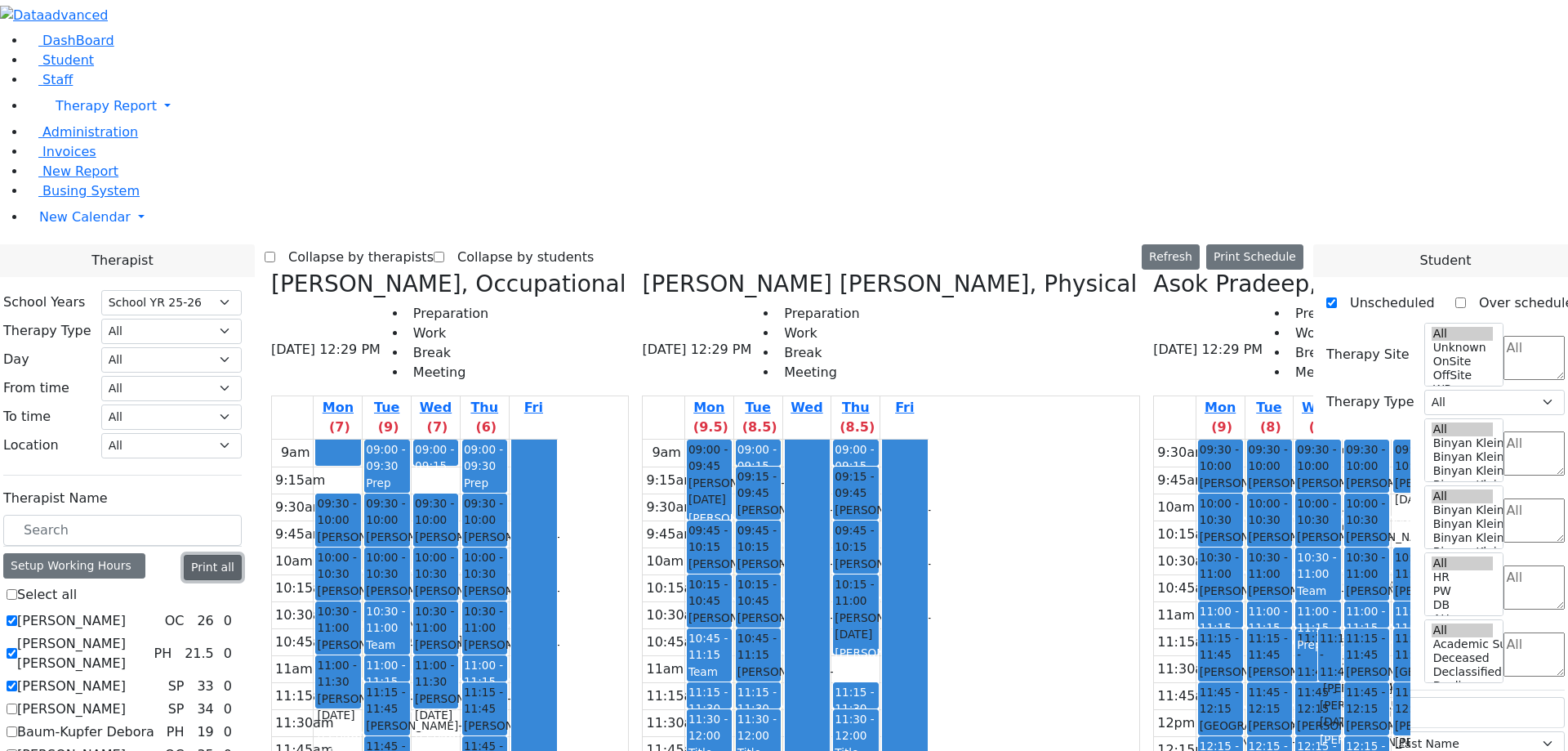
click at [242, 555] on button "Print all" at bounding box center [213, 568] width 58 height 26
select select "212"
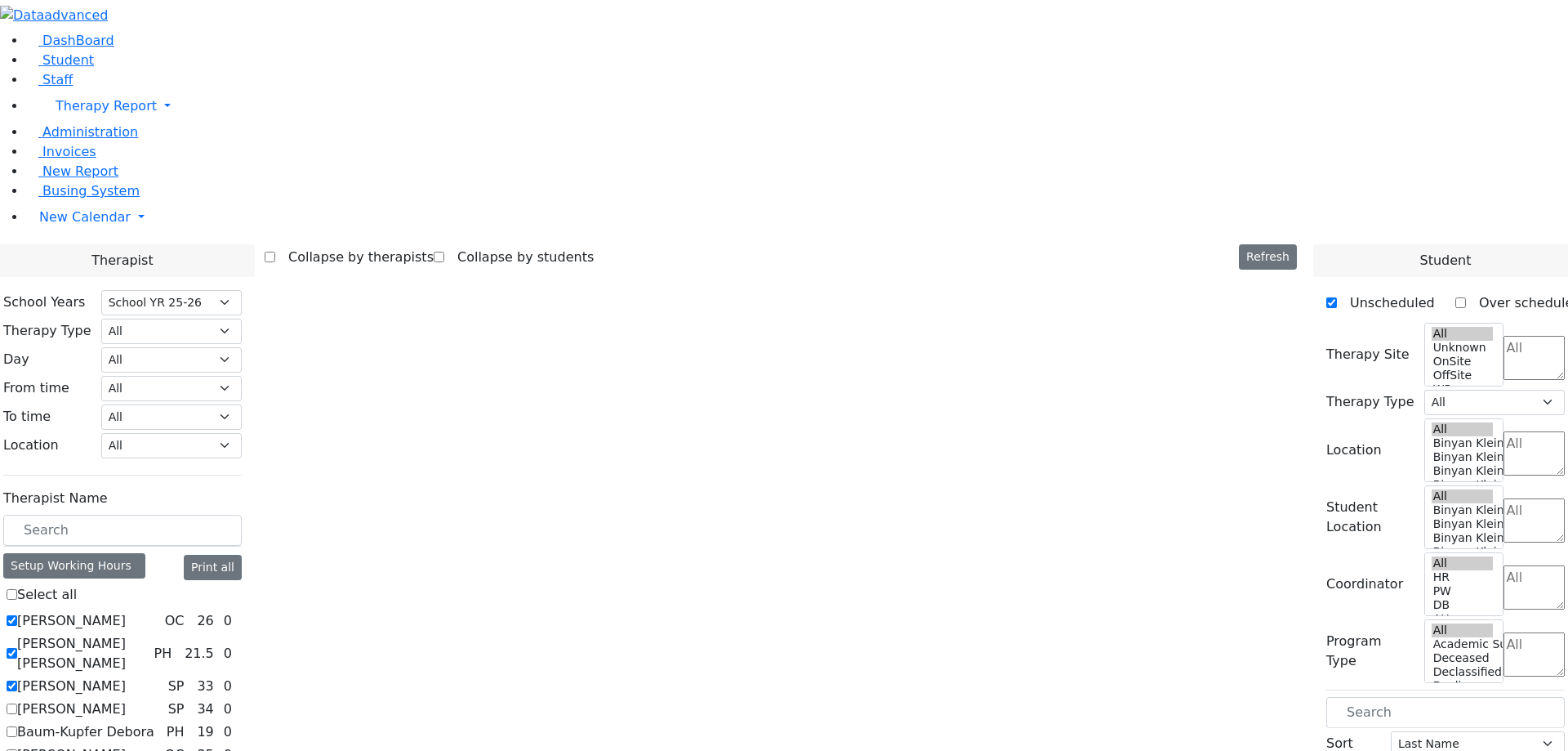
select select "212"
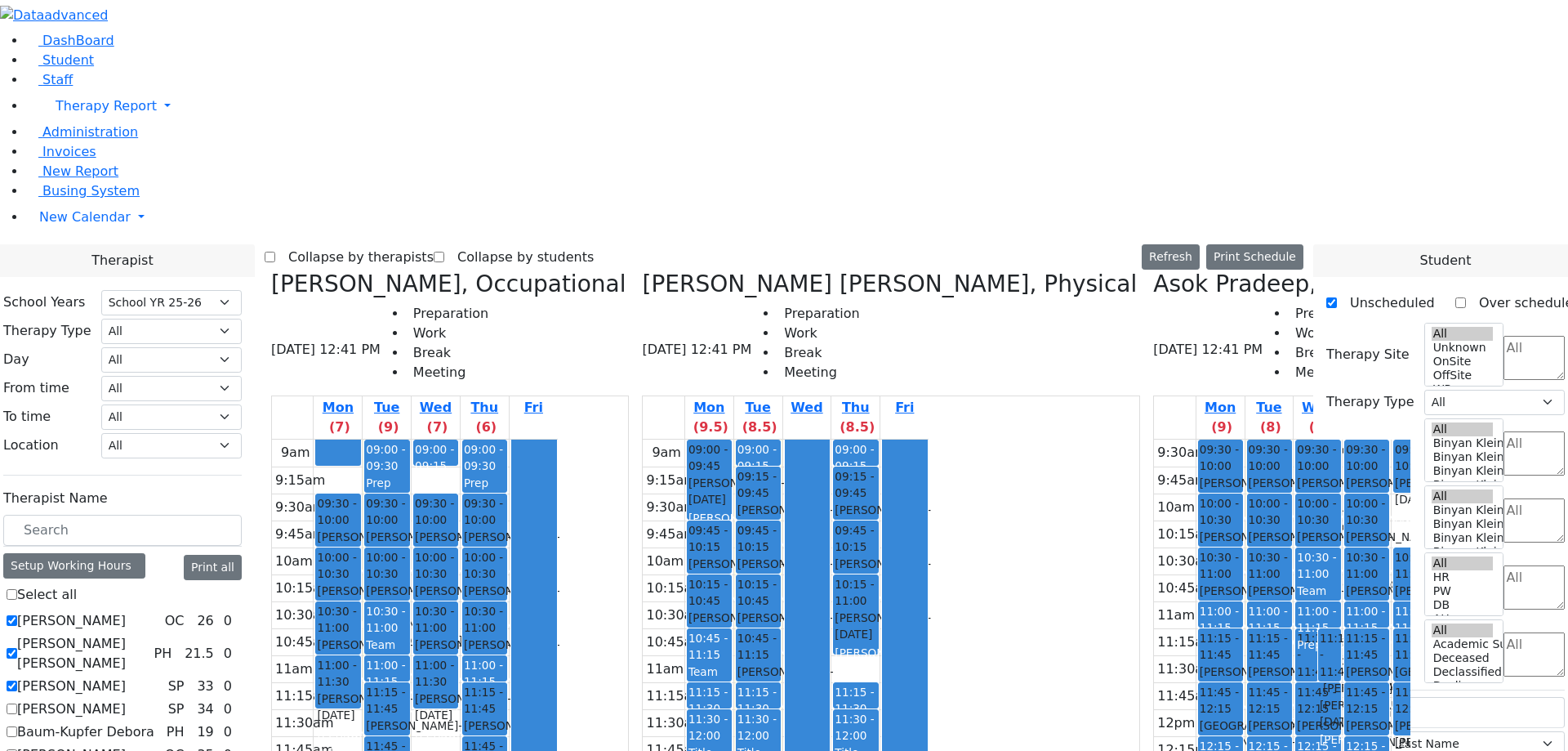
select select "212"
click at [1283, 244] on button "Print Schedule" at bounding box center [1255, 257] width 97 height 26
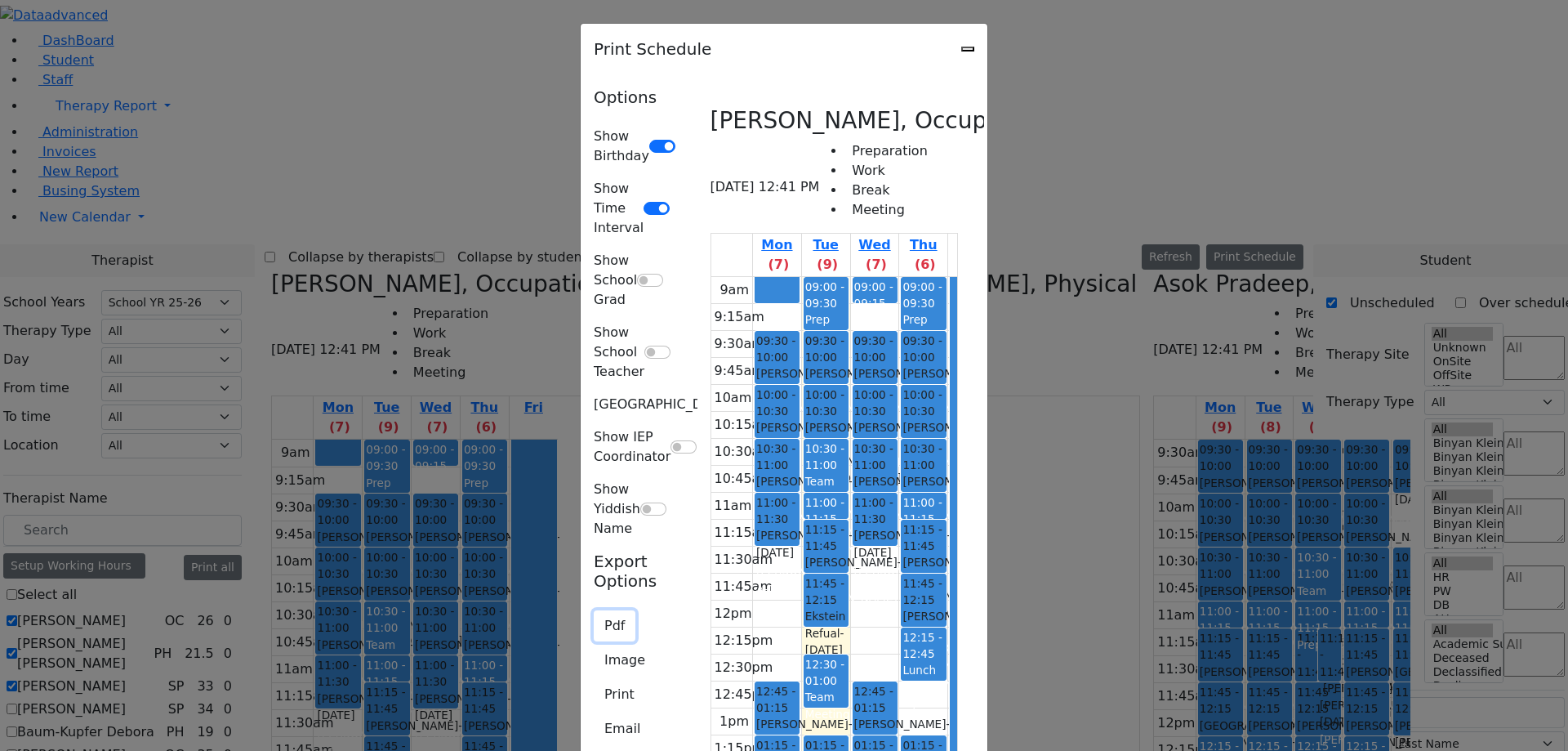
click at [594, 611] on button "Pdf" at bounding box center [615, 626] width 42 height 31
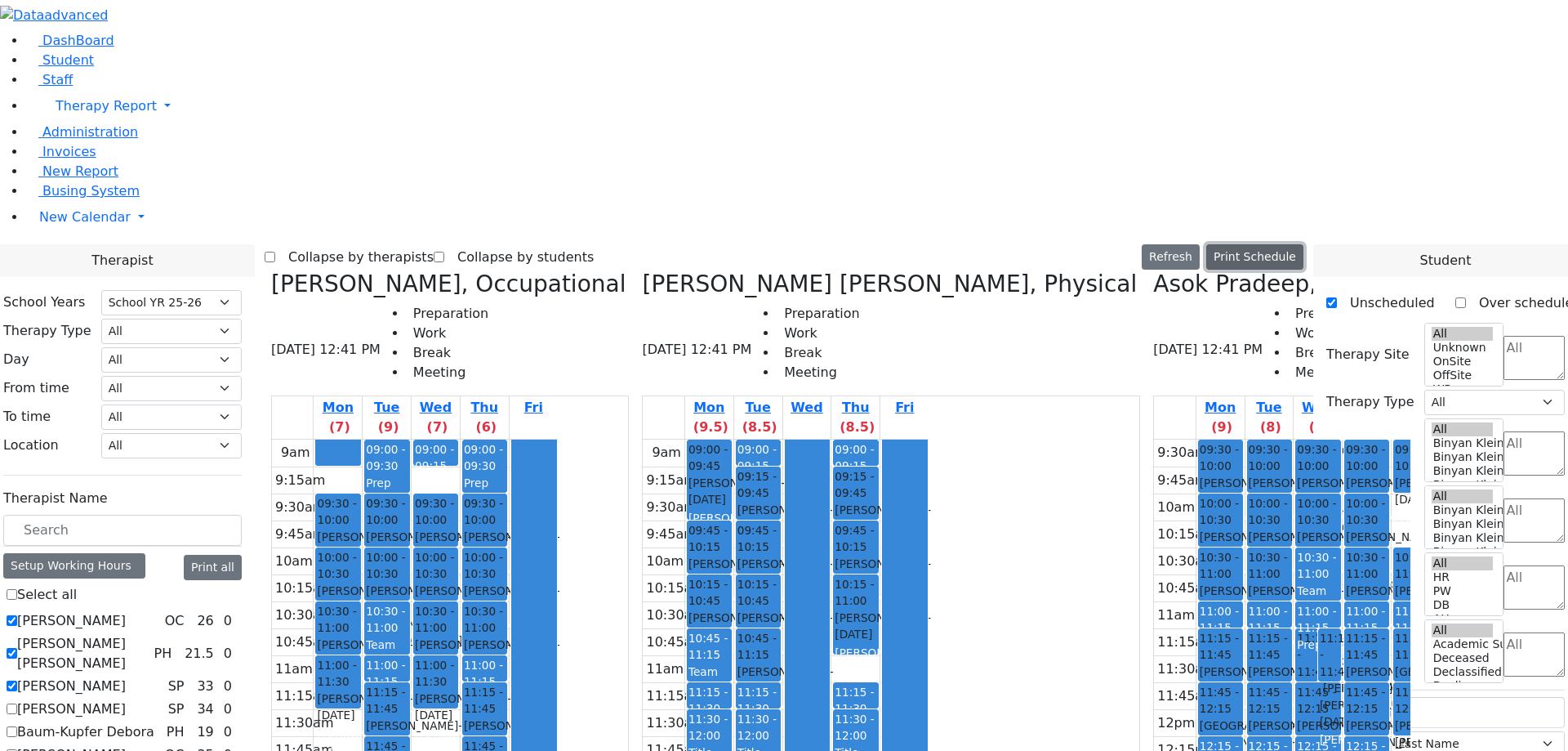
click at [1279, 244] on button "Print Schedule" at bounding box center [1255, 257] width 97 height 26
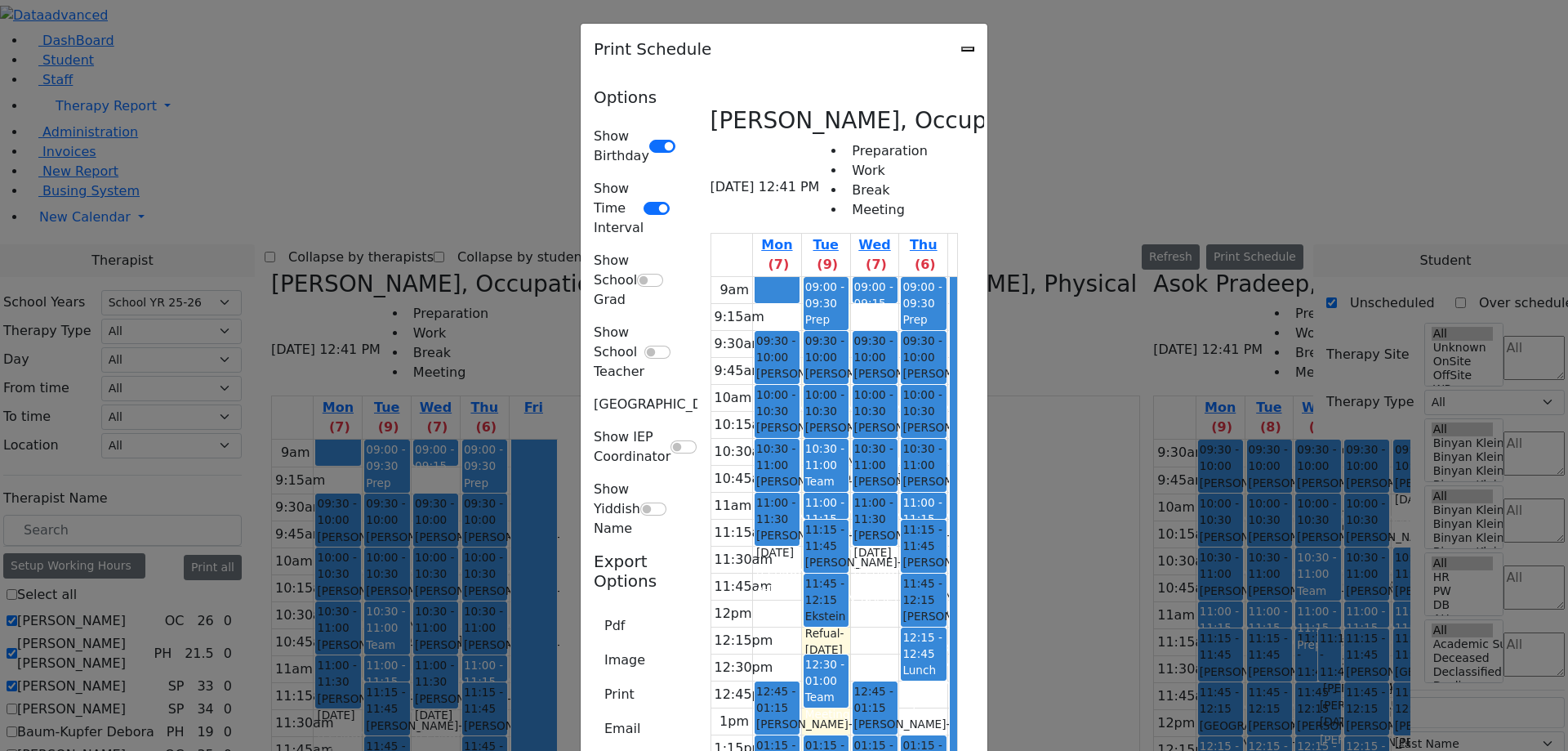
click at [968, 49] on icon "Close" at bounding box center [968, 49] width 0 height 0
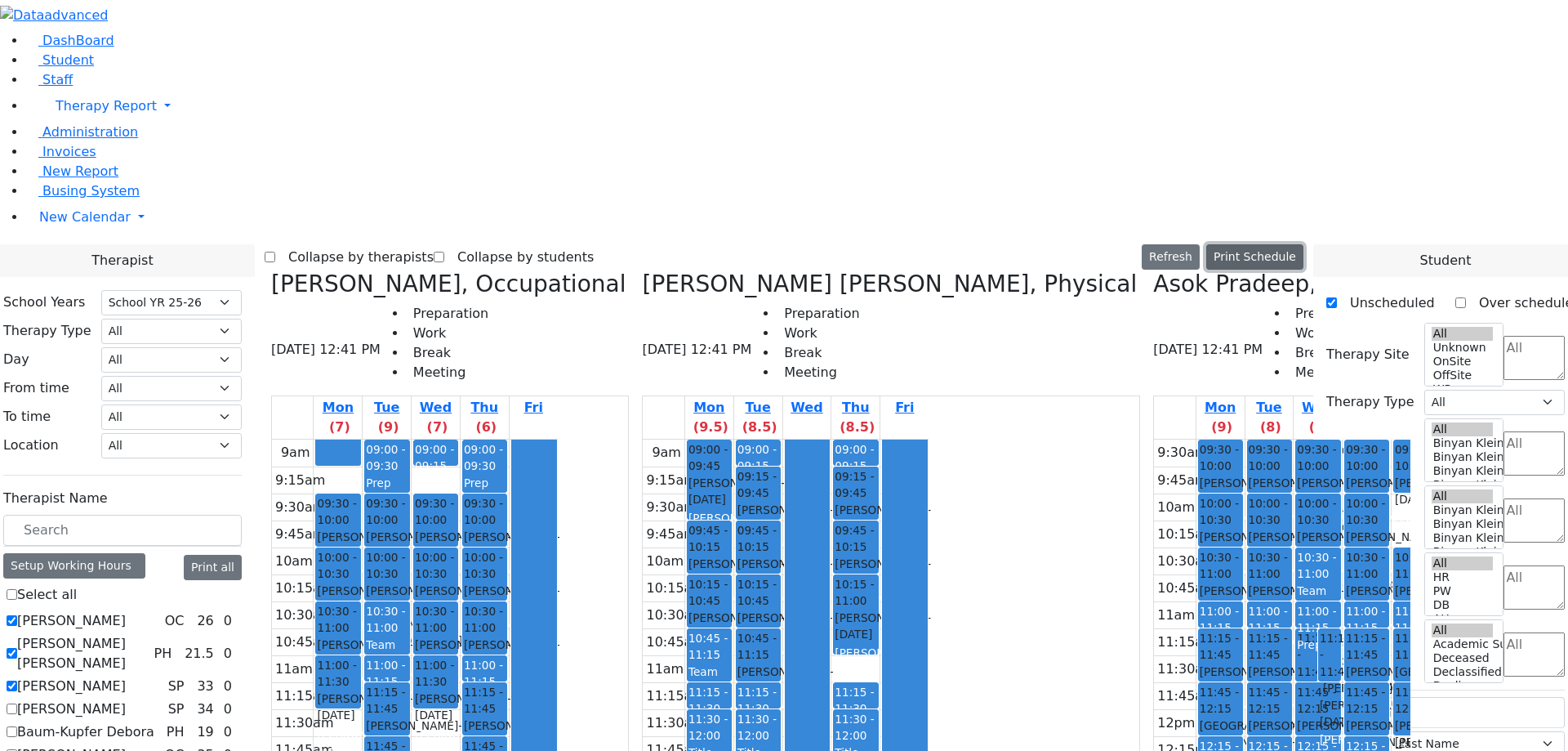
click at [1296, 244] on button "Print Schedule" at bounding box center [1255, 257] width 97 height 26
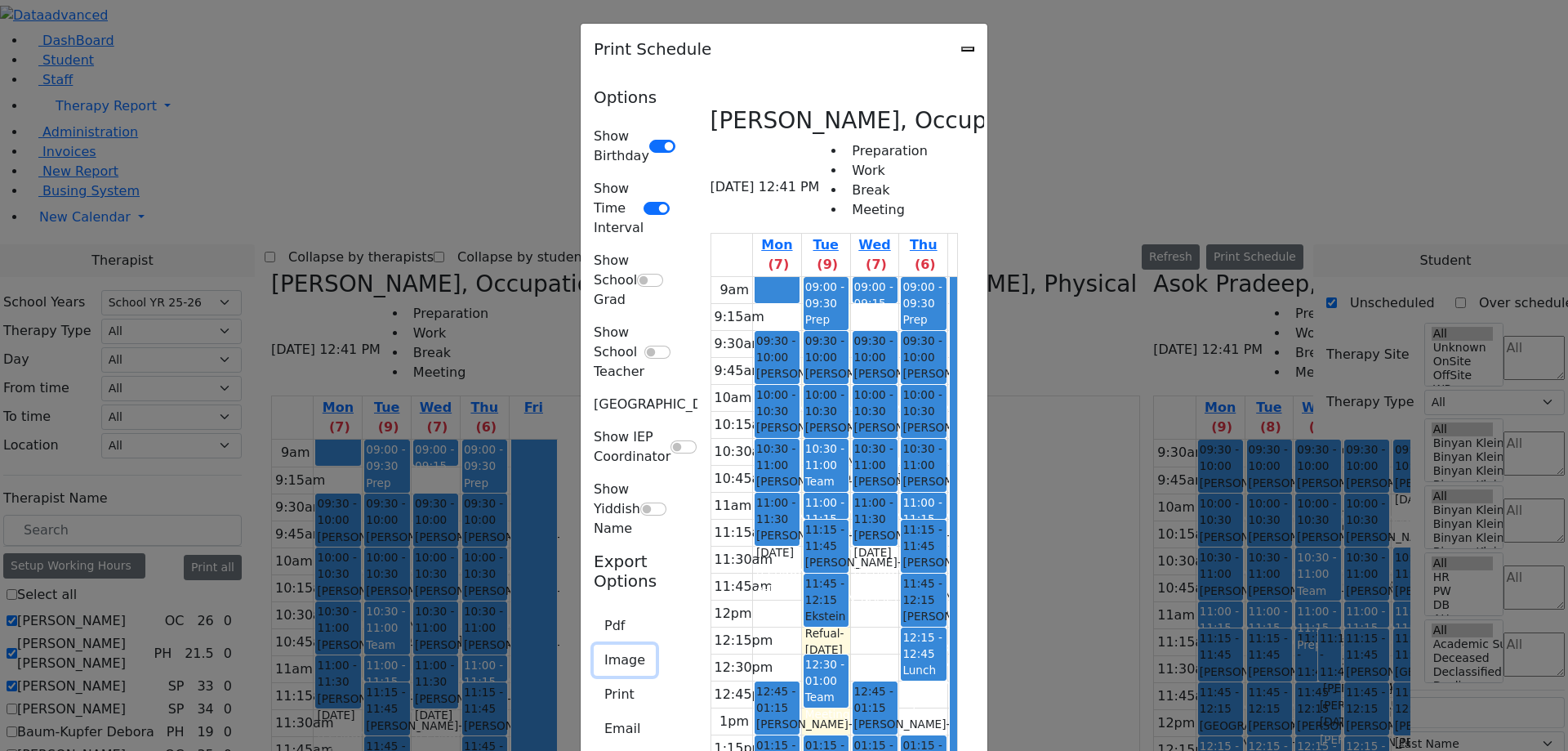
click at [594, 645] on button "Image" at bounding box center [625, 660] width 62 height 31
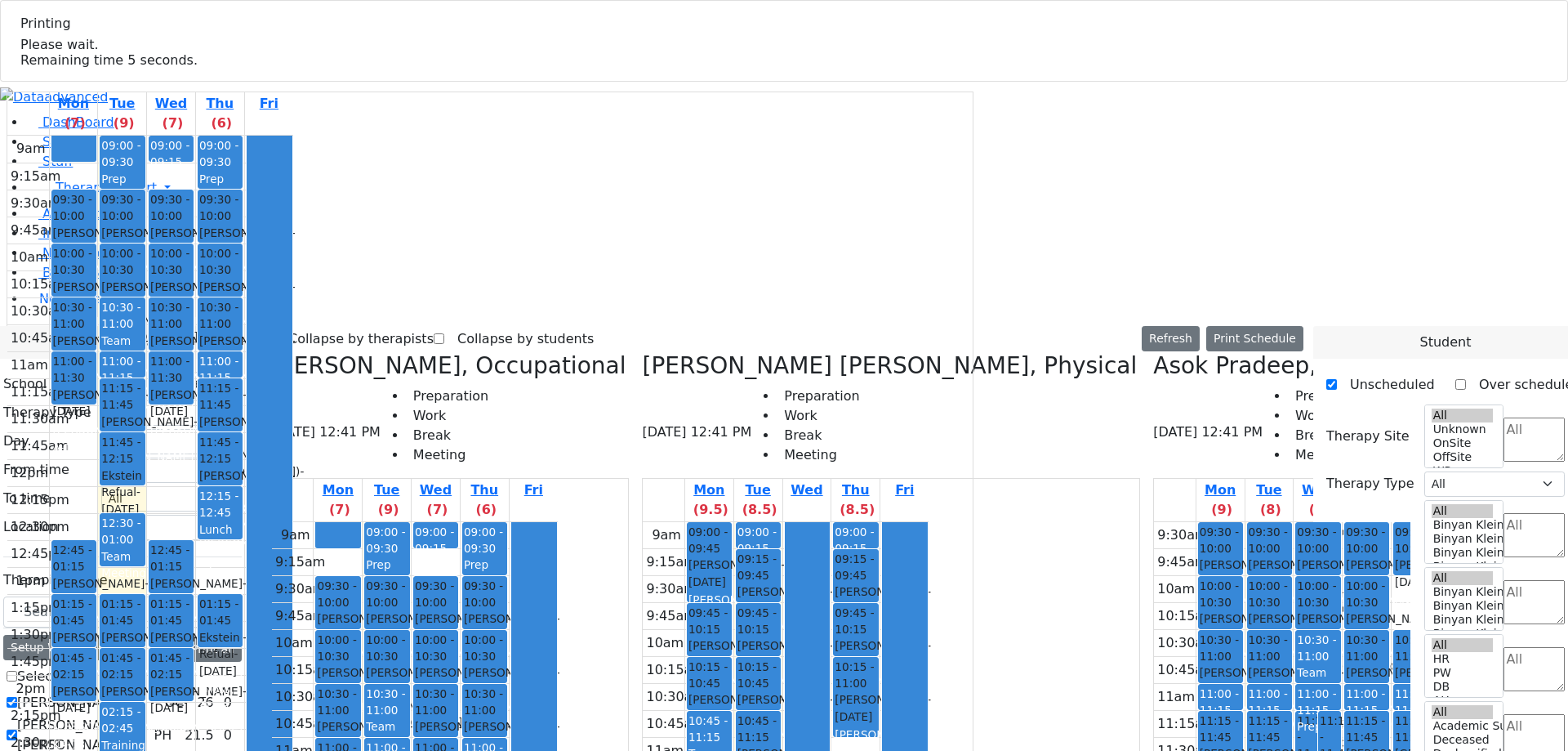
select select "212"
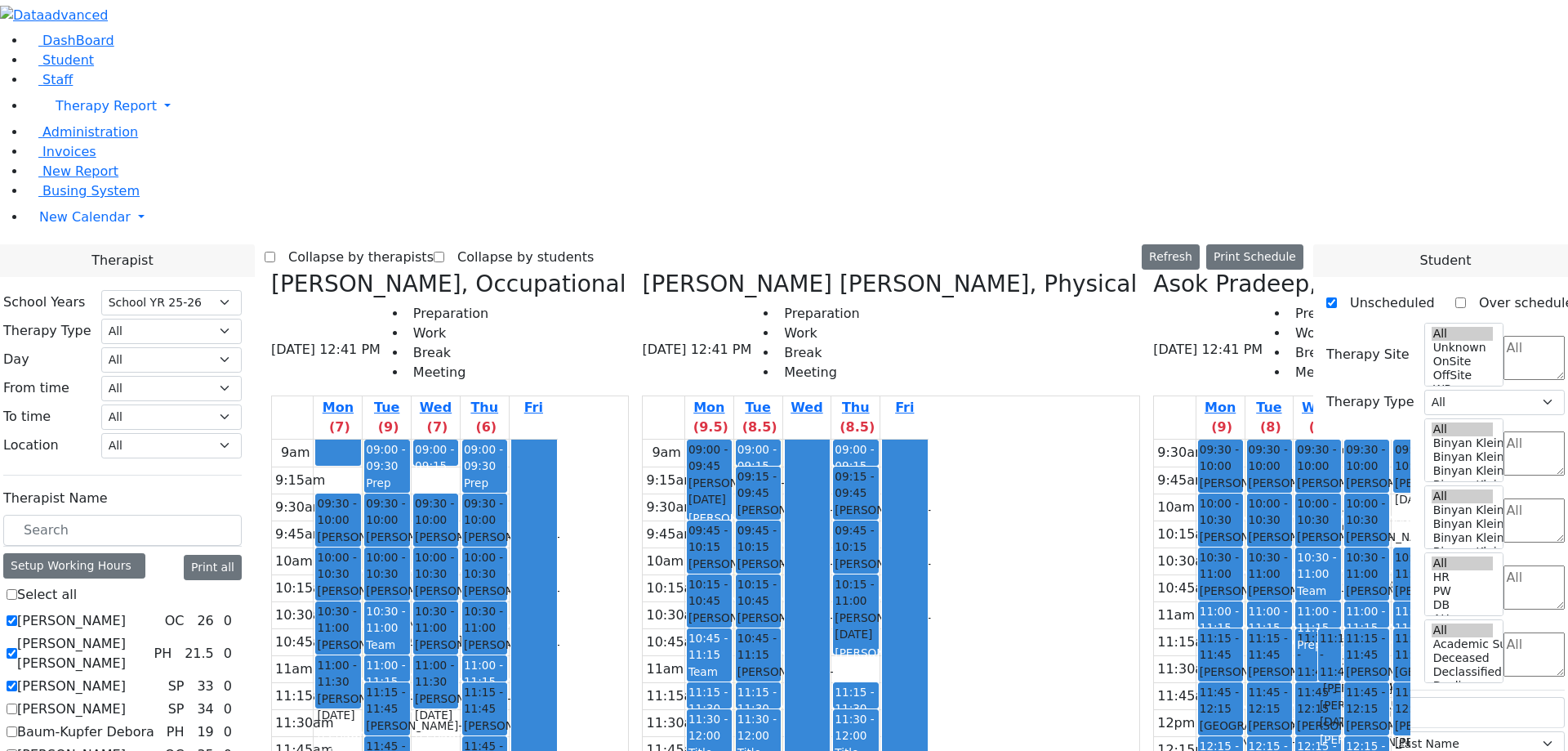
select select "212"
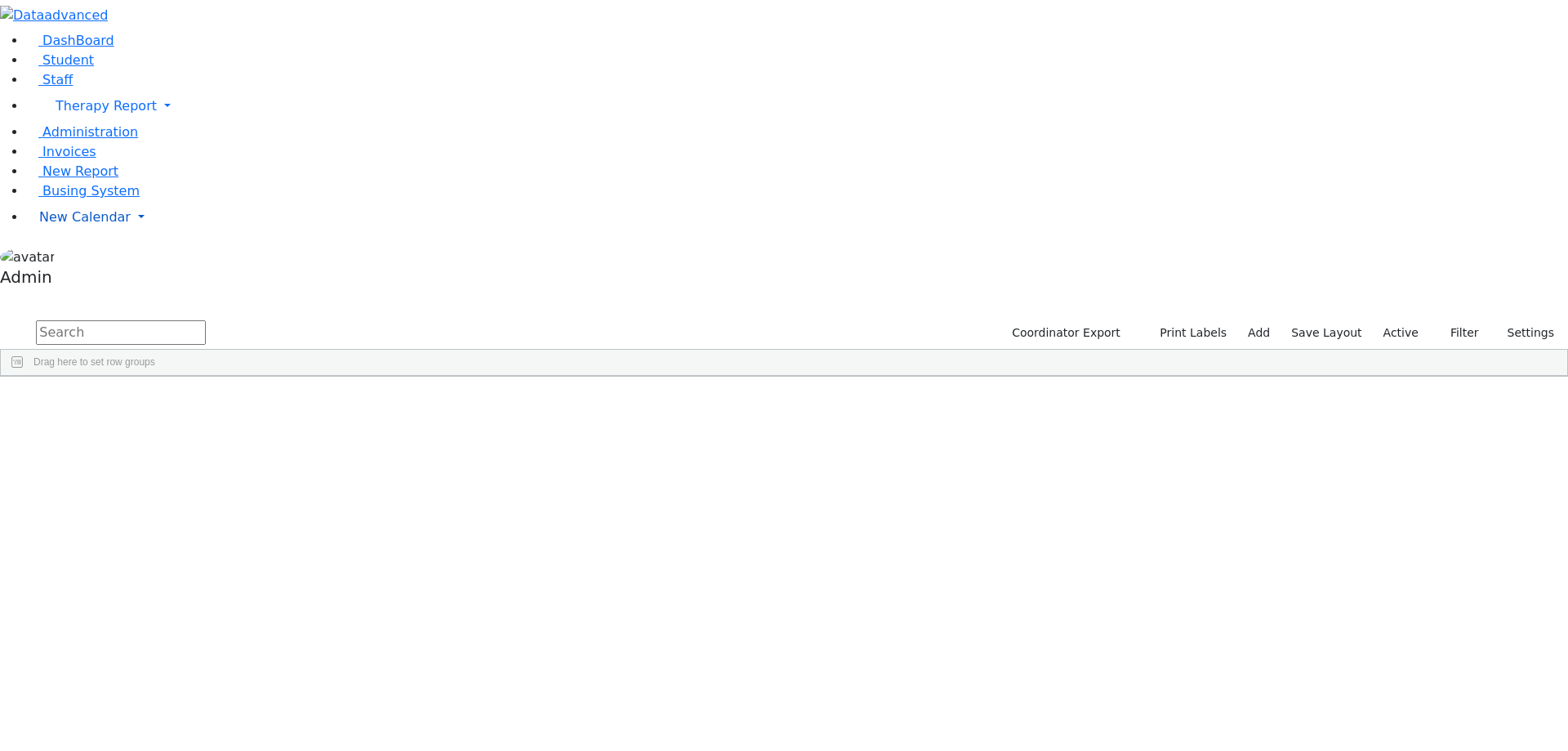
click at [59, 225] on span "New Calendar" at bounding box center [84, 217] width 91 height 15
click at [66, 257] on span "Calendar" at bounding box center [64, 249] width 59 height 15
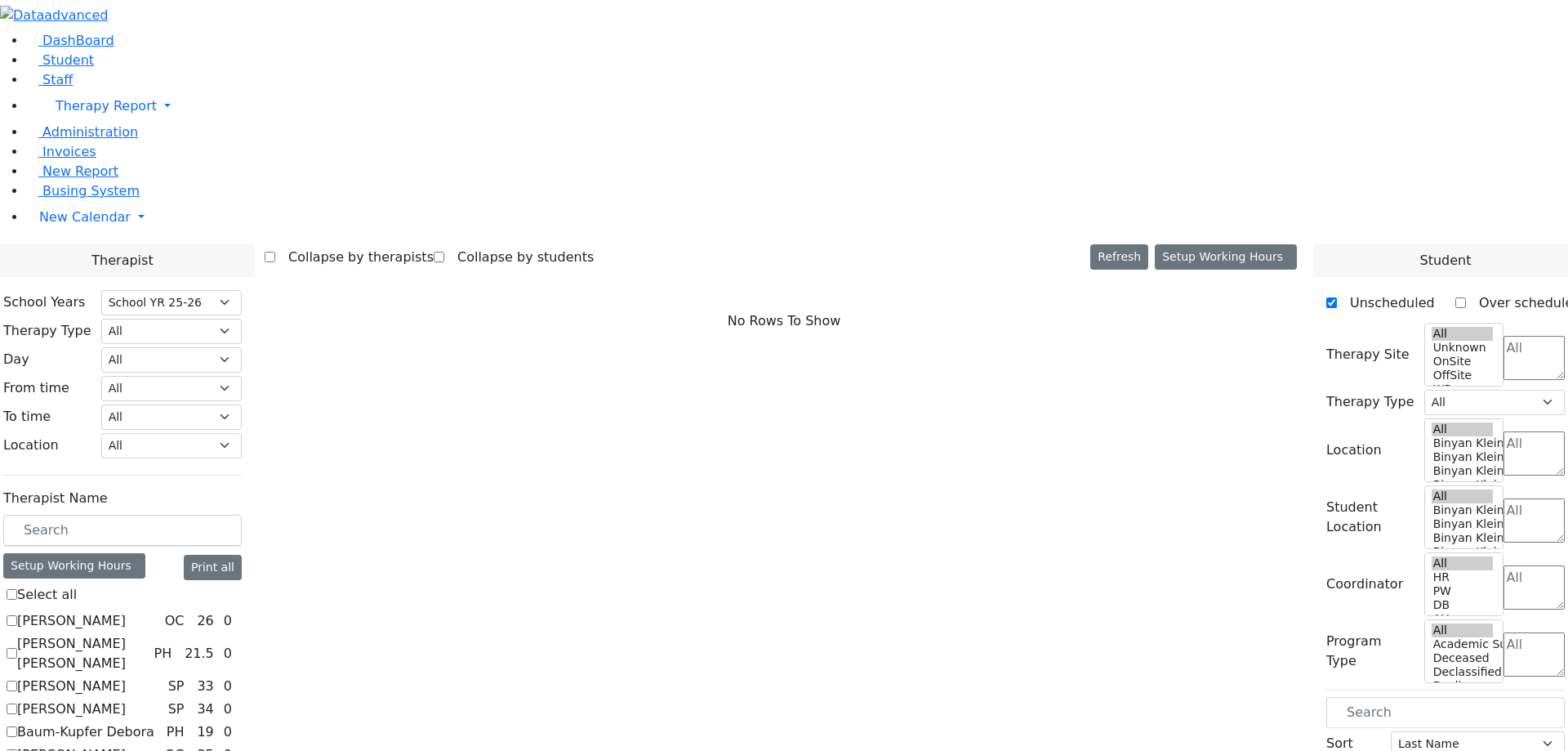
select select "212"
click at [126, 611] on label "[PERSON_NAME]" at bounding box center [72, 621] width 109 height 20
click at [17, 616] on input "[PERSON_NAME]" at bounding box center [12, 621] width 10 height 10
checkbox input "true"
select select "1"
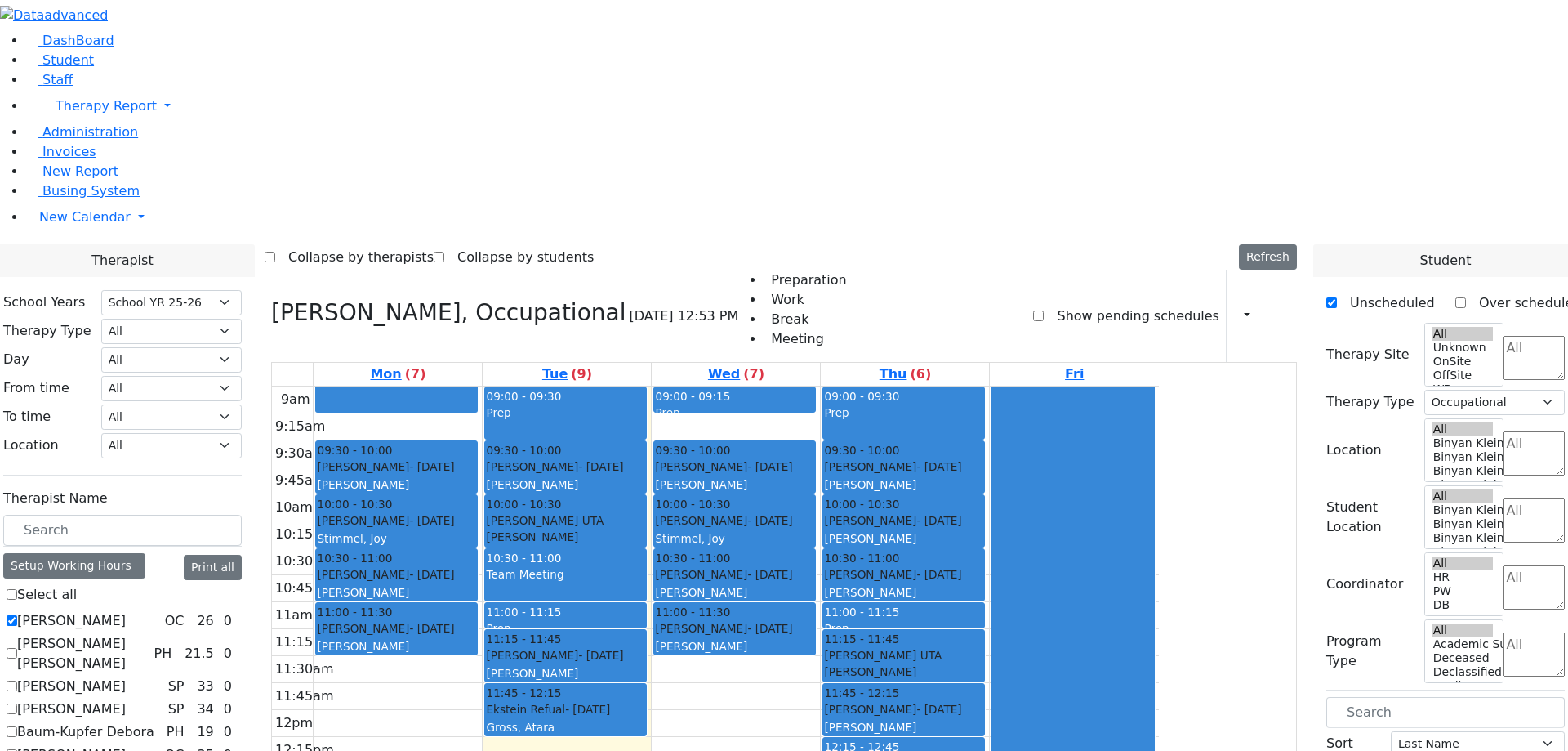
click at [147, 634] on label "[PERSON_NAME] [PERSON_NAME]" at bounding box center [82, 654] width 130 height 39
click at [17, 648] on input "[PERSON_NAME] [PERSON_NAME]" at bounding box center [12, 653] width 10 height 10
checkbox input "true"
select select
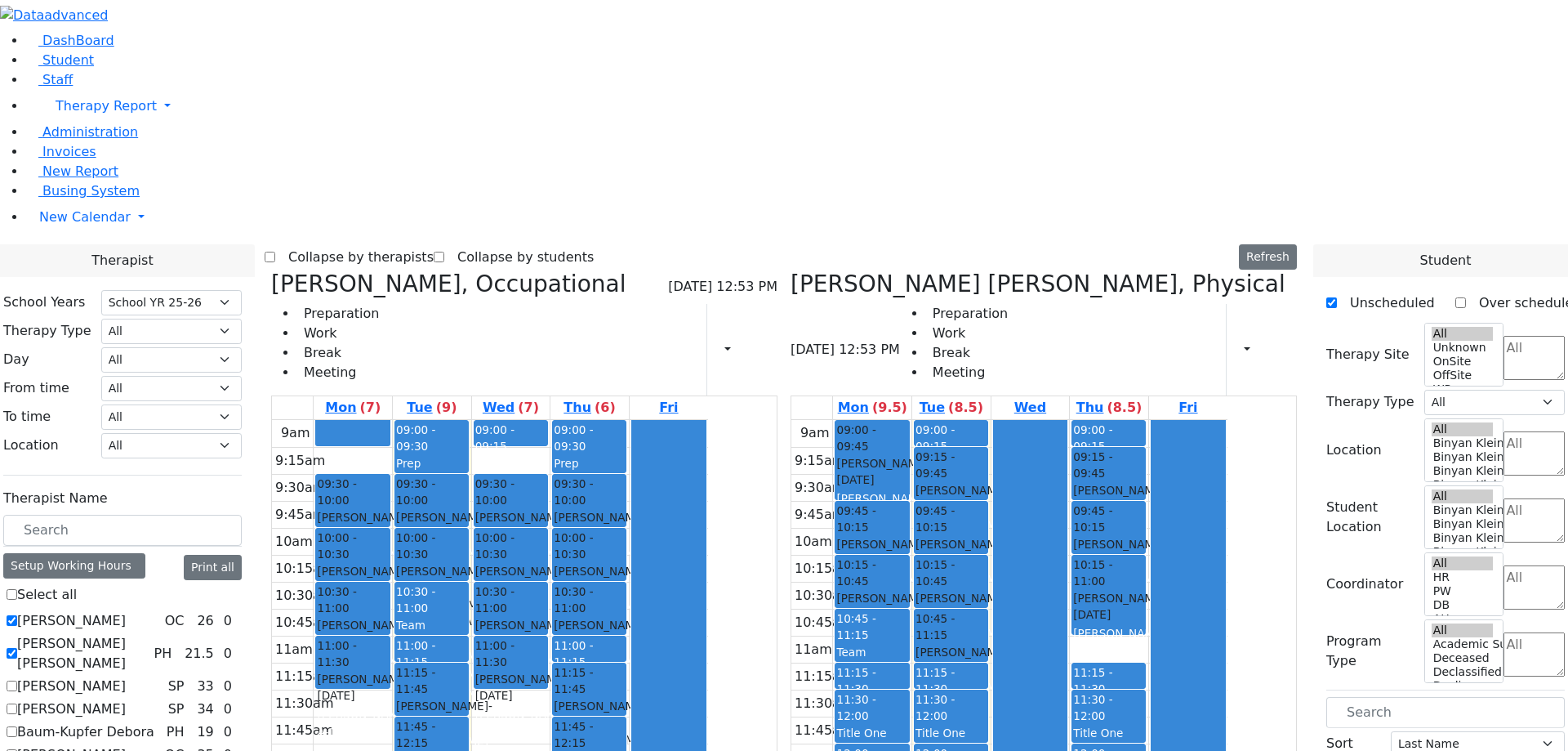
click at [126, 677] on label "[PERSON_NAME]" at bounding box center [72, 686] width 109 height 20
click at [17, 680] on input "[PERSON_NAME]" at bounding box center [12, 685] width 10 height 10
checkbox input "true"
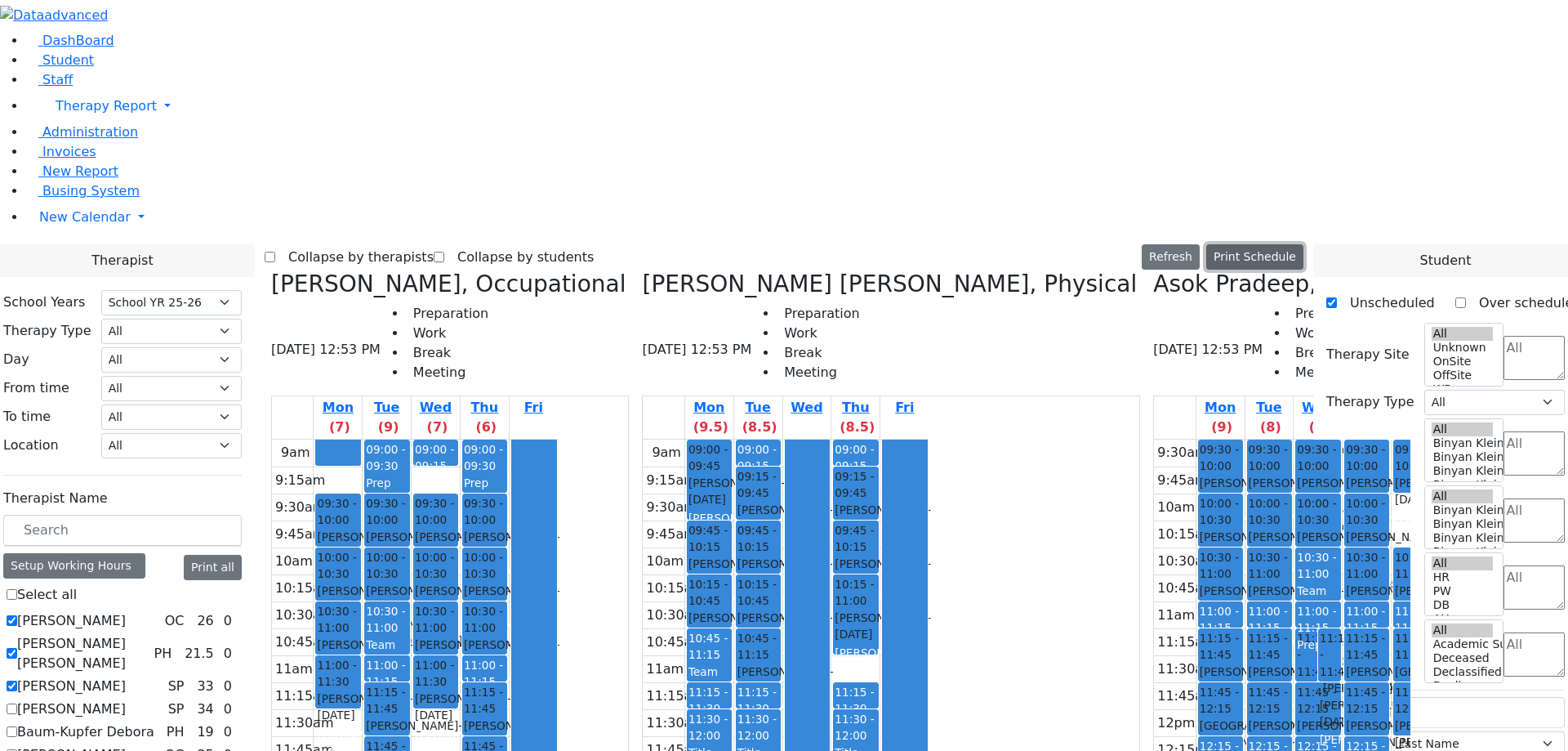
click at [1286, 244] on button "Print Schedule" at bounding box center [1255, 257] width 97 height 26
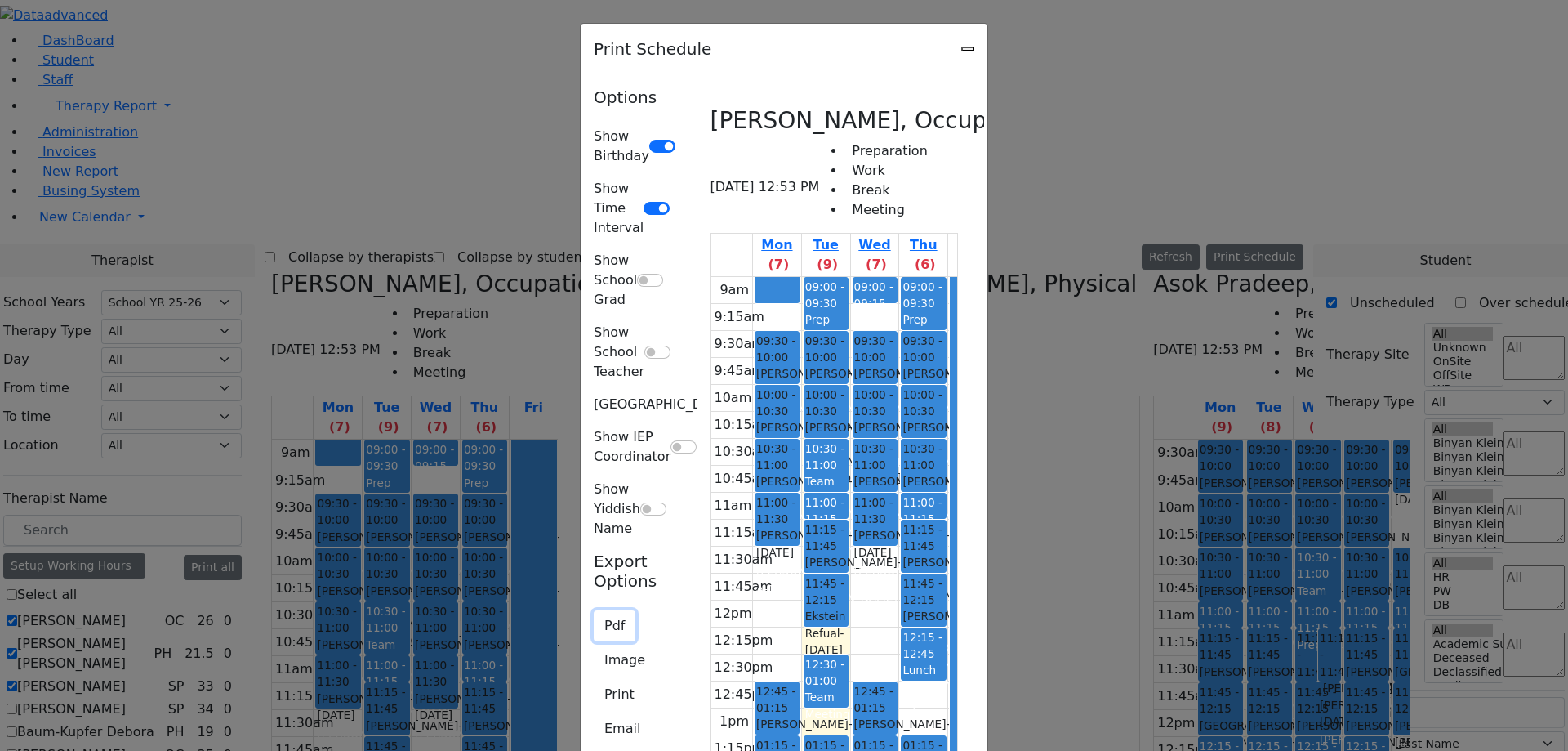
click at [594, 611] on button "Pdf" at bounding box center [615, 626] width 42 height 31
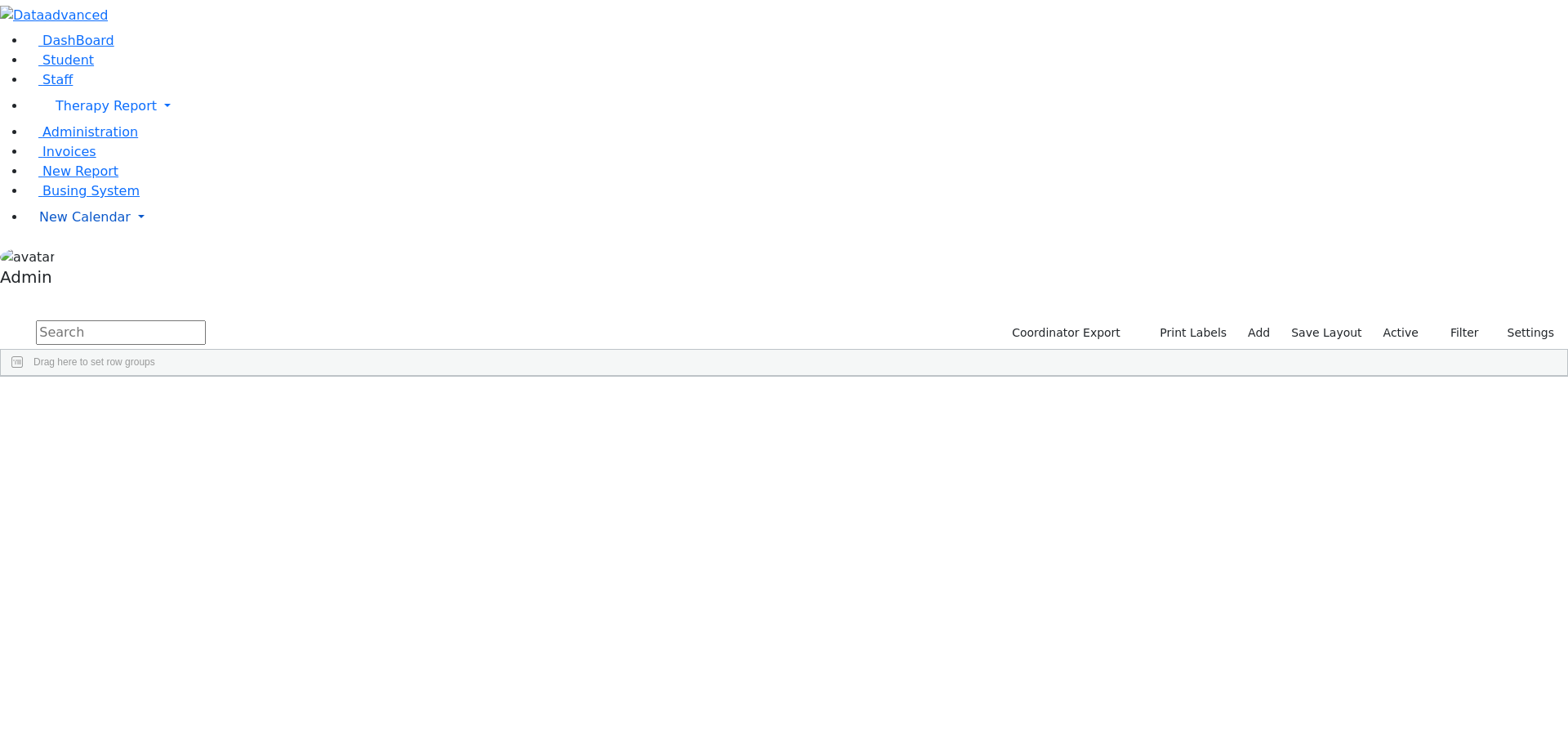
click at [82, 225] on span "New Calendar" at bounding box center [84, 217] width 91 height 15
click at [90, 257] on span "Calendar" at bounding box center [64, 249] width 59 height 15
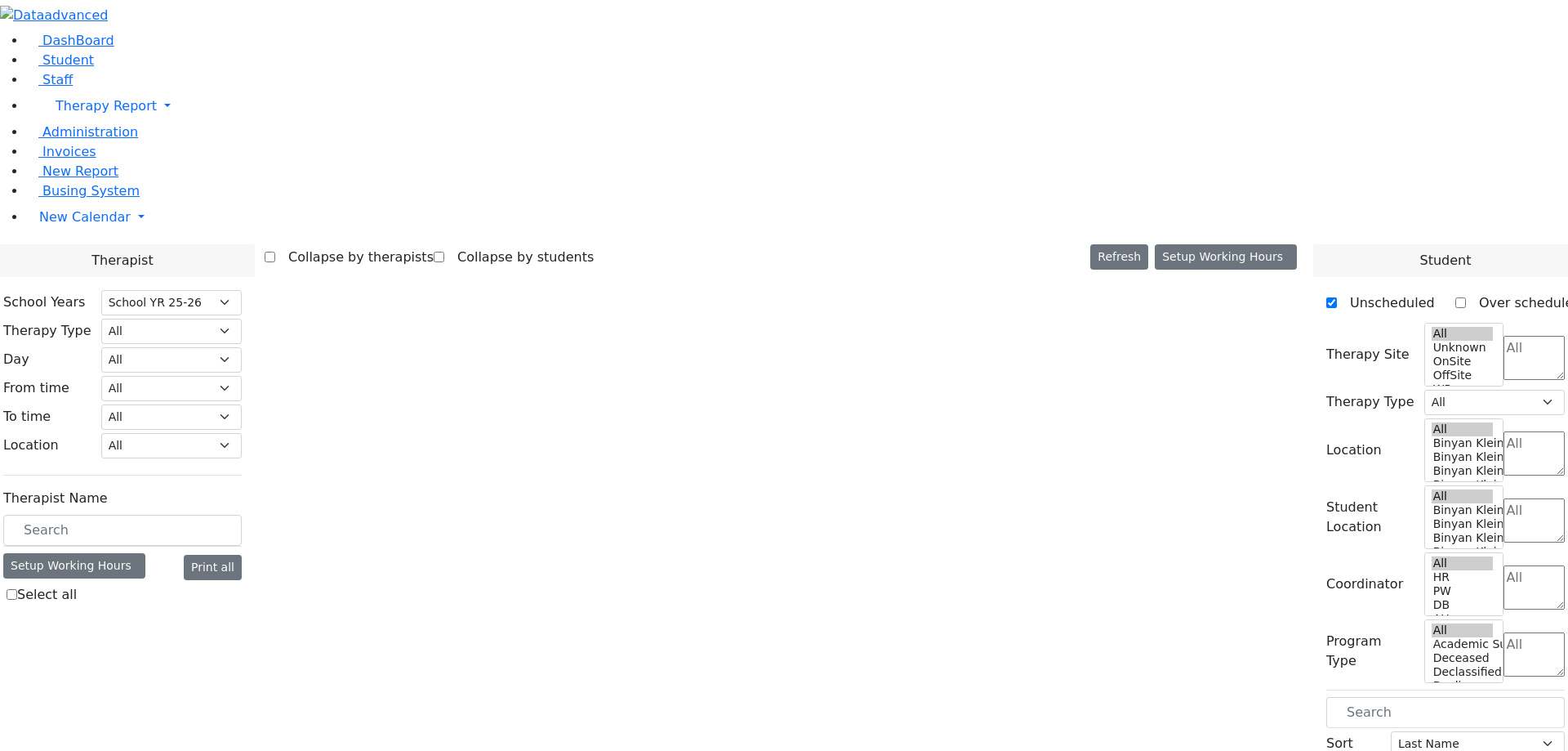
select select "212"
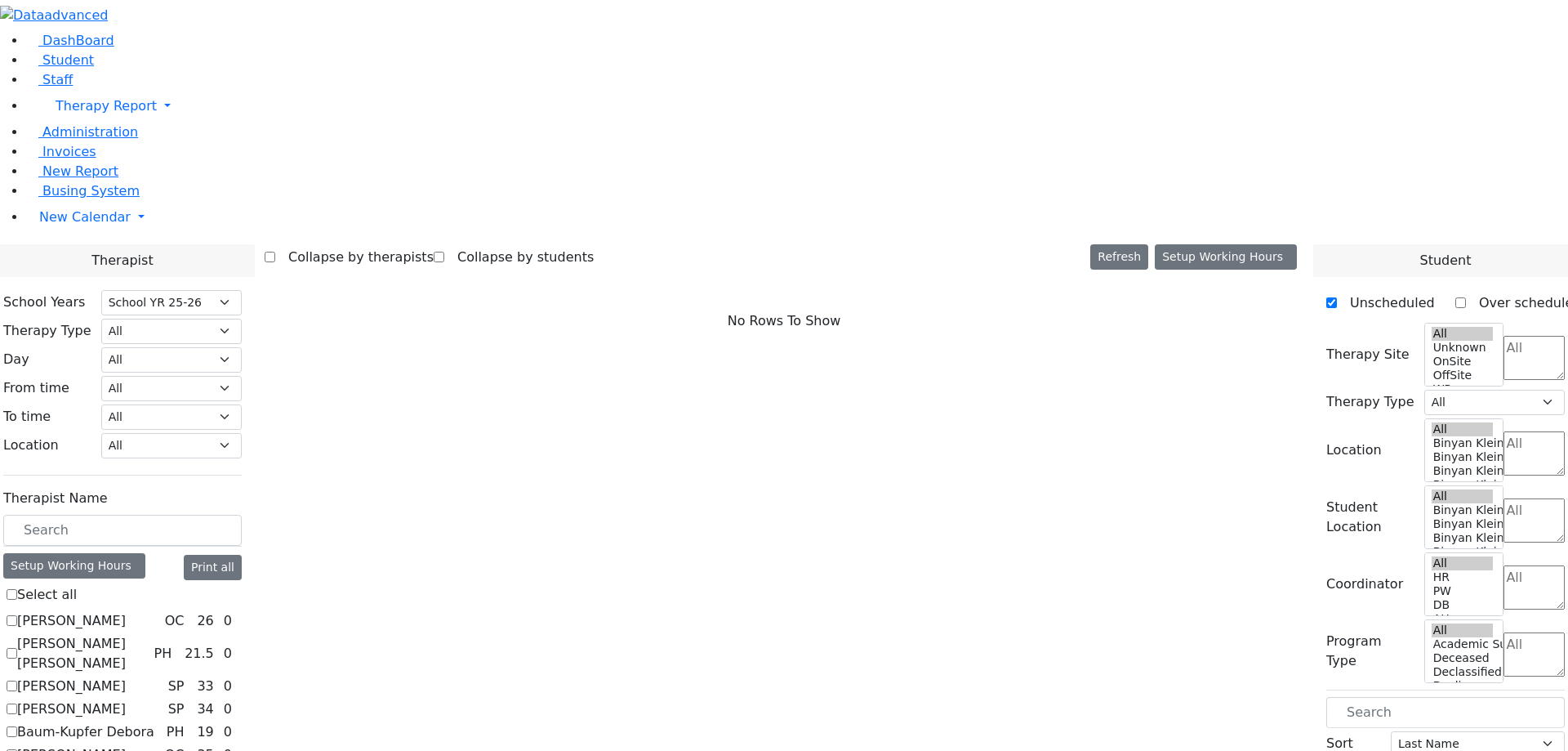
click at [126, 611] on label "[PERSON_NAME]" at bounding box center [72, 621] width 109 height 20
click at [17, 616] on input "[PERSON_NAME]" at bounding box center [12, 621] width 10 height 10
checkbox input "true"
select select "1"
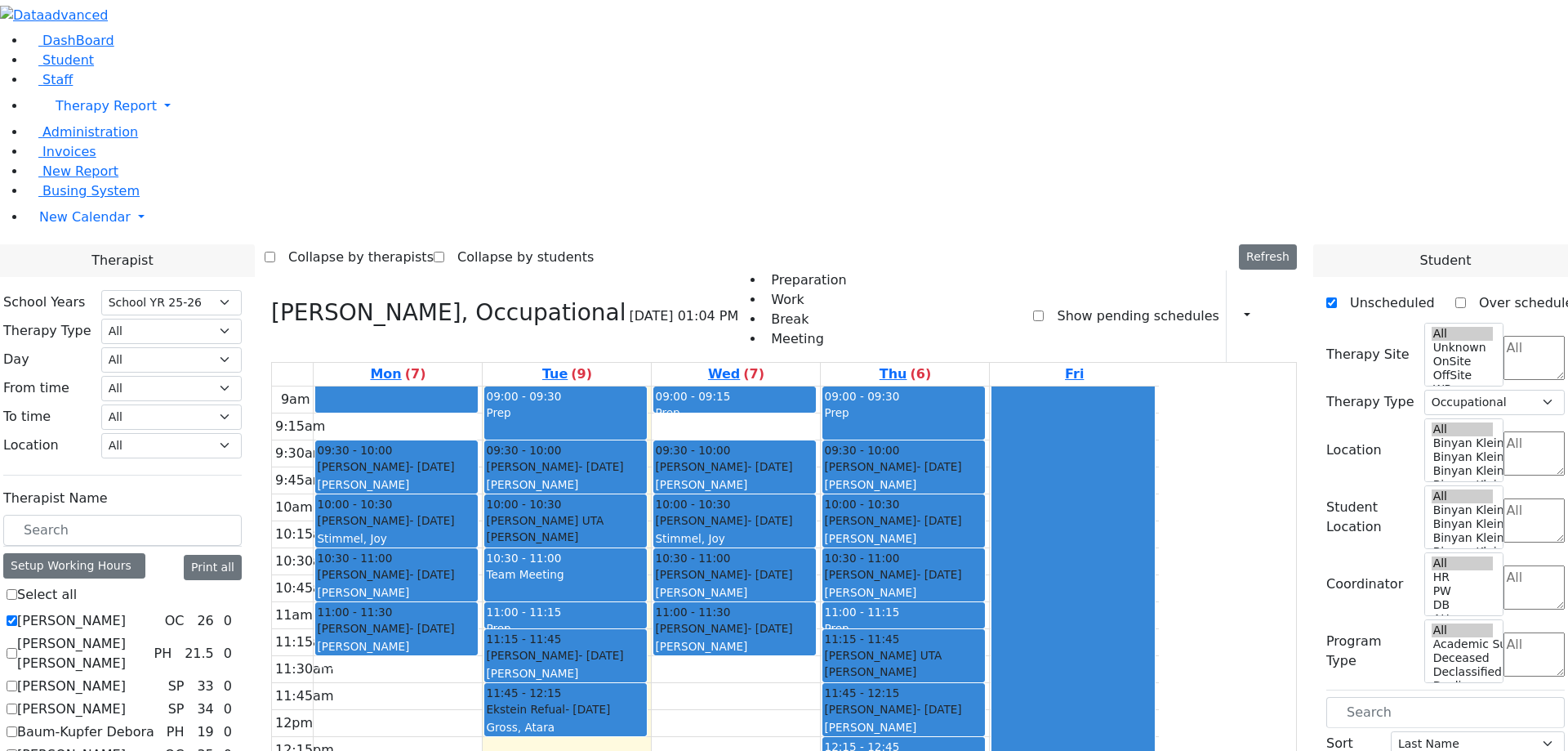
click at [147, 634] on label "[PERSON_NAME] [PERSON_NAME]" at bounding box center [82, 654] width 130 height 39
click at [17, 648] on input "[PERSON_NAME] [PERSON_NAME]" at bounding box center [12, 653] width 10 height 10
checkbox input "true"
select select
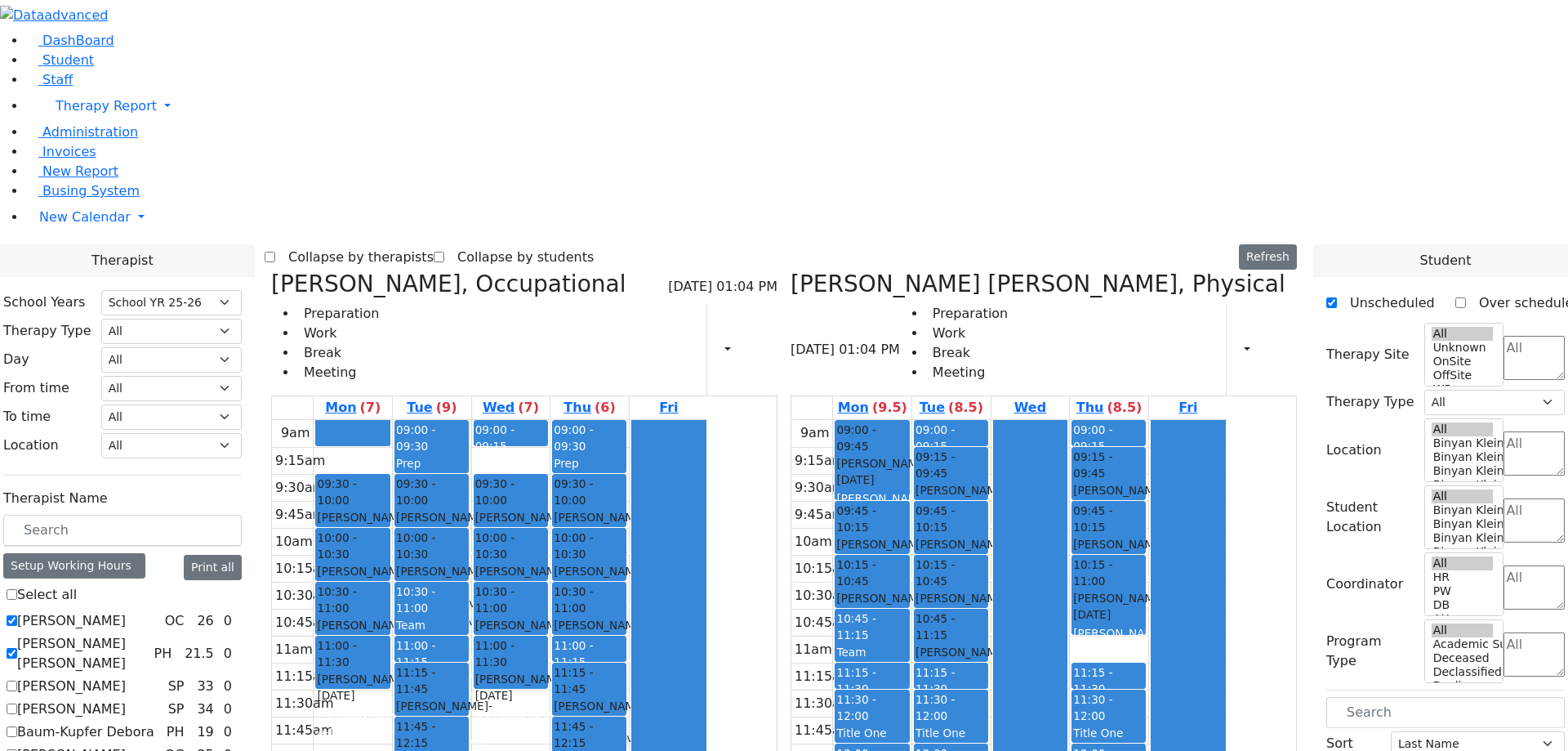
click at [126, 677] on label "[PERSON_NAME]" at bounding box center [72, 686] width 109 height 20
click at [17, 680] on input "[PERSON_NAME]" at bounding box center [12, 685] width 10 height 10
checkbox input "true"
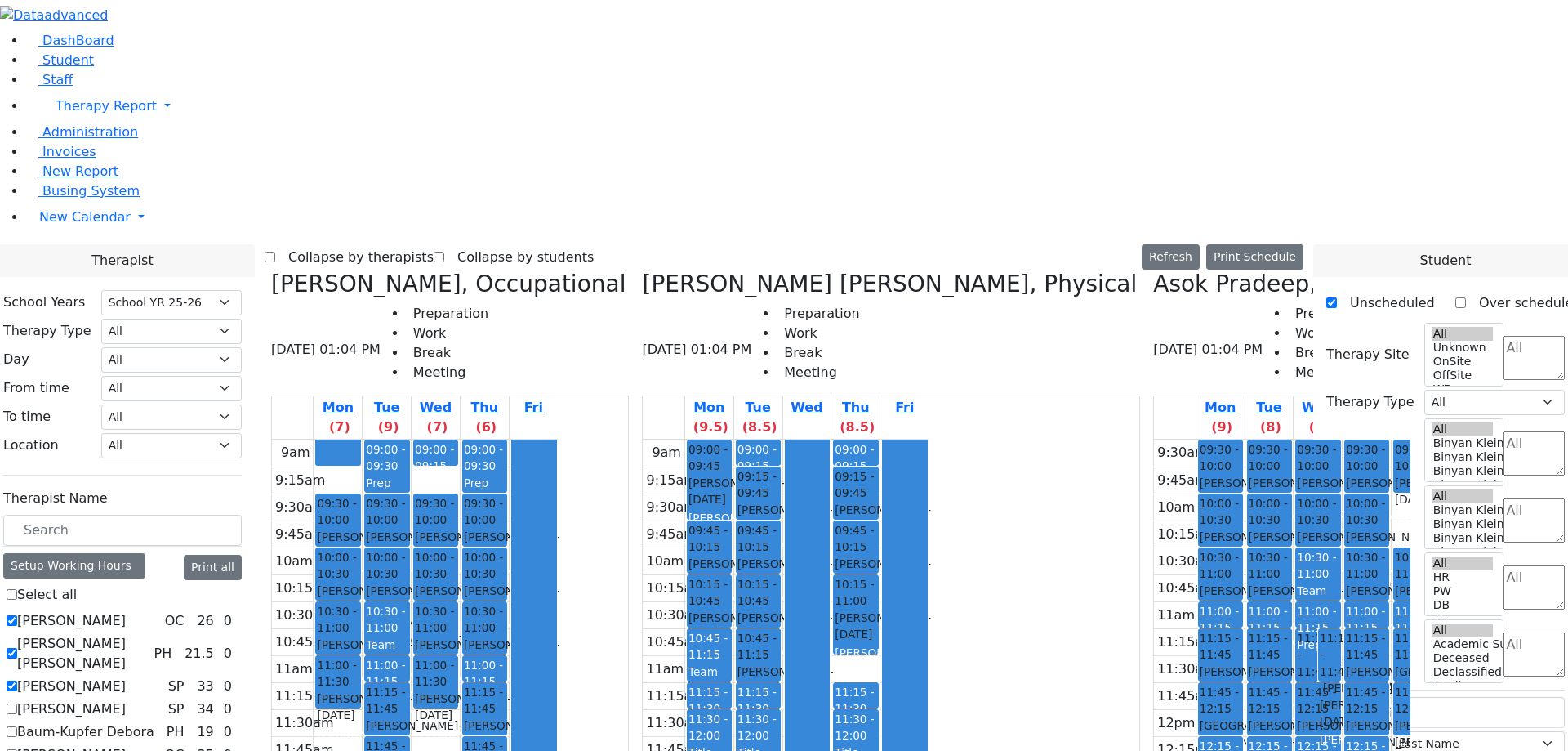
click at [126, 699] on label "[PERSON_NAME]" at bounding box center [72, 708] width 109 height 20
click at [17, 703] on input "[PERSON_NAME]" at bounding box center [12, 708] width 10 height 10
checkbox input "true"
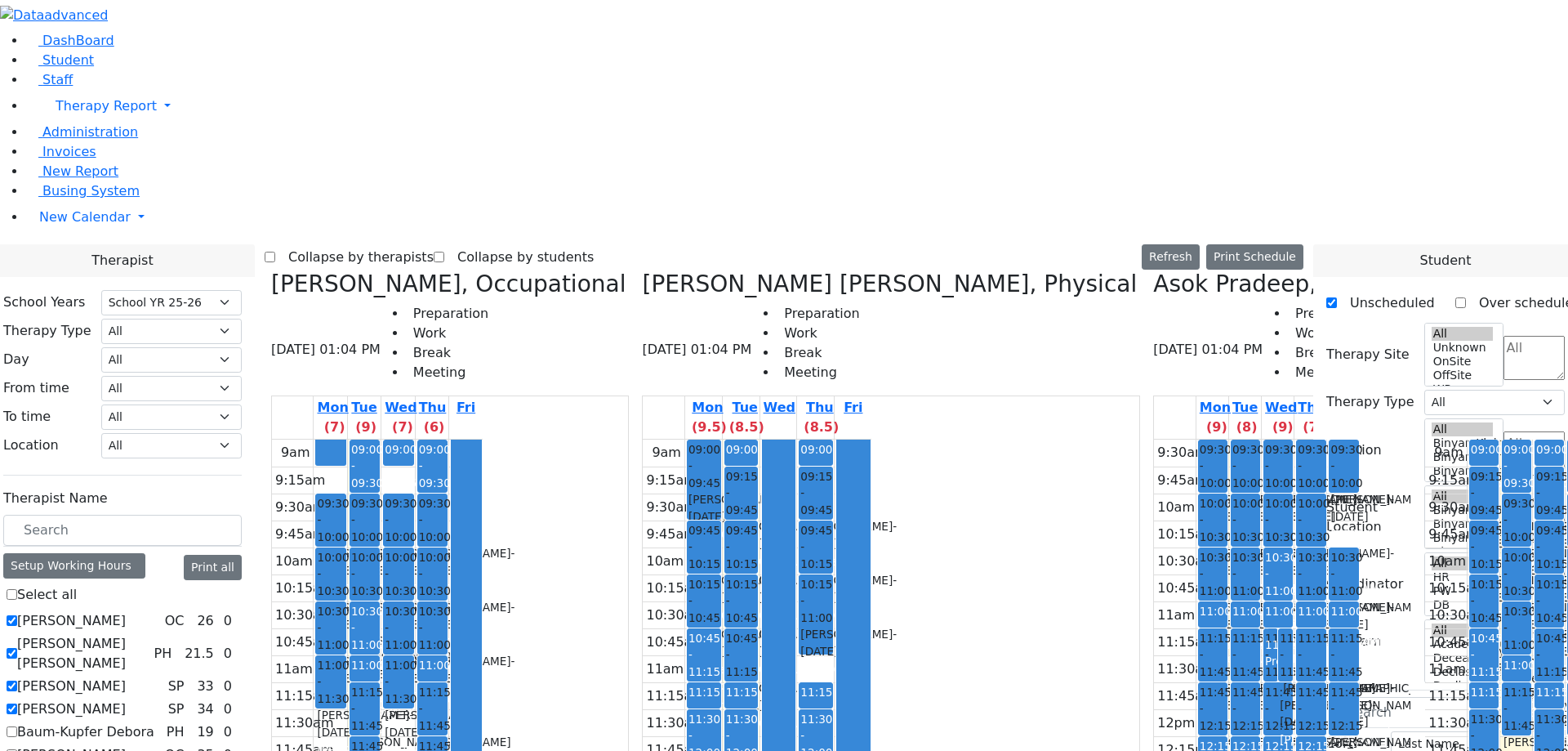
click at [154, 722] on label "Baum-Kupfer Debora" at bounding box center [85, 731] width 137 height 20
click at [17, 726] on input "Baum-Kupfer Debora" at bounding box center [12, 731] width 10 height 10
checkbox input "true"
click at [126, 745] on label "[PERSON_NAME]" at bounding box center [72, 754] width 109 height 20
click at [17, 749] on input "[PERSON_NAME]" at bounding box center [12, 754] width 10 height 10
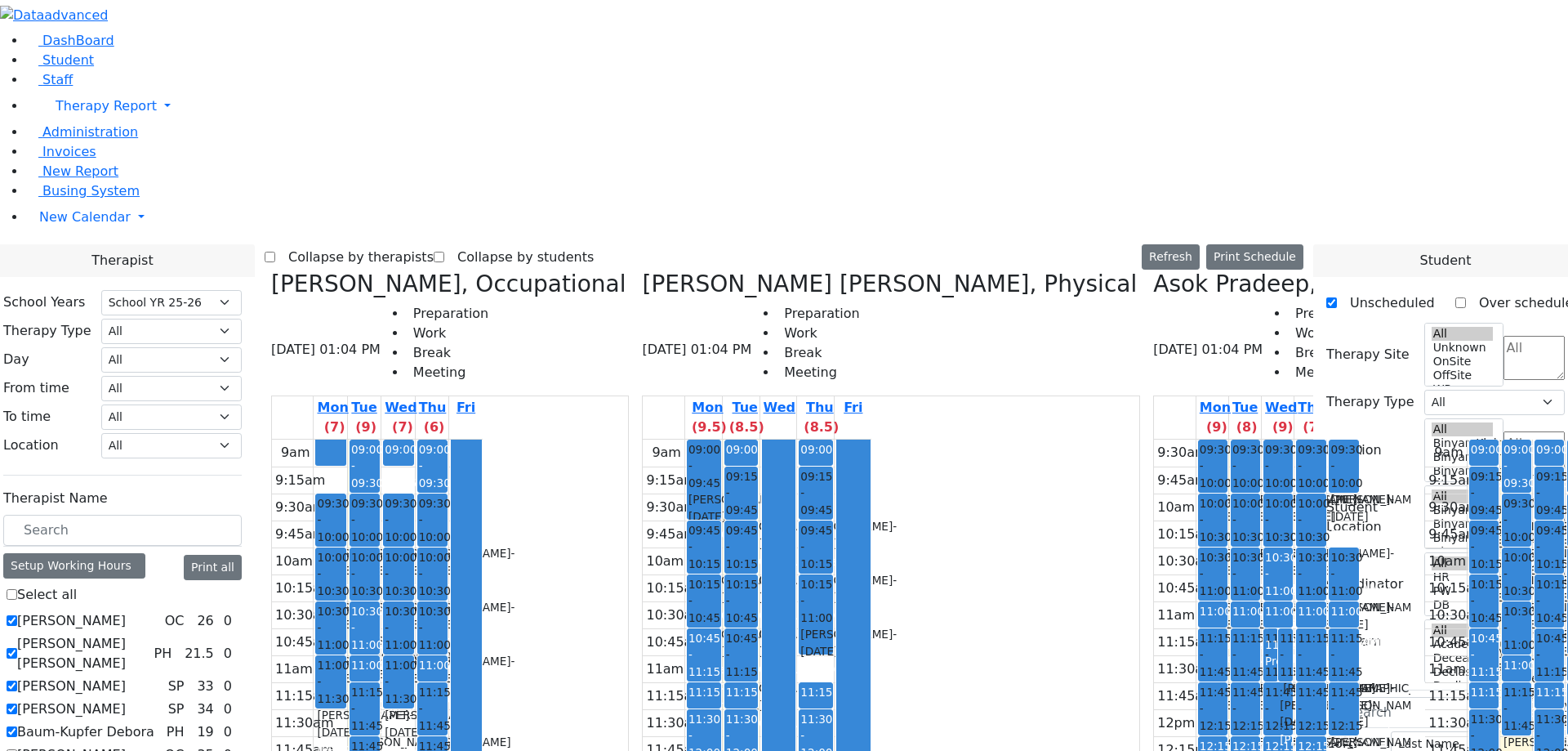
checkbox input "true"
click at [1264, 244] on button "Print Schedule" at bounding box center [1255, 257] width 97 height 26
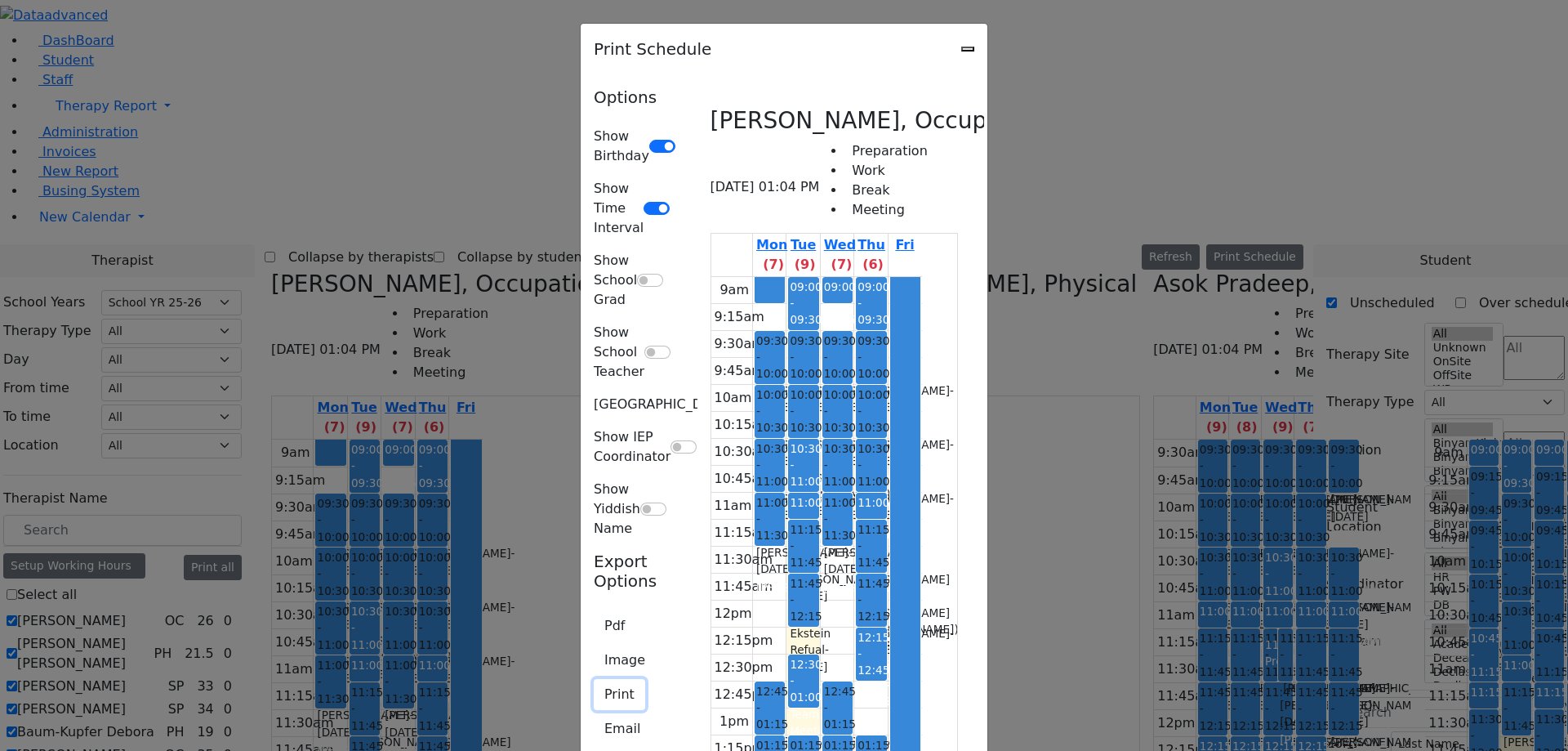
click at [594, 679] on button "Print" at bounding box center [620, 694] width 51 height 31
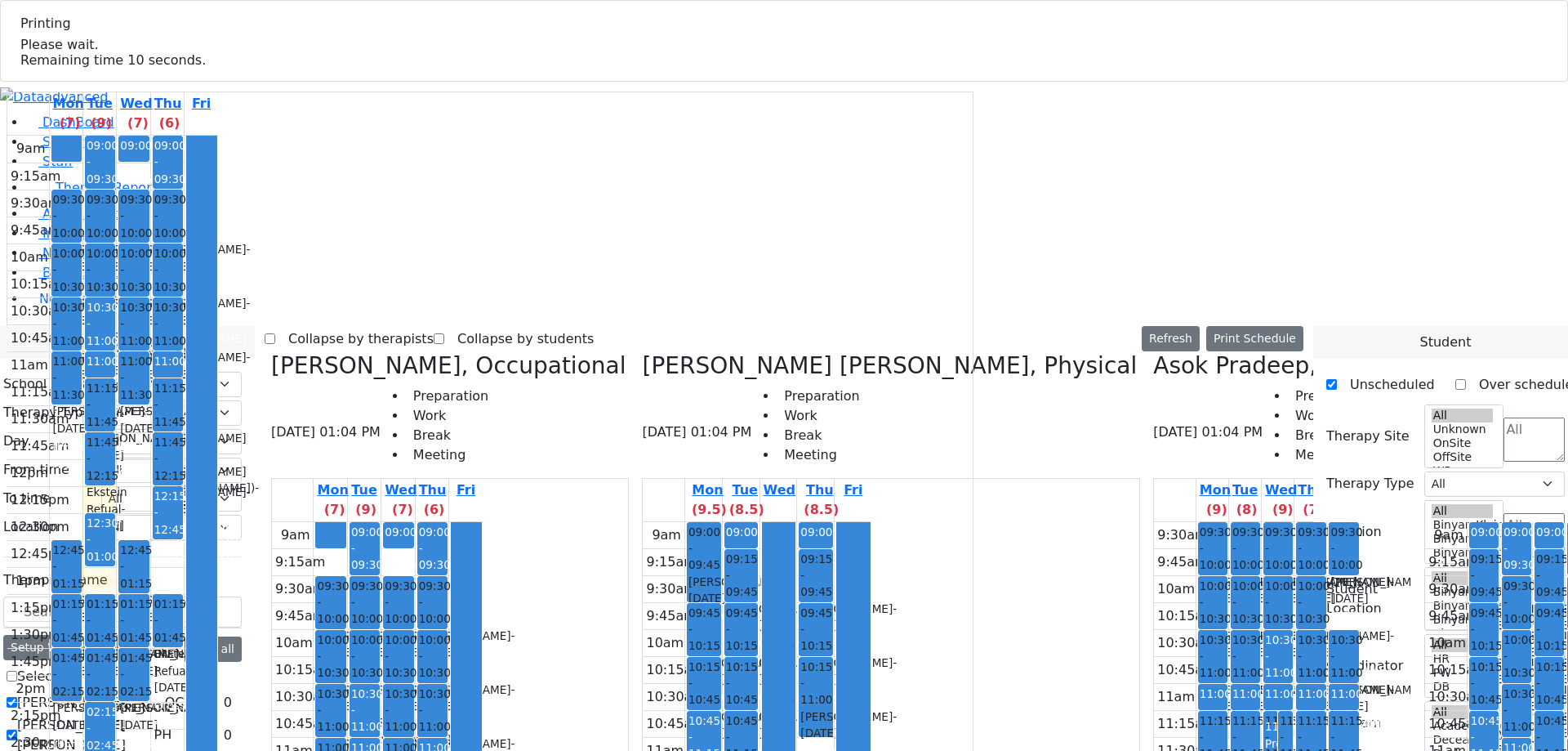
select select "212"
